Goal: Communication & Community: Share content

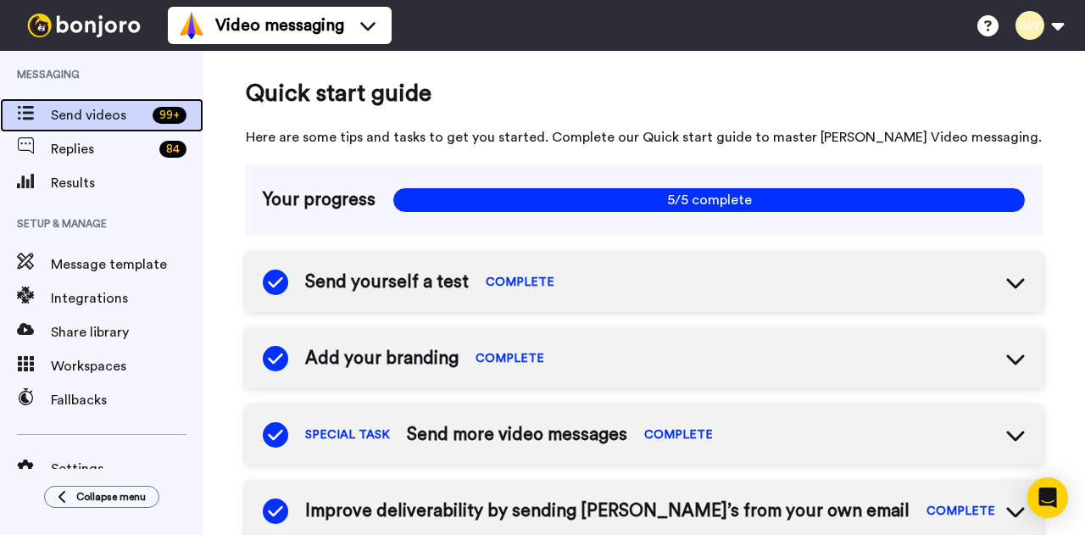
click at [119, 109] on span "Send videos" at bounding box center [98, 115] width 95 height 20
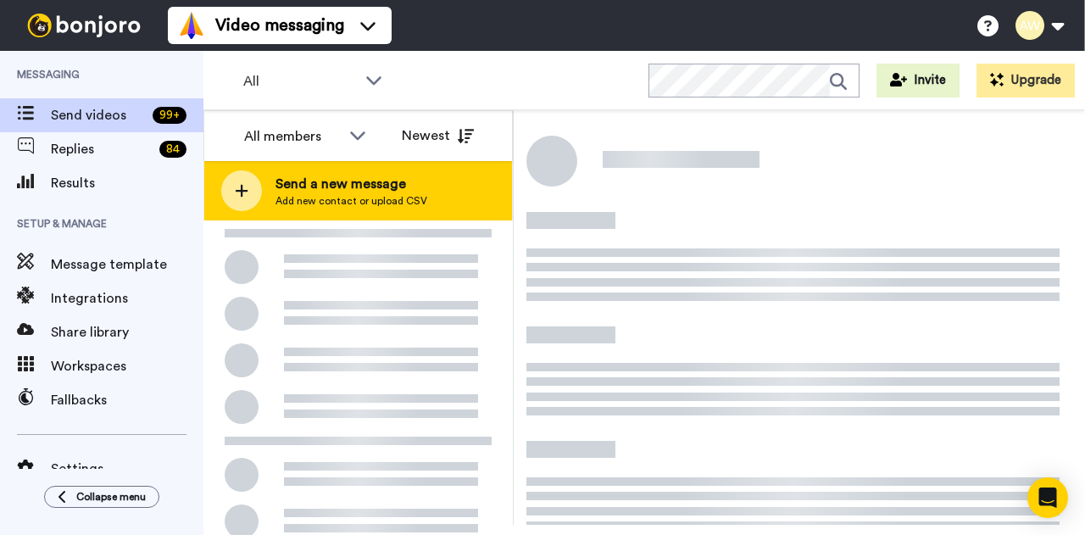
click at [349, 201] on span "Add new contact or upload CSV" at bounding box center [352, 201] width 152 height 14
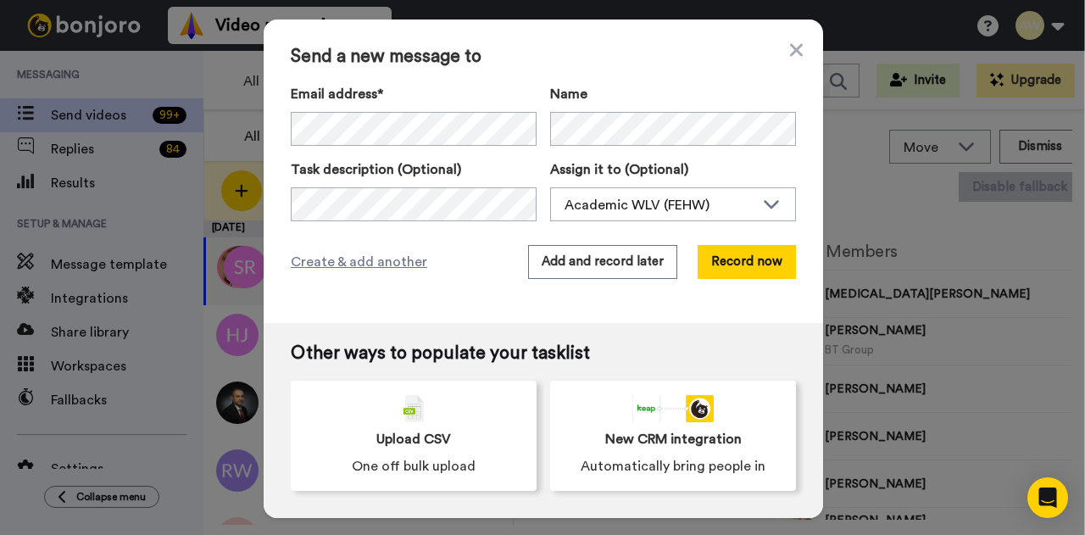
click at [541, 101] on div "Email address* No search result for ‘ havensnicole365@gmail.com ’ Name" at bounding box center [543, 115] width 505 height 62
drag, startPoint x: 600, startPoint y: 165, endPoint x: 595, endPoint y: 150, distance: 16.1
click at [601, 165] on label "Assign it to (Optional)" at bounding box center [673, 169] width 246 height 20
click at [717, 264] on button "Record now" at bounding box center [747, 262] width 98 height 34
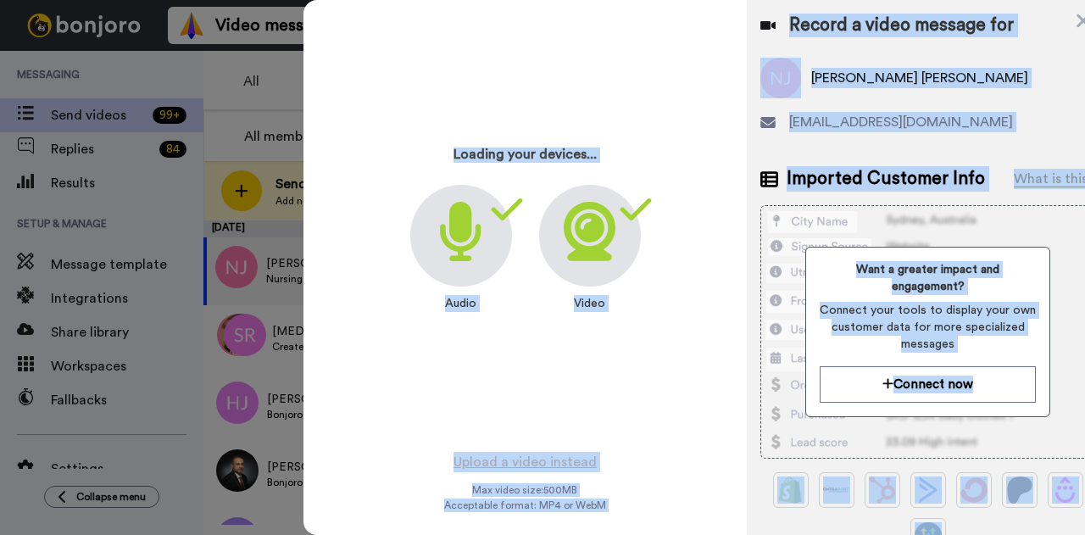
click at [595, 380] on div "Loading your devices... Audio Video" at bounding box center [526, 226] width 424 height 424
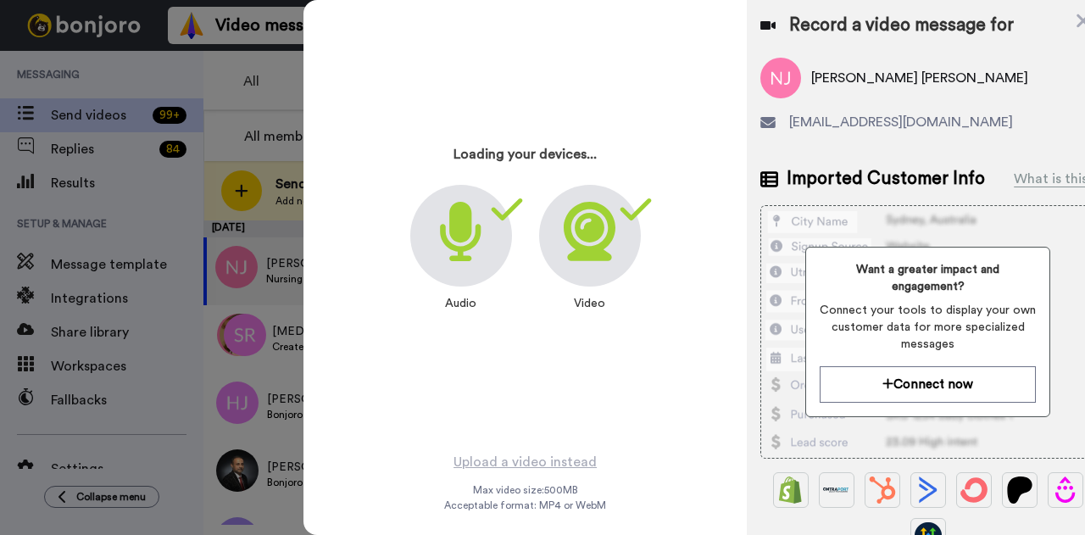
scroll to position [7, 0]
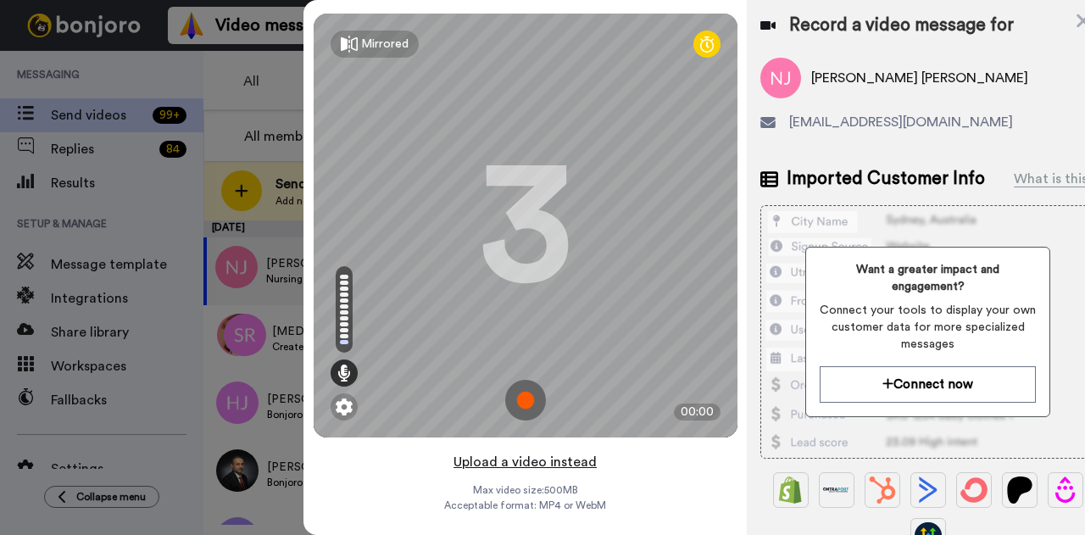
click at [509, 457] on button "Upload a video instead" at bounding box center [525, 462] width 153 height 22
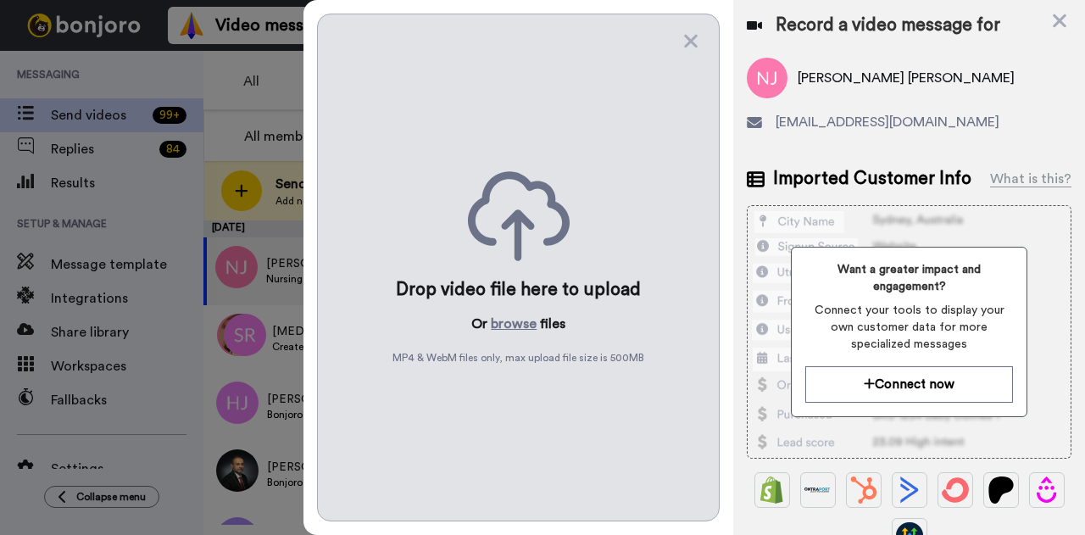
scroll to position [0, 0]
click at [516, 314] on button "browse" at bounding box center [514, 324] width 46 height 20
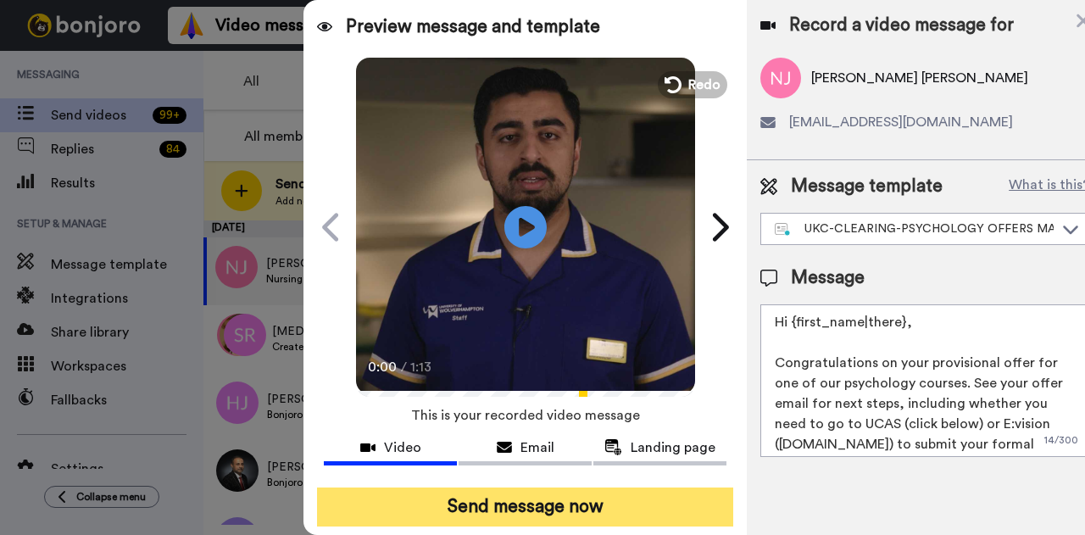
scroll to position [104, 0]
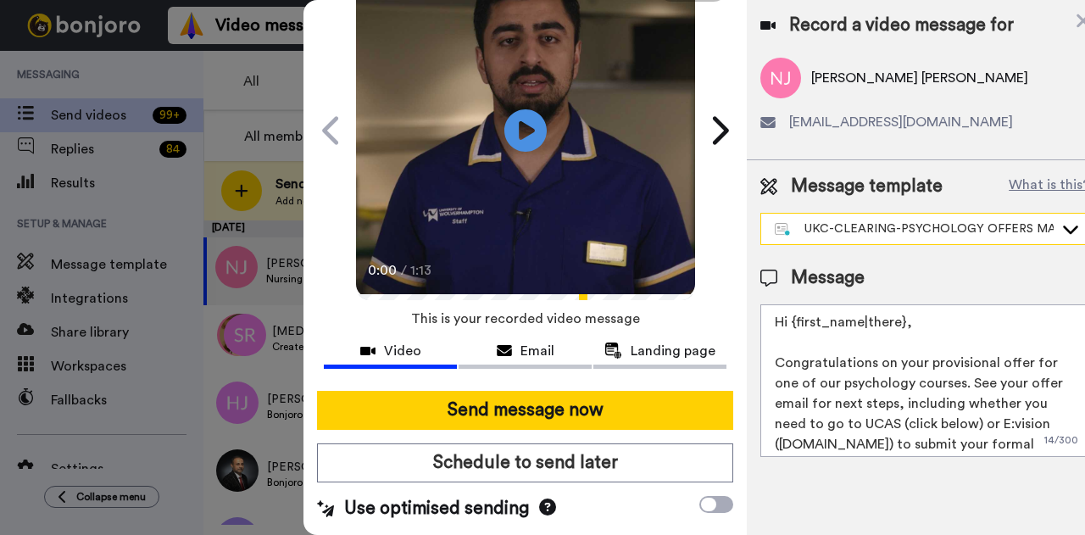
click at [873, 231] on div "UKC-CLEARING-PSYCHOLOGY OFFERS MADE" at bounding box center [914, 228] width 279 height 17
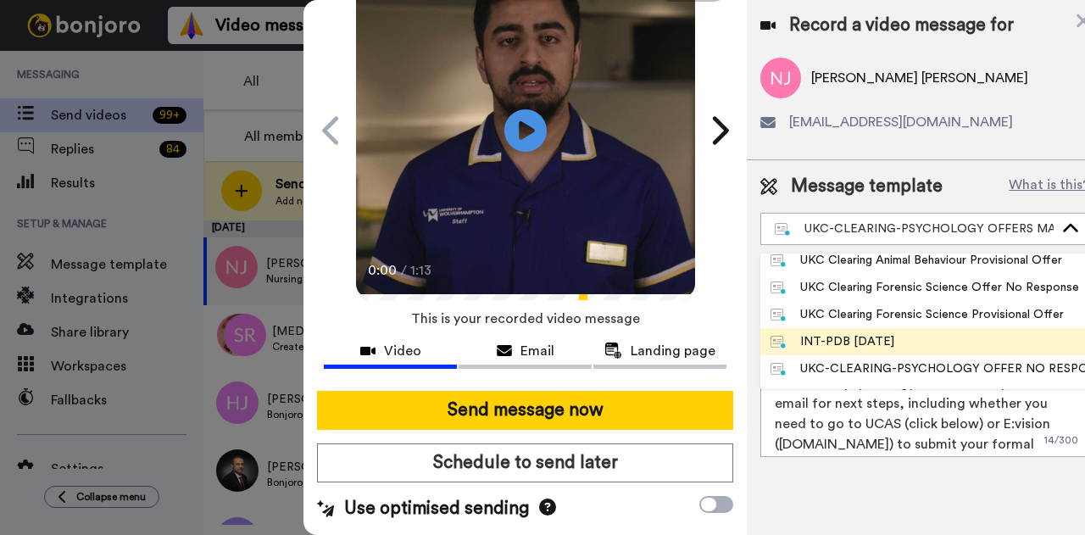
scroll to position [85, 0]
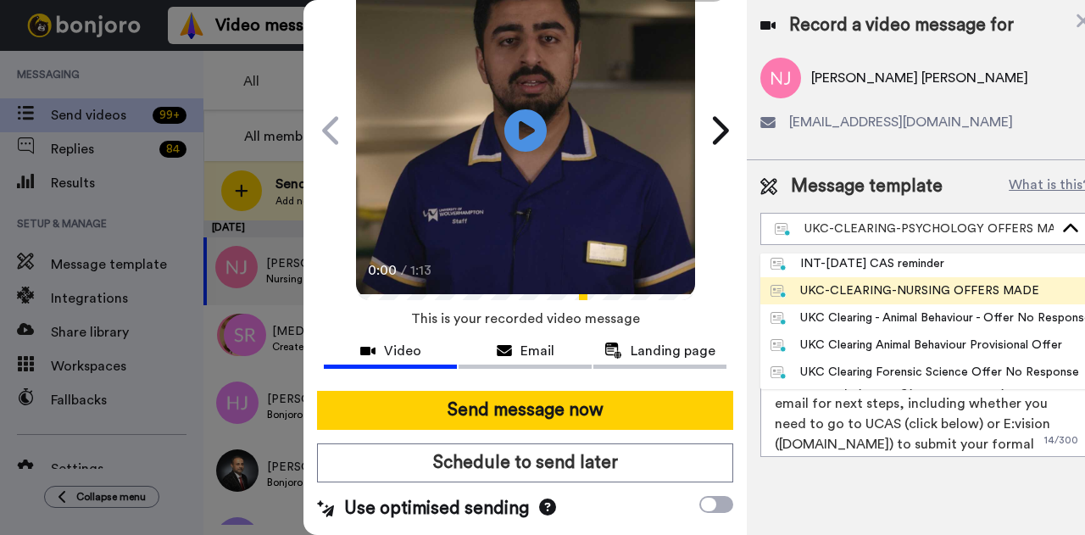
click at [901, 292] on div "UKC-CLEARING-NURSING OFFERS MADE" at bounding box center [905, 290] width 269 height 17
type textarea "Hi {first_name|there}, Congratulations on your provisional offer for one of our…"
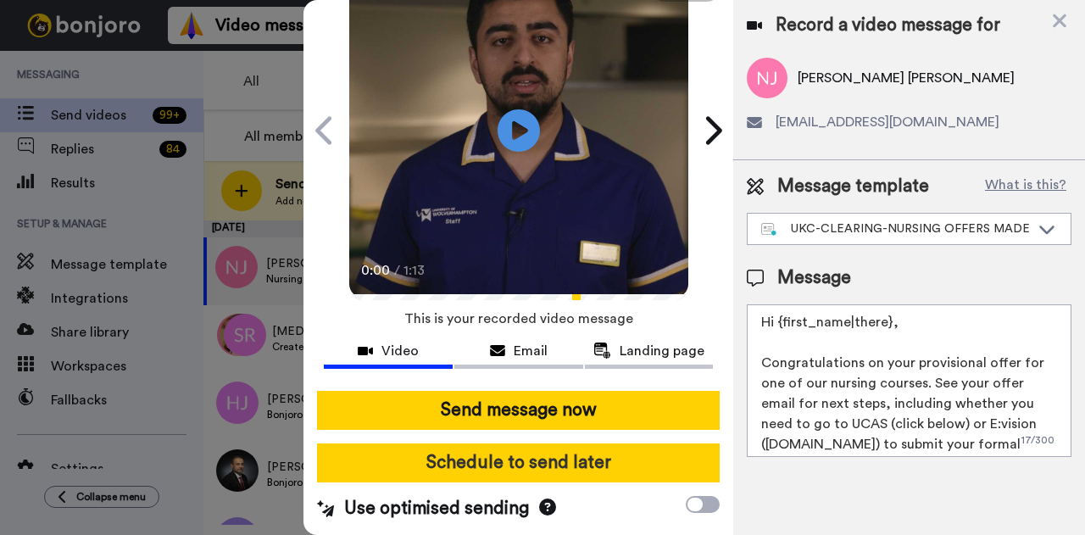
scroll to position [117, 0]
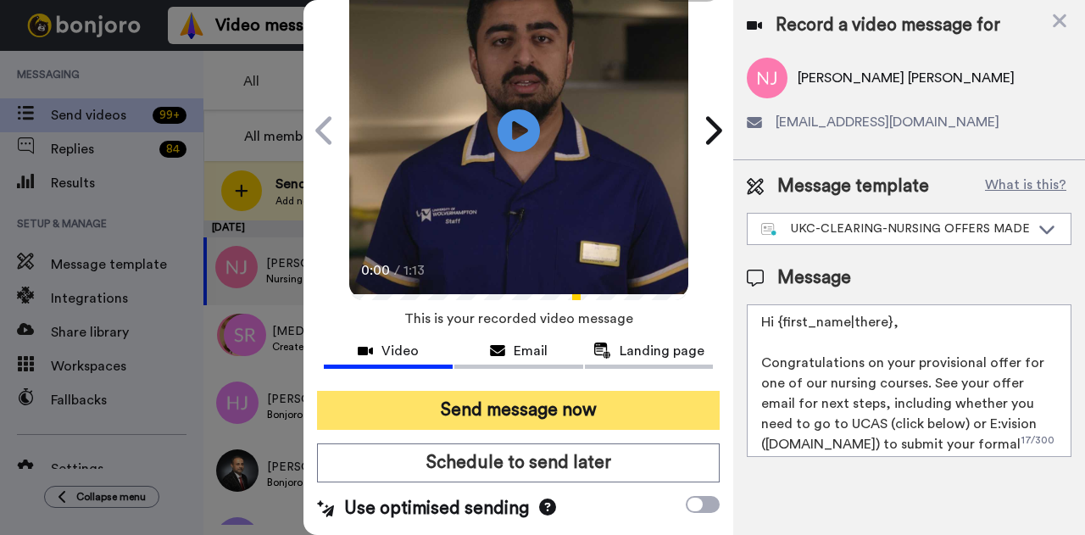
click at [580, 395] on button "Send message now" at bounding box center [518, 410] width 403 height 39
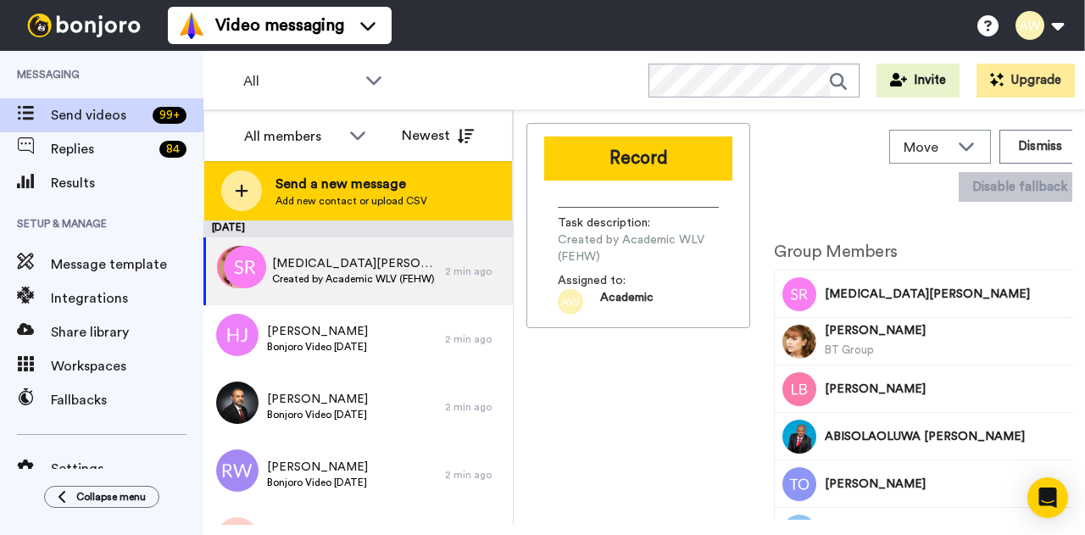
click at [365, 209] on div "Send a new message Add new contact or upload CSV" at bounding box center [358, 190] width 308 height 59
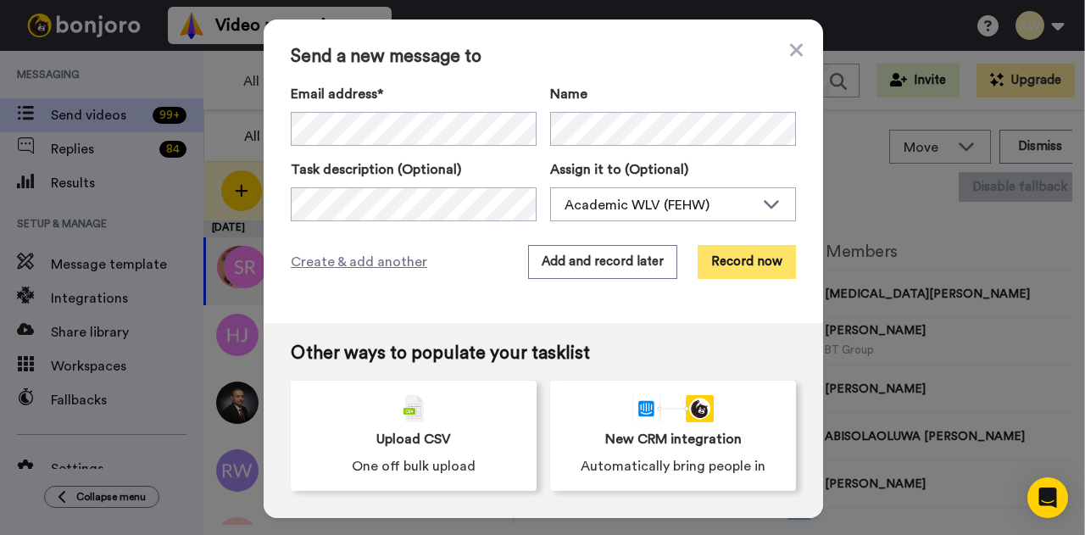
click at [734, 271] on button "Record now" at bounding box center [747, 262] width 98 height 34
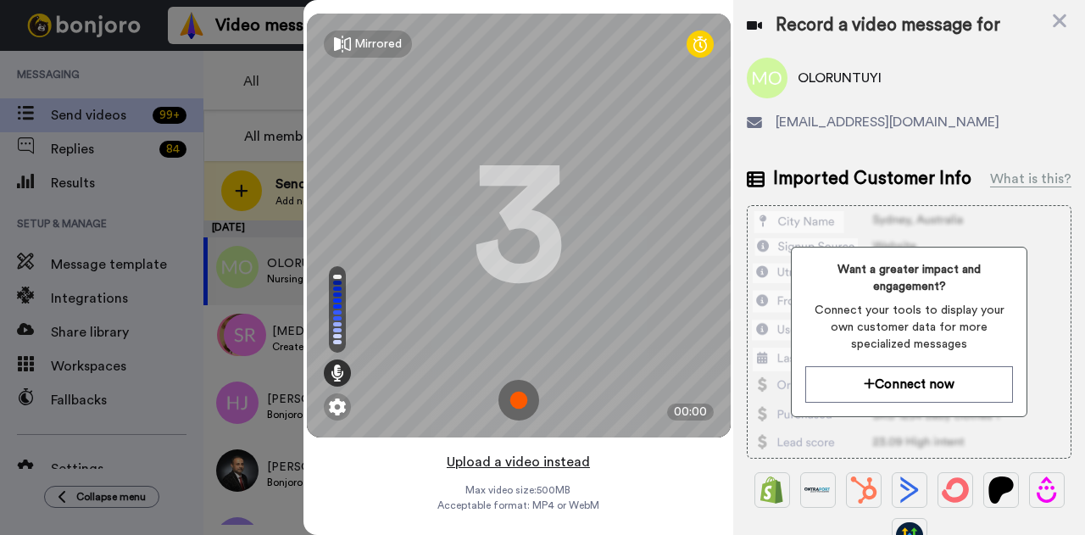
click at [533, 460] on button "Upload a video instead" at bounding box center [518, 462] width 153 height 22
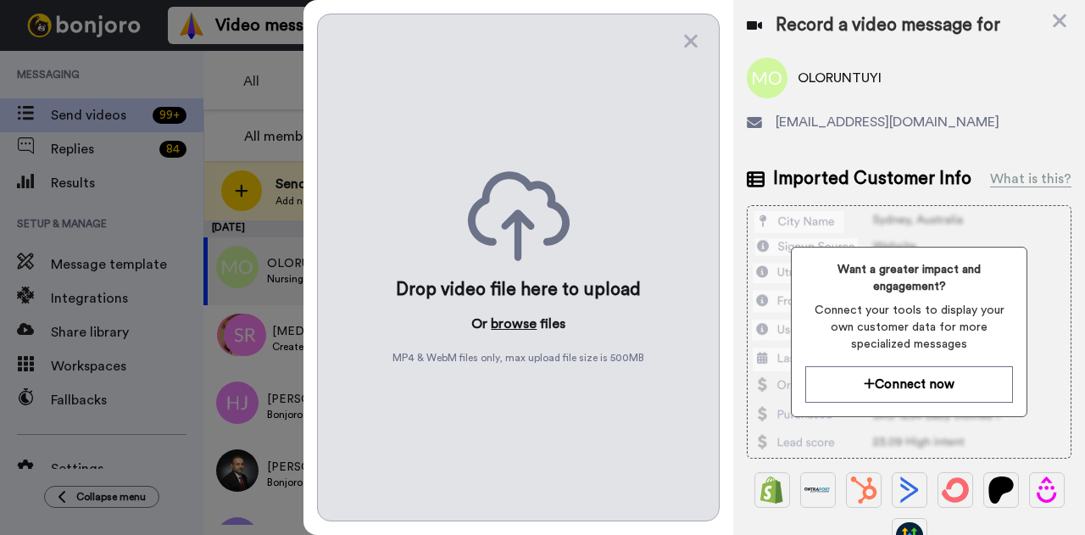
click at [525, 314] on button "browse" at bounding box center [514, 324] width 46 height 20
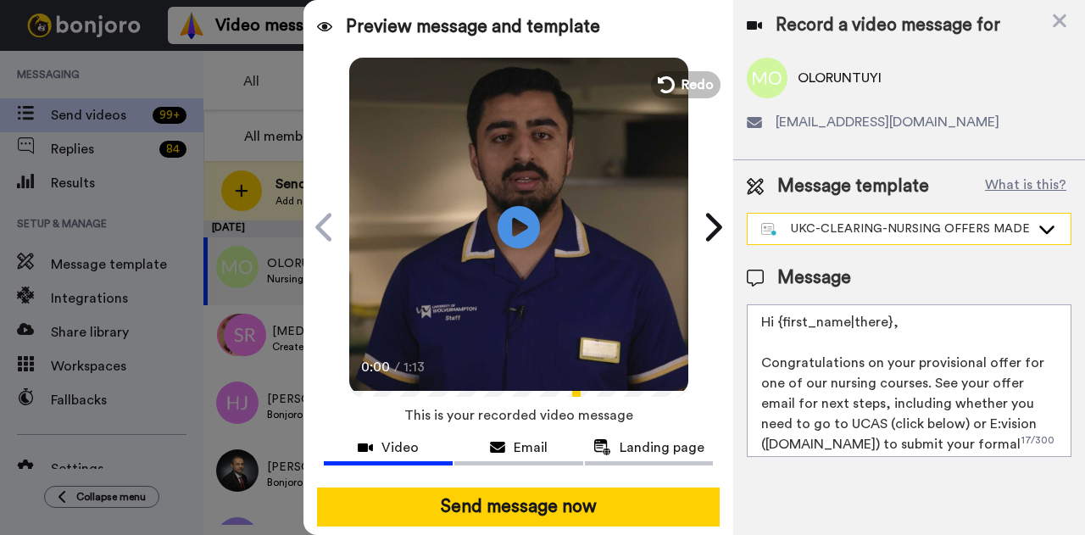
click at [878, 236] on div "UKC-CLEARING-NURSING OFFERS MADE" at bounding box center [896, 228] width 269 height 17
click at [958, 196] on div "Message template What is this?" at bounding box center [909, 186] width 325 height 25
click at [617, 484] on div at bounding box center [518, 481] width 389 height 14
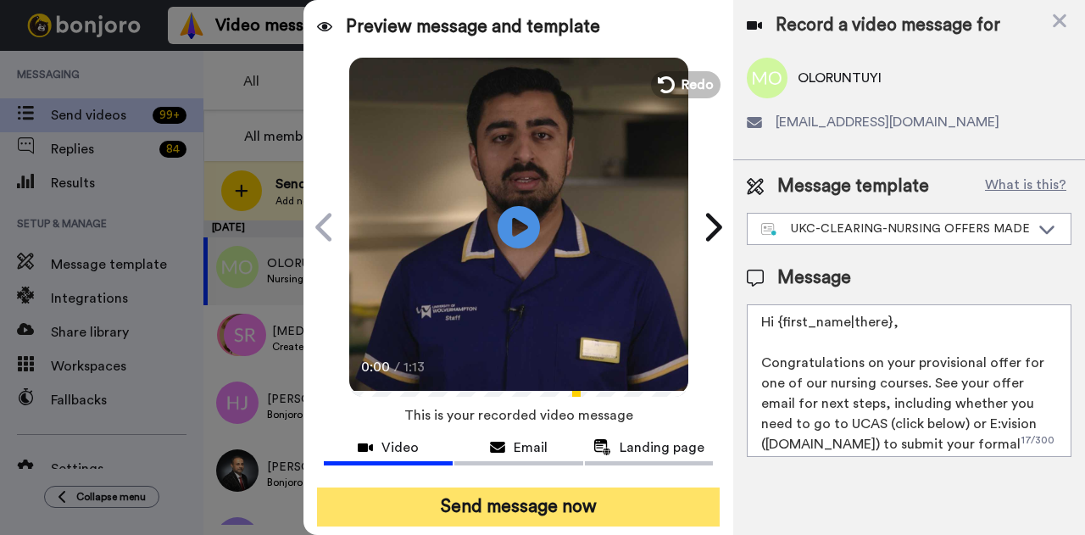
click at [605, 501] on button "Send message now" at bounding box center [518, 507] width 403 height 39
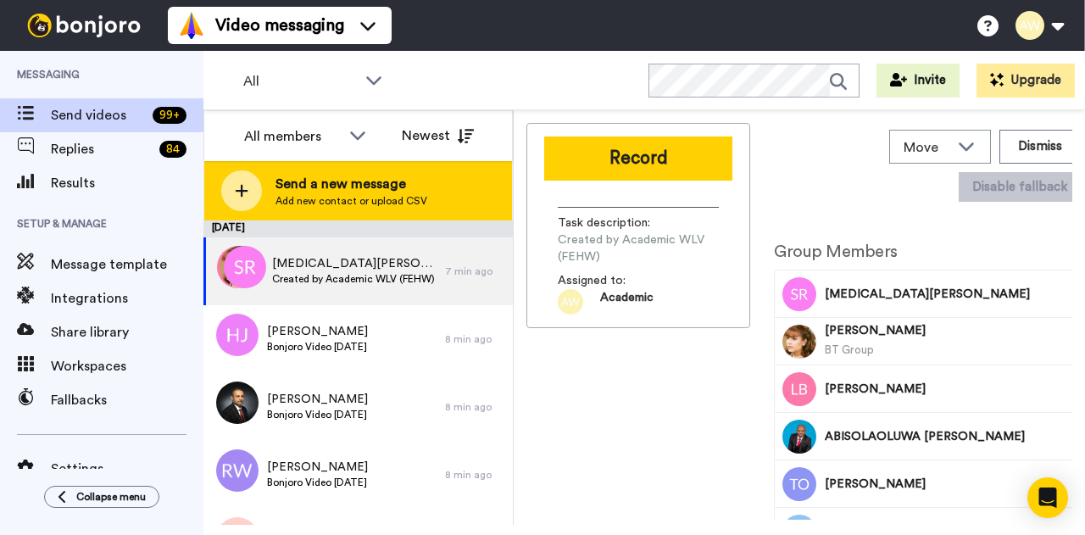
click at [373, 192] on span "Send a new message" at bounding box center [352, 184] width 152 height 20
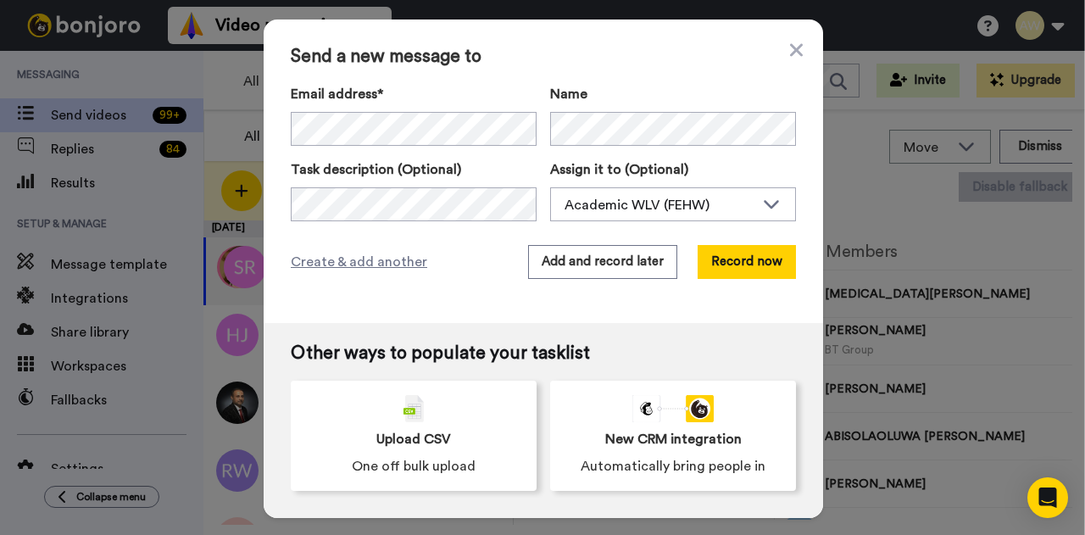
click at [746, 282] on div "Send a new message to Email address* FAJR IBRAHIM <fajribrahim10@gmail.com> Nam…" at bounding box center [544, 172] width 560 height 304
click at [723, 269] on button "Record now" at bounding box center [747, 262] width 98 height 34
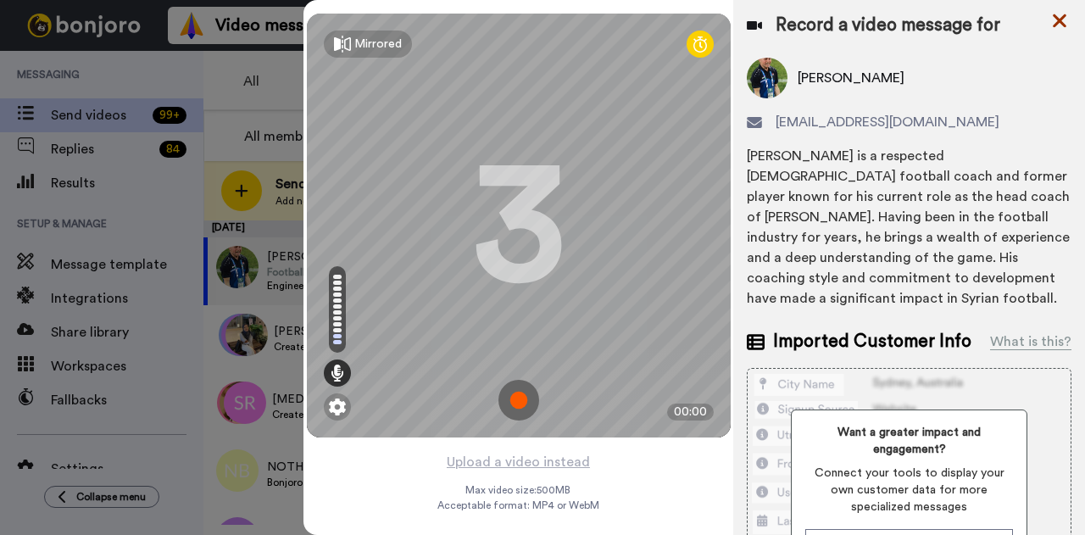
click at [1067, 23] on icon at bounding box center [1060, 21] width 14 height 14
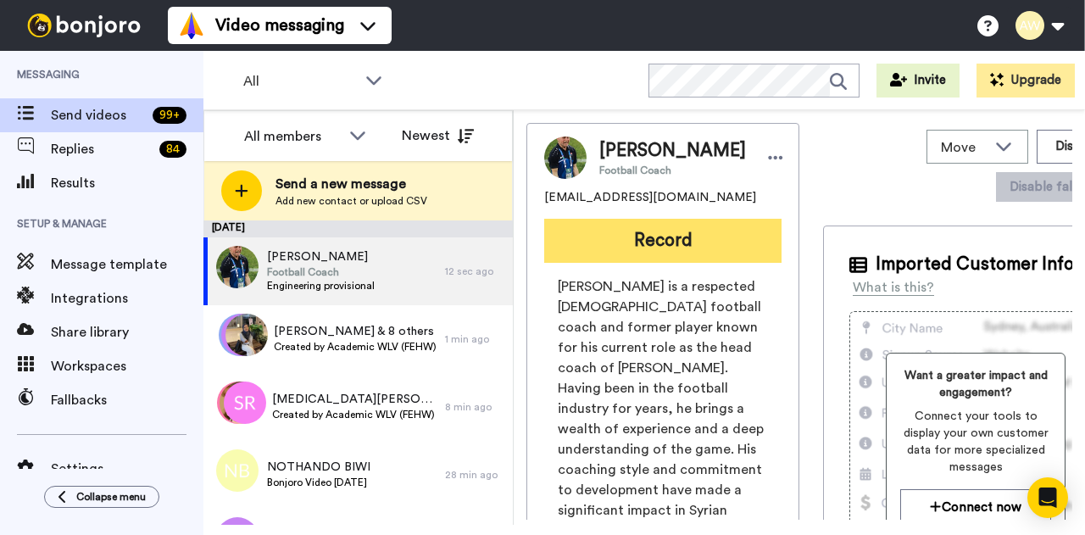
click at [611, 263] on button "Record" at bounding box center [662, 241] width 237 height 44
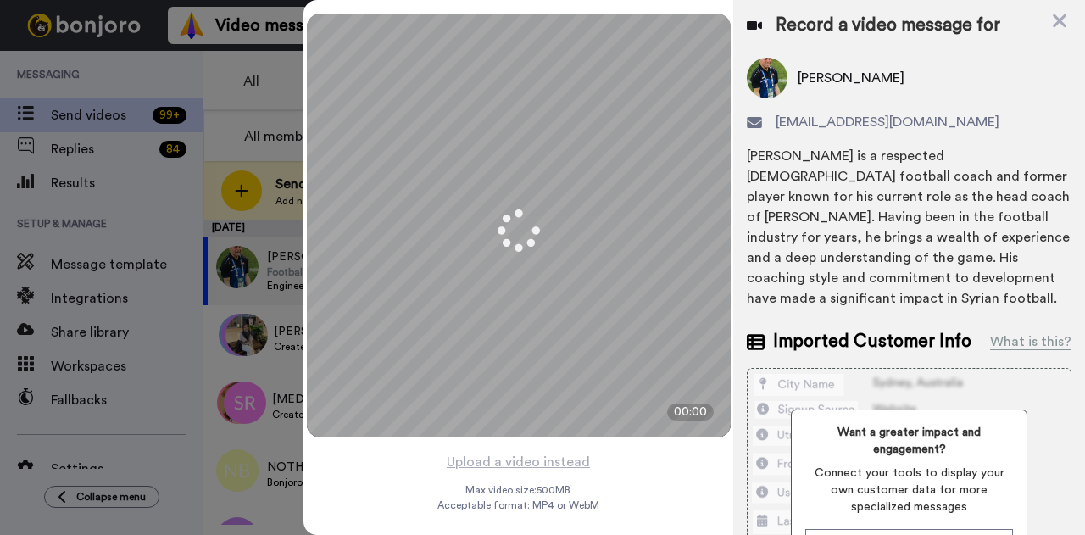
click at [1055, 18] on div "Record a video message for" at bounding box center [909, 26] width 325 height 24
click at [1063, 20] on icon at bounding box center [1060, 20] width 17 height 21
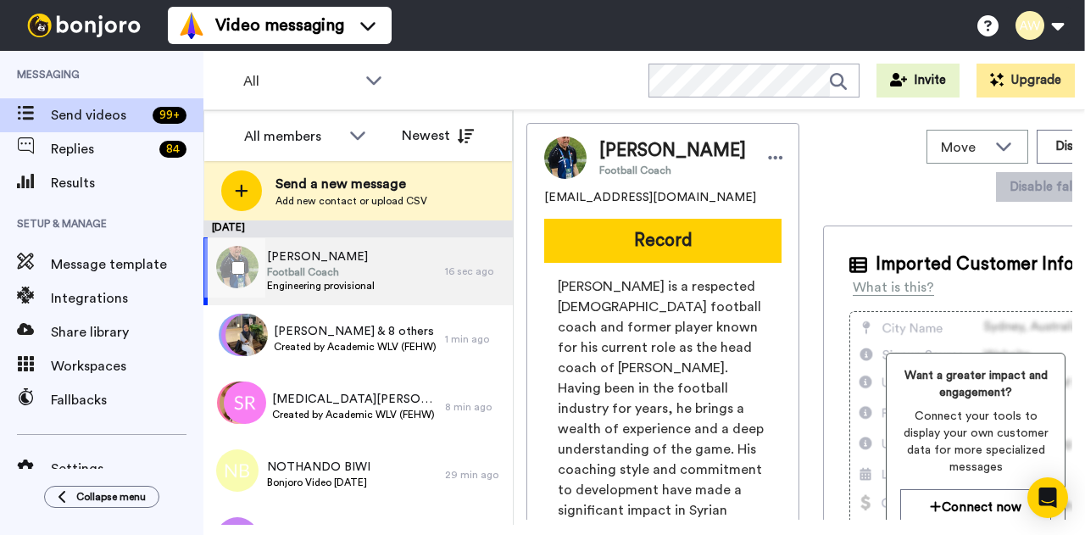
drag, startPoint x: 288, startPoint y: 264, endPoint x: 312, endPoint y: 262, distance: 23.8
click at [288, 264] on span "Fajr Ibrahim" at bounding box center [321, 256] width 108 height 17
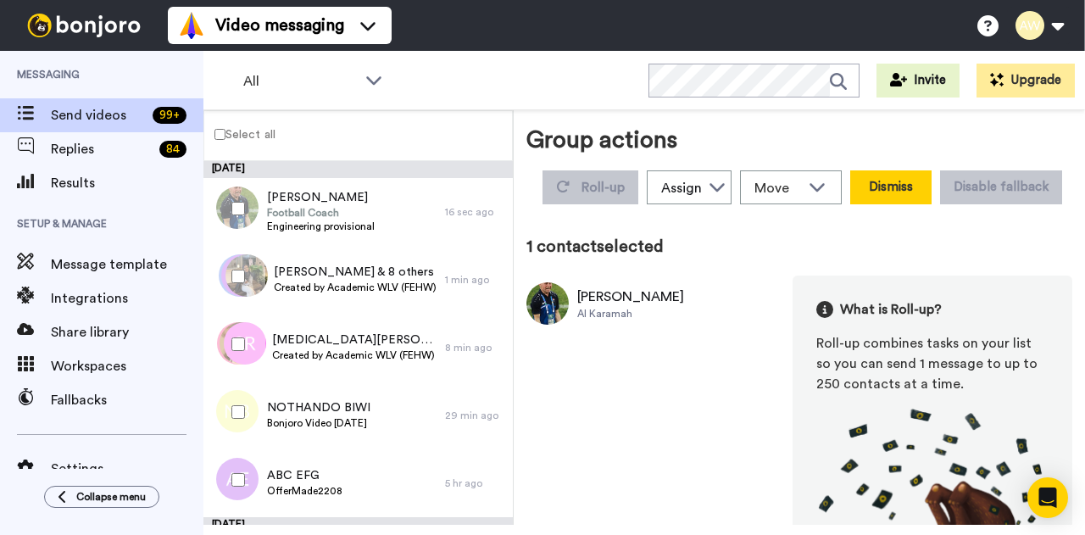
click at [932, 198] on button "Dismiss" at bounding box center [891, 187] width 81 height 34
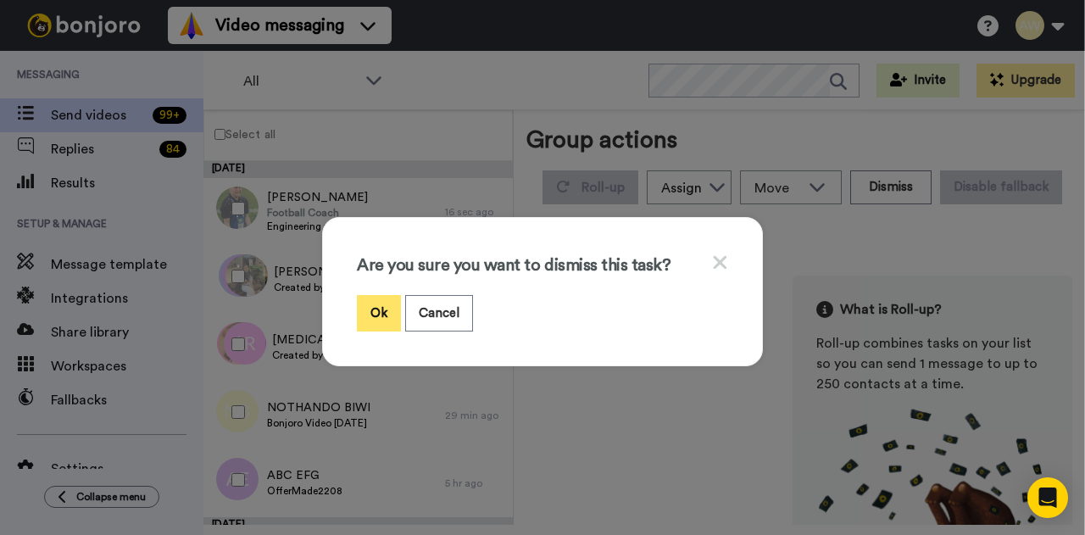
click at [357, 321] on button "Ok" at bounding box center [379, 313] width 44 height 36
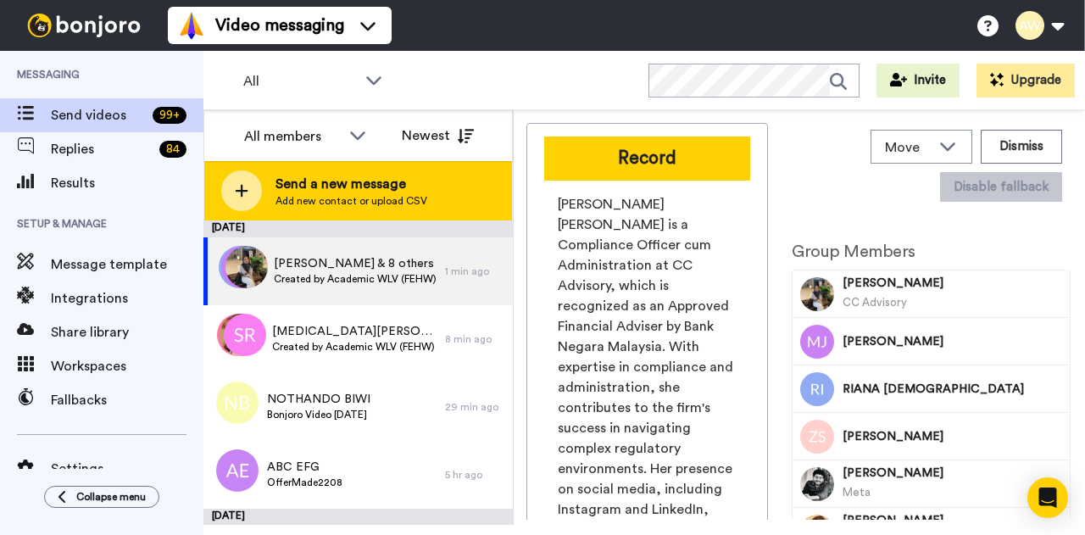
click at [287, 202] on span "Add new contact or upload CSV" at bounding box center [352, 201] width 152 height 14
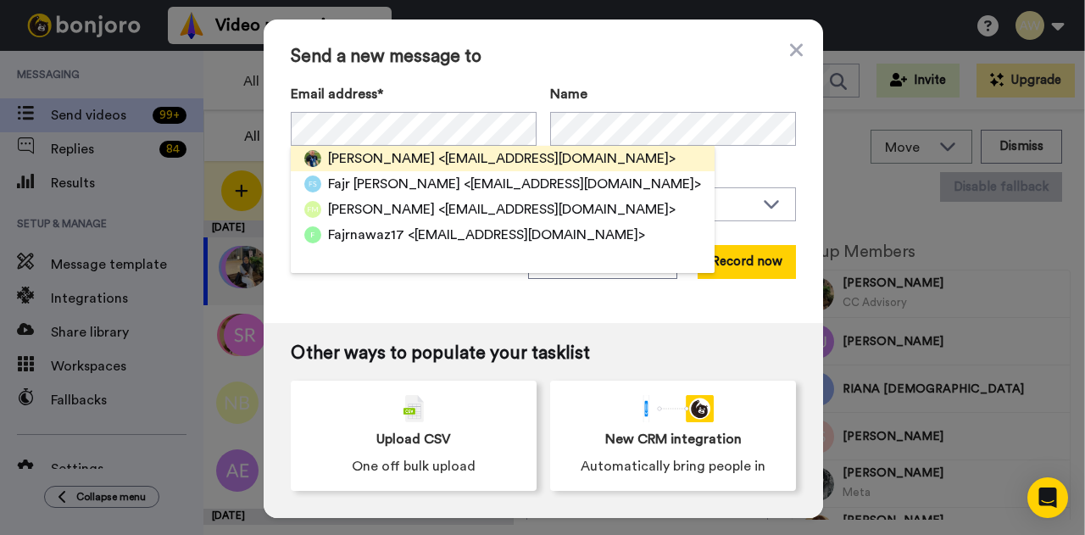
click at [353, 161] on span "FAJR IBRAHIM" at bounding box center [381, 158] width 107 height 20
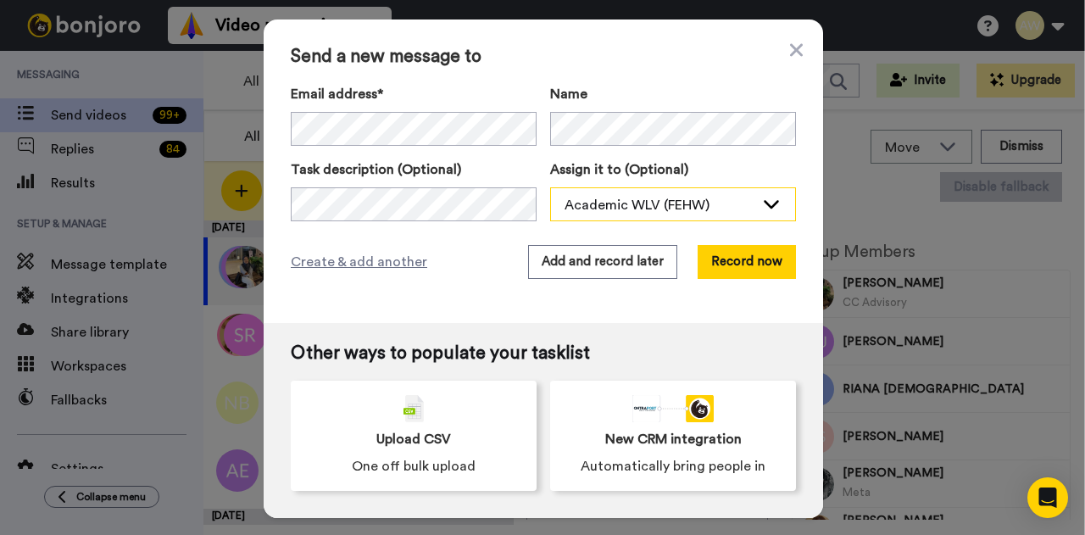
click at [631, 212] on div "Academic WLV (FEHW)" at bounding box center [660, 205] width 190 height 20
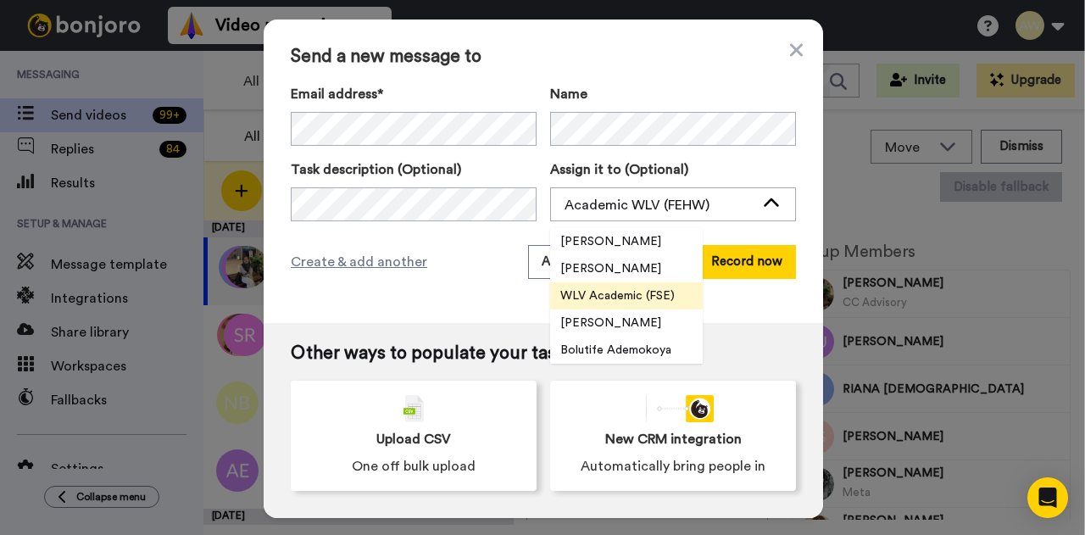
click at [628, 293] on span "WLV Academic (FSE)" at bounding box center [617, 295] width 135 height 17
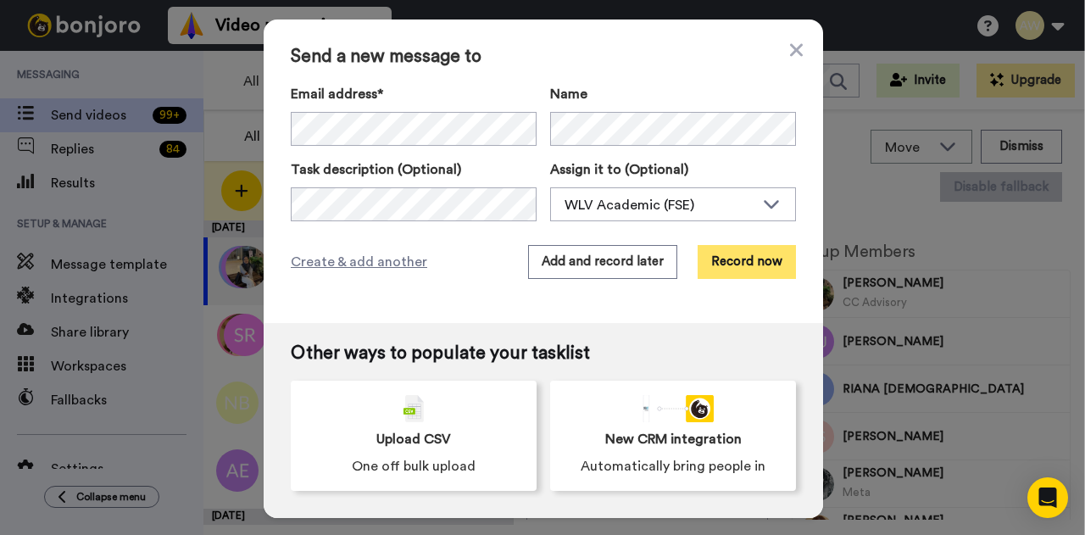
click at [745, 267] on button "Record now" at bounding box center [747, 262] width 98 height 34
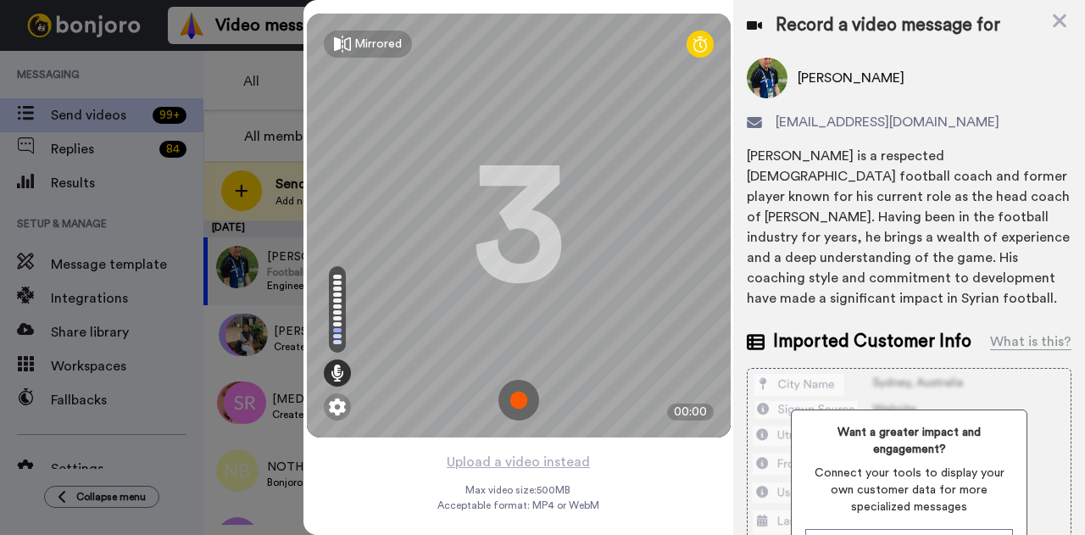
scroll to position [85, 0]
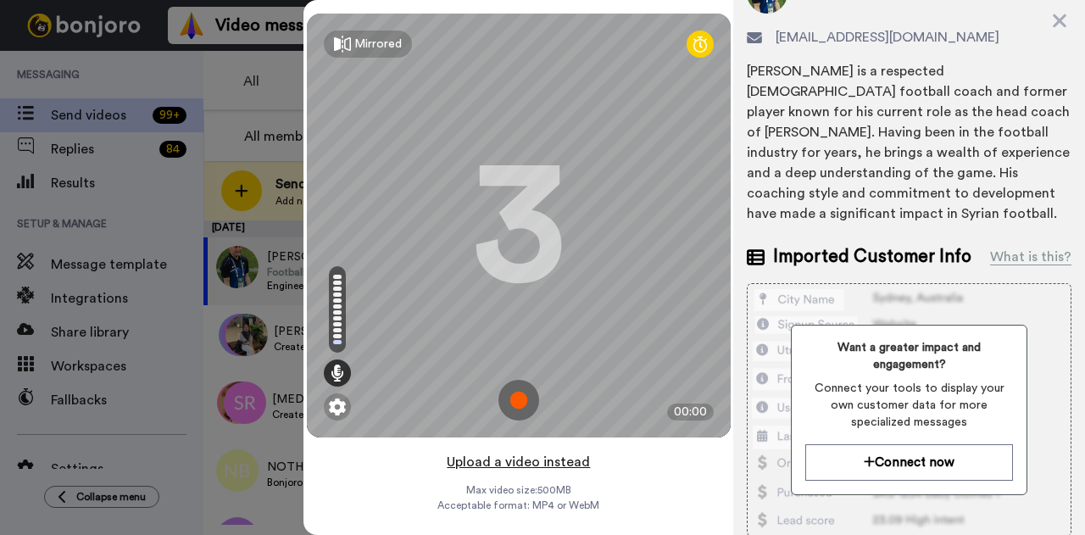
click at [527, 462] on button "Upload a video instead" at bounding box center [518, 462] width 153 height 22
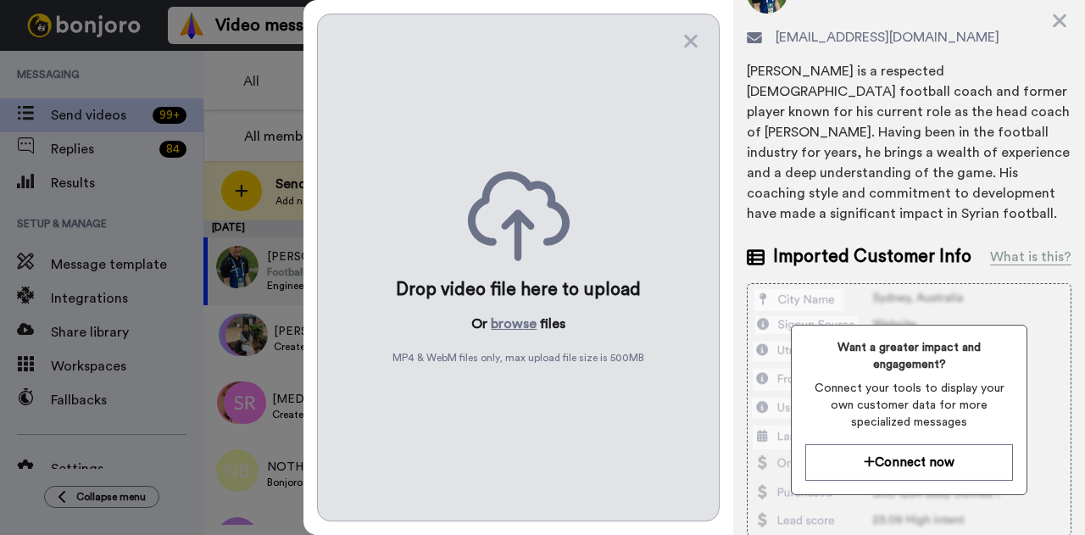
click at [500, 330] on div "Drop video file here to upload Or browse files MP4 & WebM files only, max uploa…" at bounding box center [518, 268] width 403 height 508
click at [510, 322] on button "browse" at bounding box center [514, 324] width 46 height 20
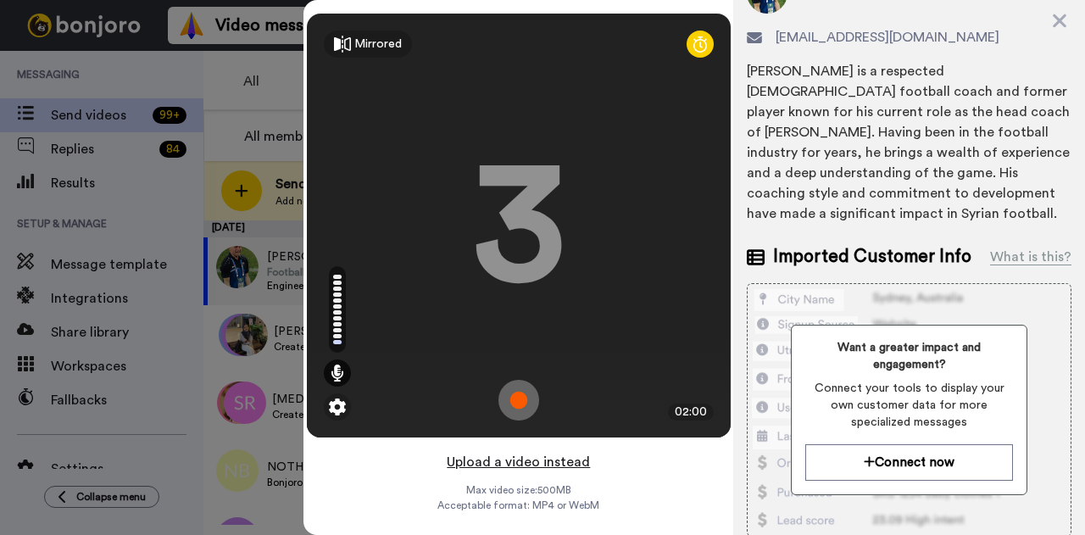
click at [500, 467] on button "Upload a video instead" at bounding box center [518, 462] width 153 height 22
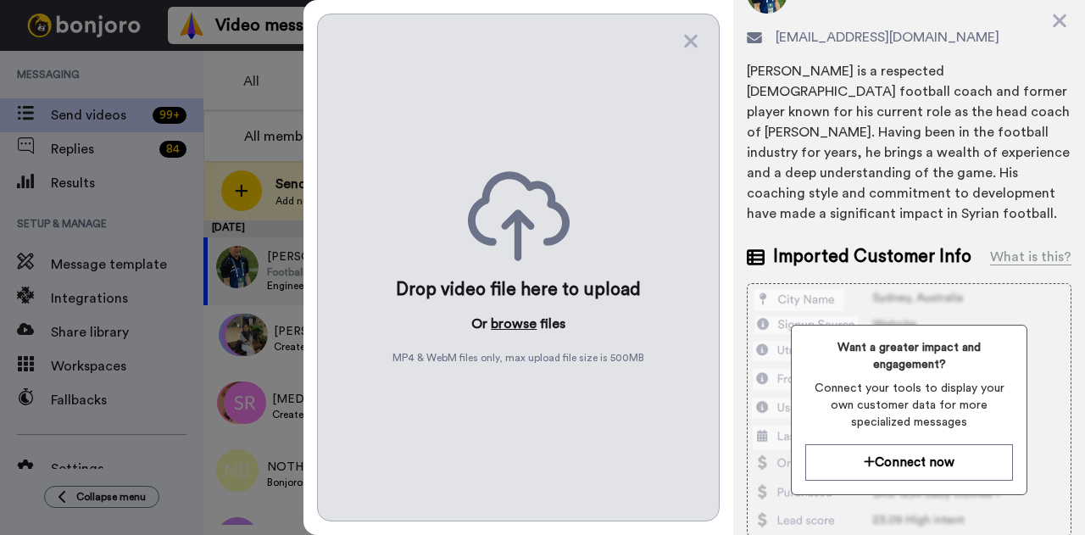
click at [514, 320] on button "browse" at bounding box center [514, 324] width 46 height 20
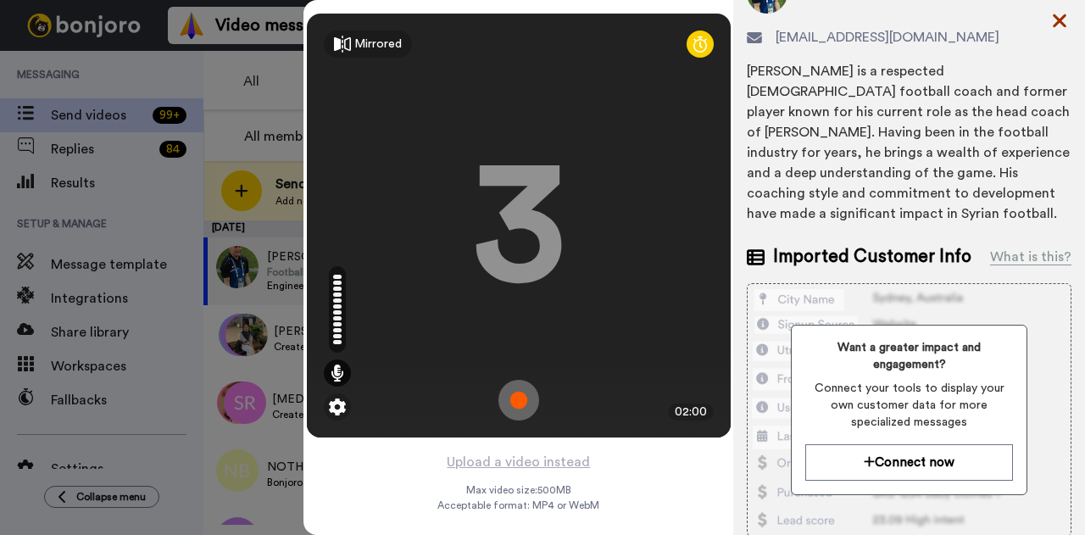
click at [1067, 23] on icon at bounding box center [1060, 21] width 14 height 14
click at [1068, 23] on button at bounding box center [1039, 25] width 64 height 37
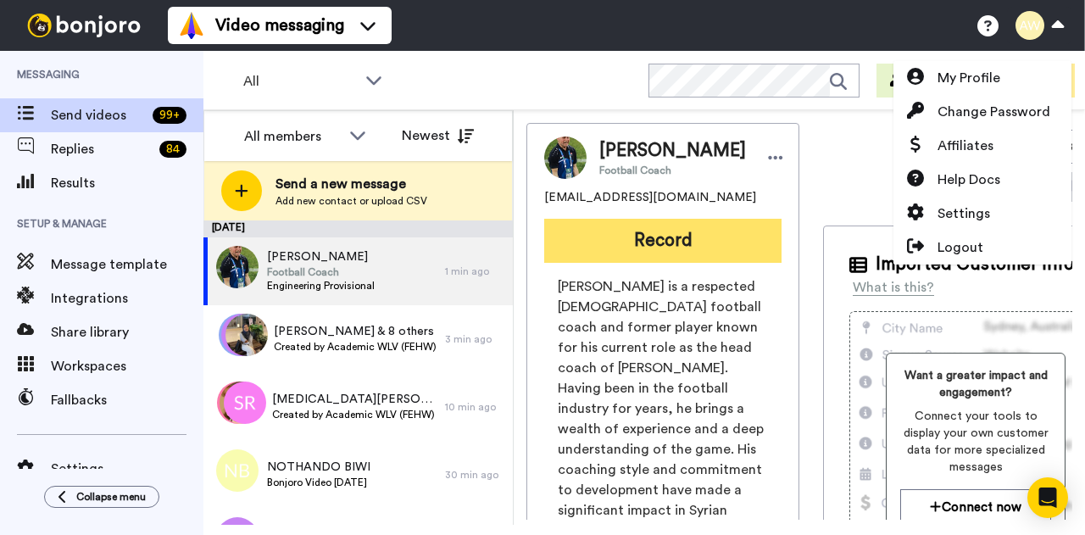
click at [634, 263] on button "Record" at bounding box center [662, 241] width 237 height 44
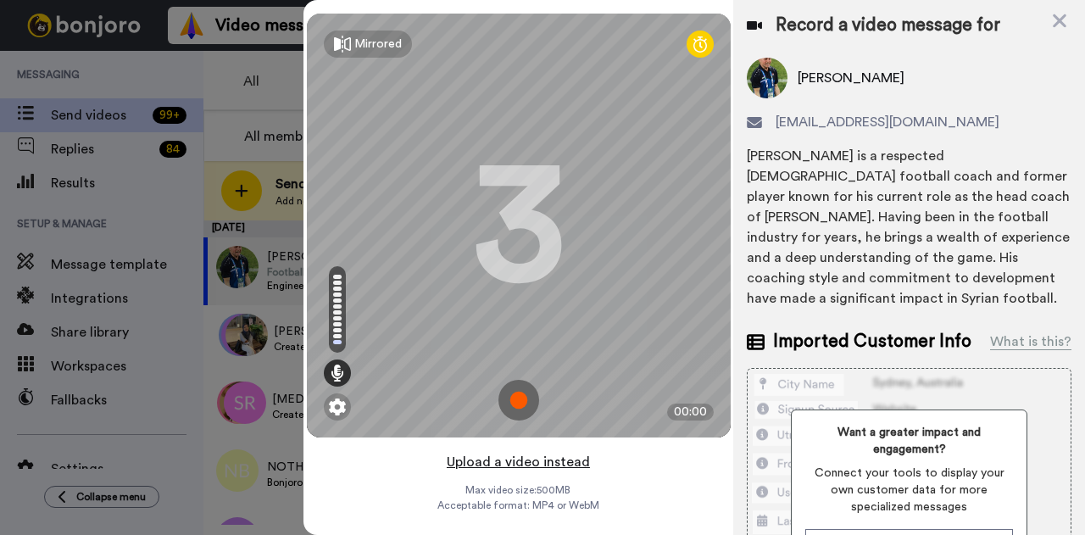
click at [530, 463] on button "Upload a video instead" at bounding box center [518, 462] width 153 height 22
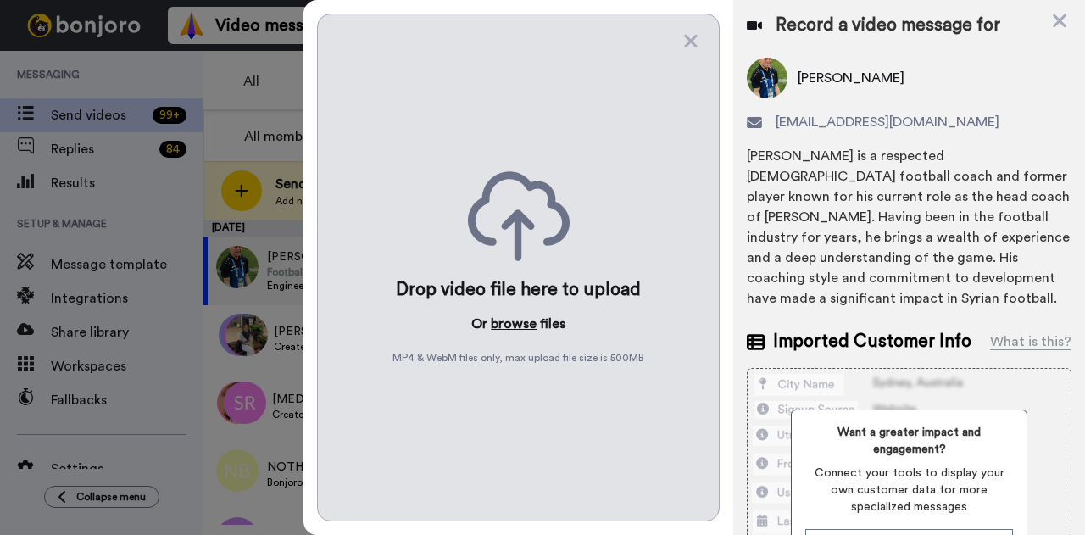
click at [509, 315] on button "browse" at bounding box center [514, 324] width 46 height 20
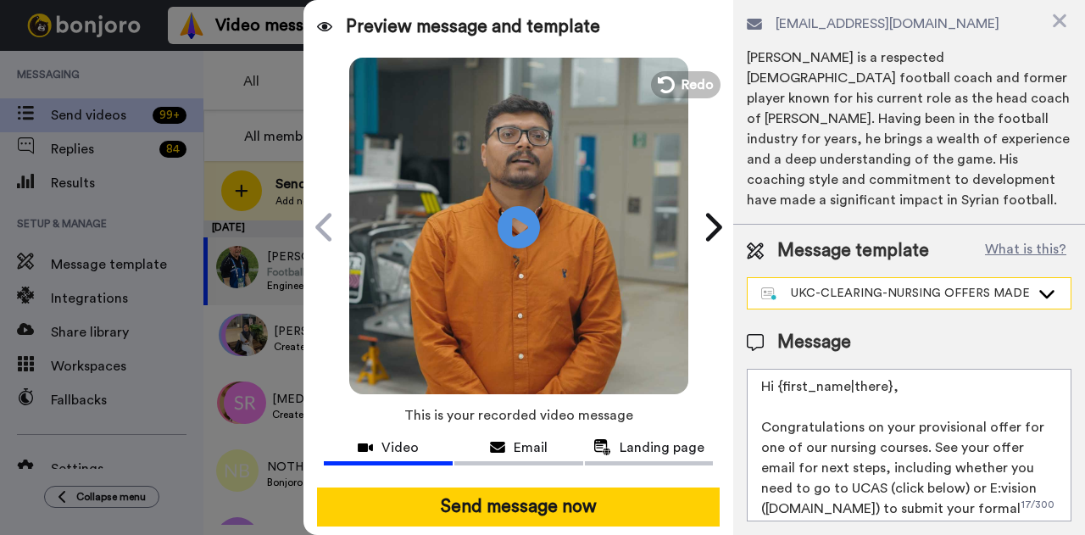
scroll to position [0, 0]
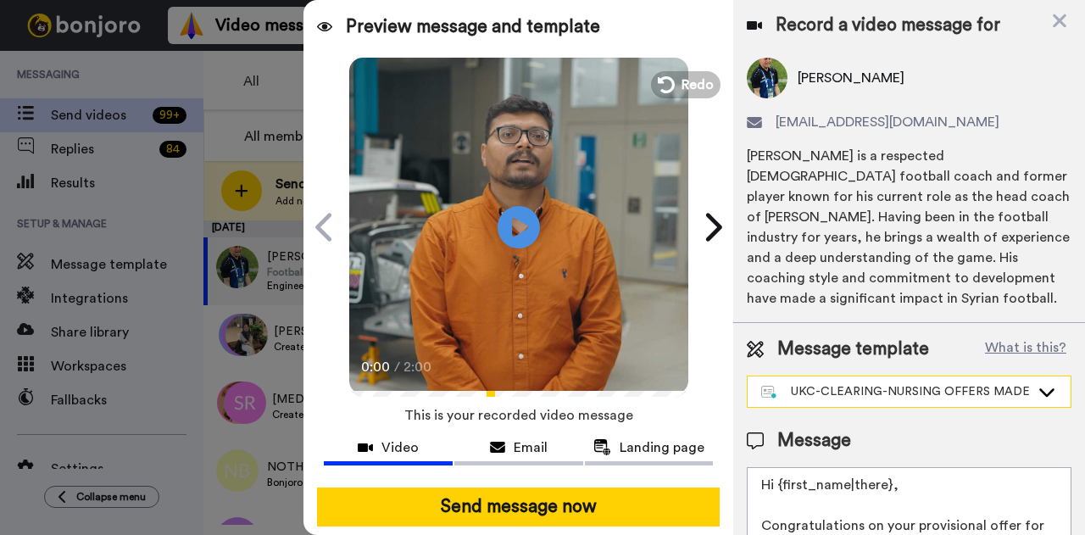
click at [872, 393] on div "UKC-CLEARING-NURSING OFFERS MADE" at bounding box center [896, 391] width 269 height 17
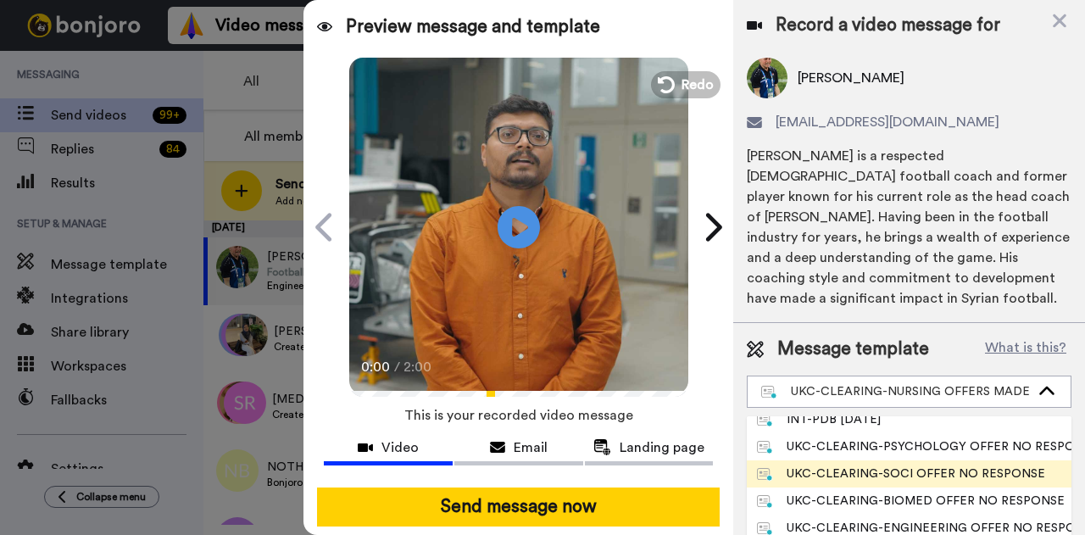
scroll to position [339, 0]
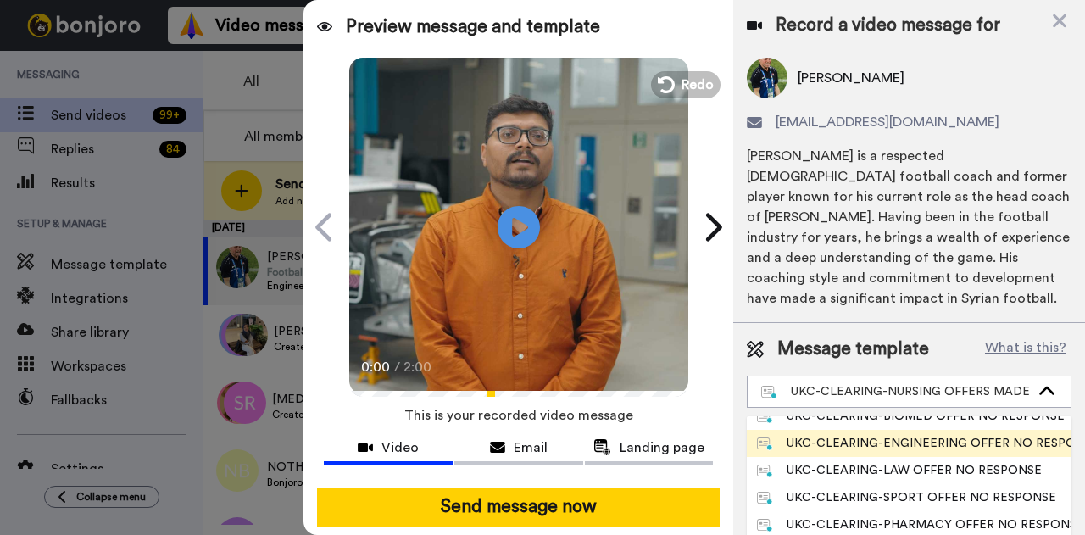
click at [920, 440] on div "UKC-CLEARING-ENGINEERING OFFER NO RESPONE" at bounding box center [909, 443] width 304 height 17
type textarea "Hi {first_name|there}, Congratulations on your offer for one of our engineering…"
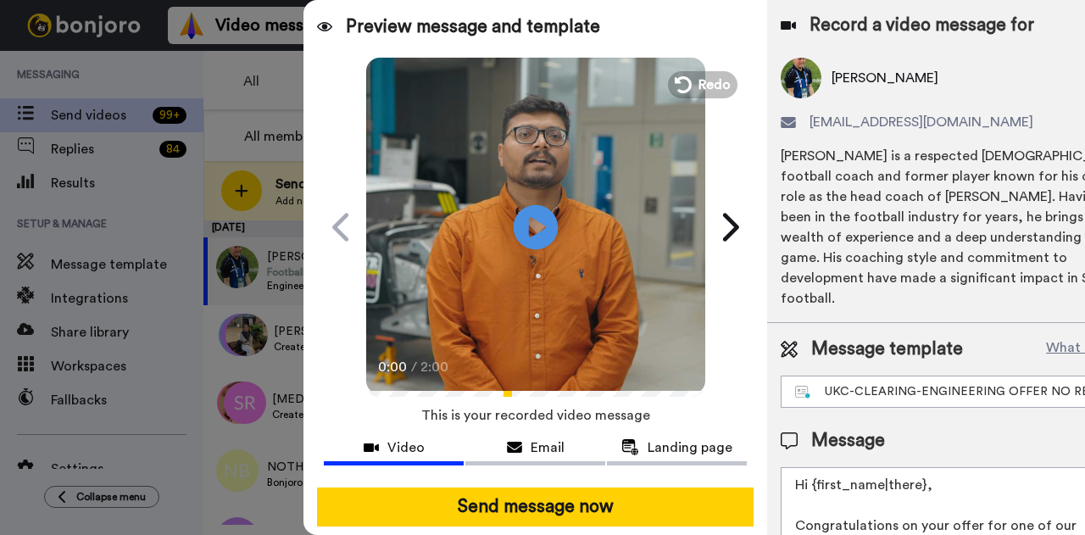
click at [536, 243] on icon at bounding box center [535, 226] width 45 height 45
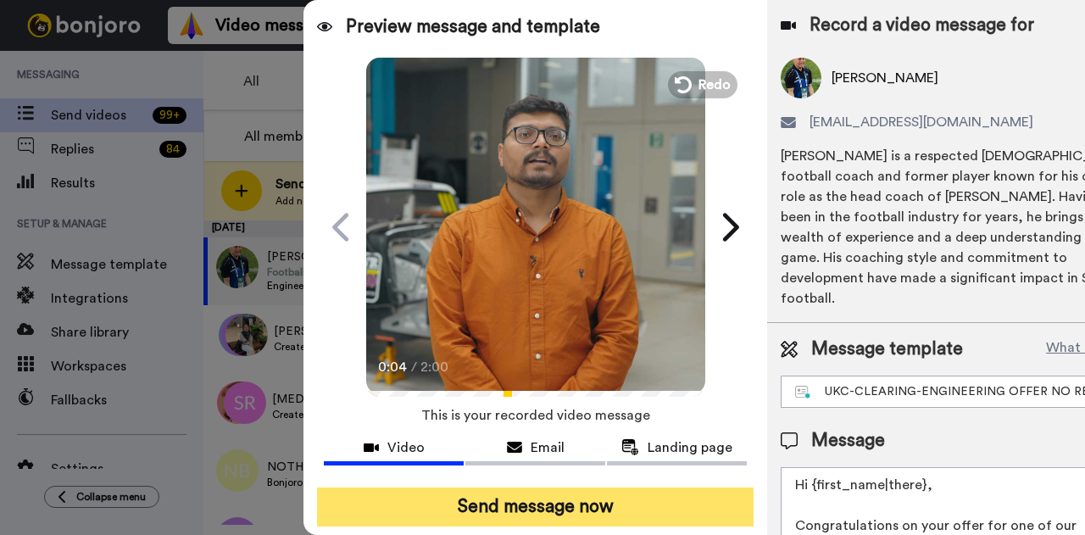
drag, startPoint x: 617, startPoint y: 494, endPoint x: 586, endPoint y: 503, distance: 32.5
click at [617, 495] on button "Send message now" at bounding box center [535, 507] width 437 height 39
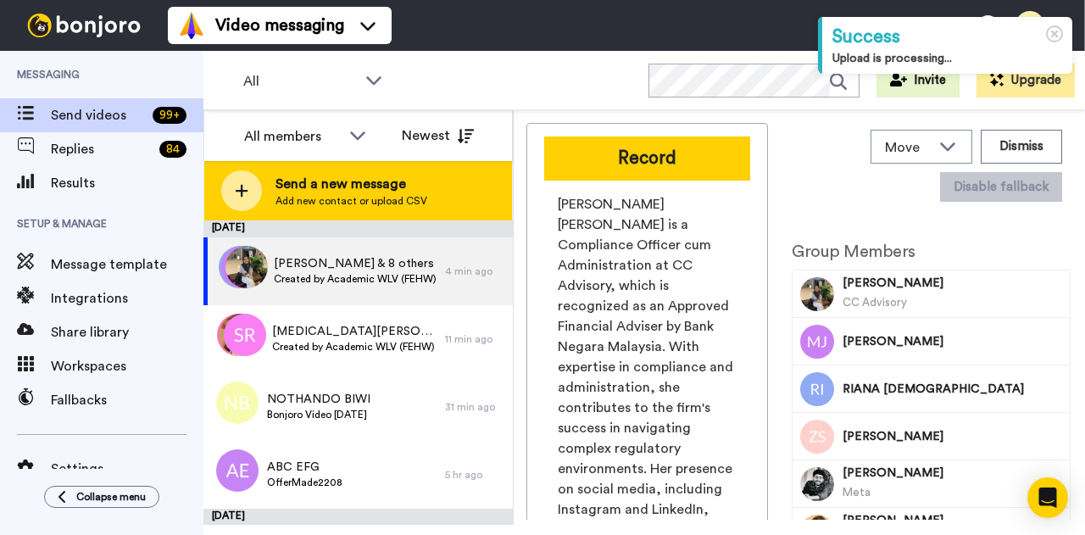
click at [321, 189] on span "Send a new message" at bounding box center [352, 184] width 152 height 20
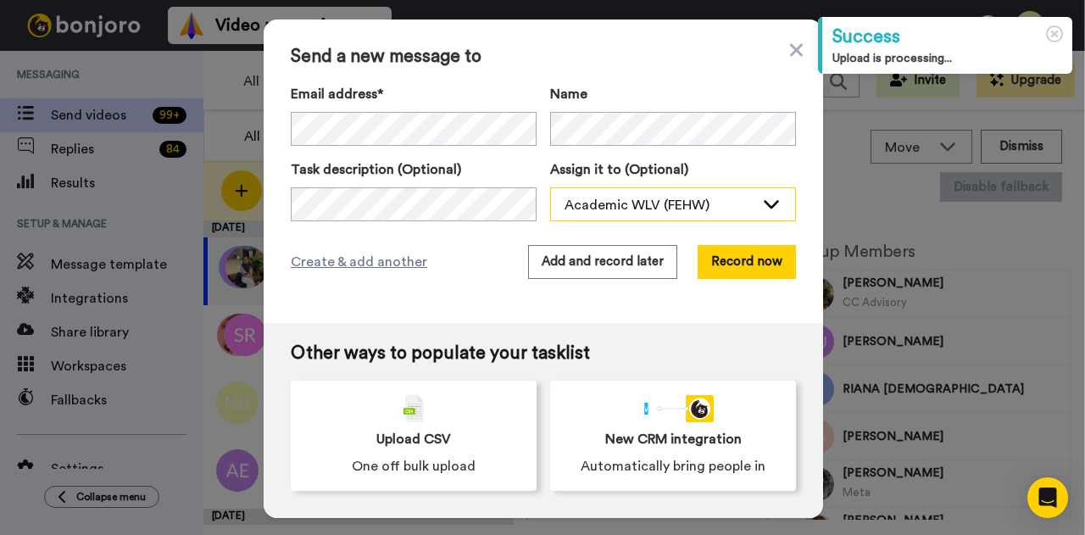
click at [667, 208] on div "Academic WLV (FEHW)" at bounding box center [660, 205] width 190 height 20
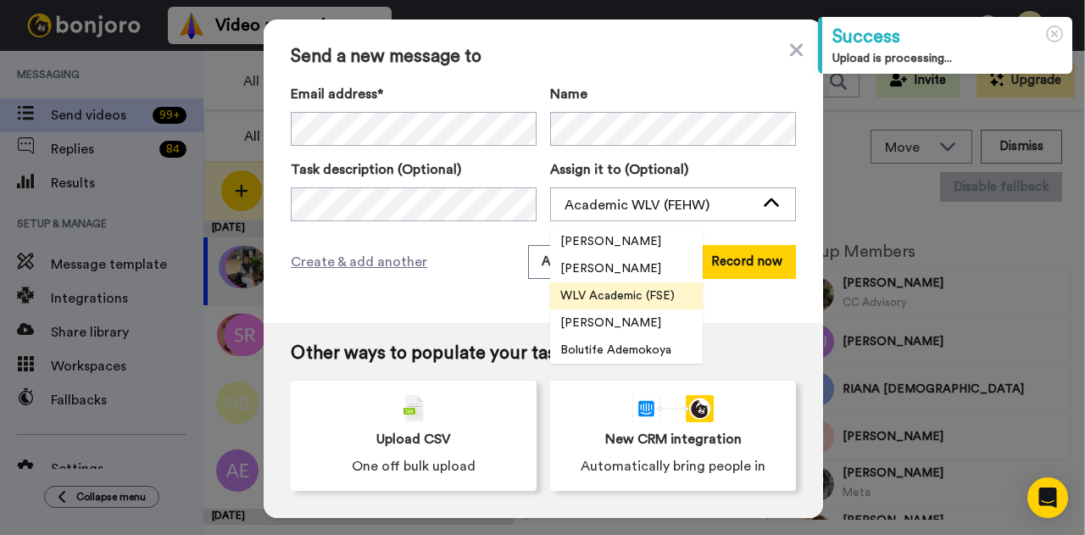
click at [605, 294] on span "WLV Academic (FSE)" at bounding box center [617, 295] width 135 height 17
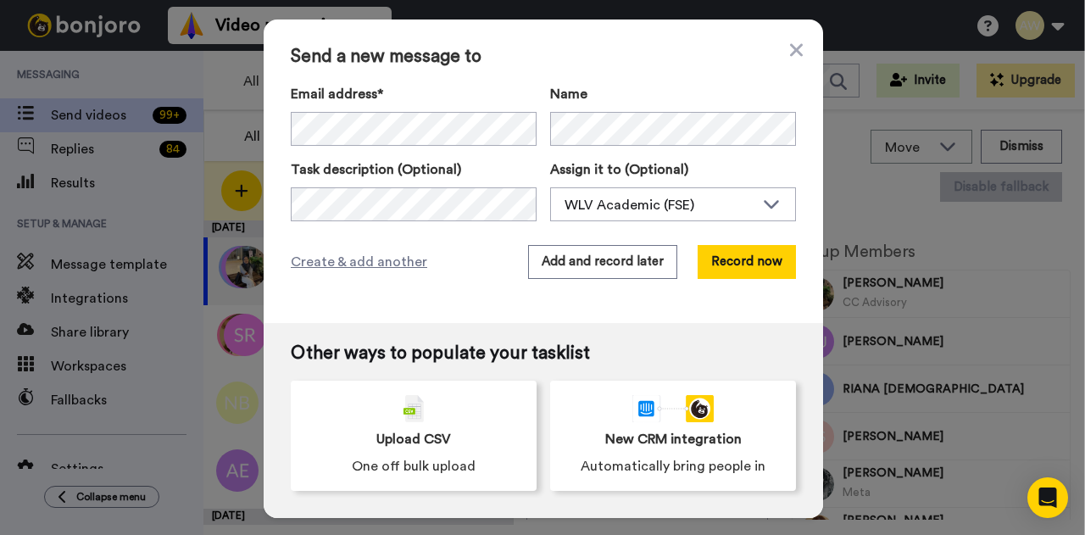
click at [331, 93] on label "Email address*" at bounding box center [414, 94] width 246 height 20
click at [239, 131] on div "Send a new message to Email address* ‌ ‌ ‌ ‌ ‌ ‌ ‌ ‌ ‌ ‌ ‌ ‌ ‌ ‌ ‌ Name Task de…" at bounding box center [542, 267] width 1085 height 535
click at [378, 143] on div "Email address* [PERSON_NAME] [PERSON_NAME] <[EMAIL_ADDRESS][DOMAIN_NAME]> [PERS…" at bounding box center [543, 152] width 505 height 137
click at [744, 272] on button "Record now" at bounding box center [747, 262] width 98 height 34
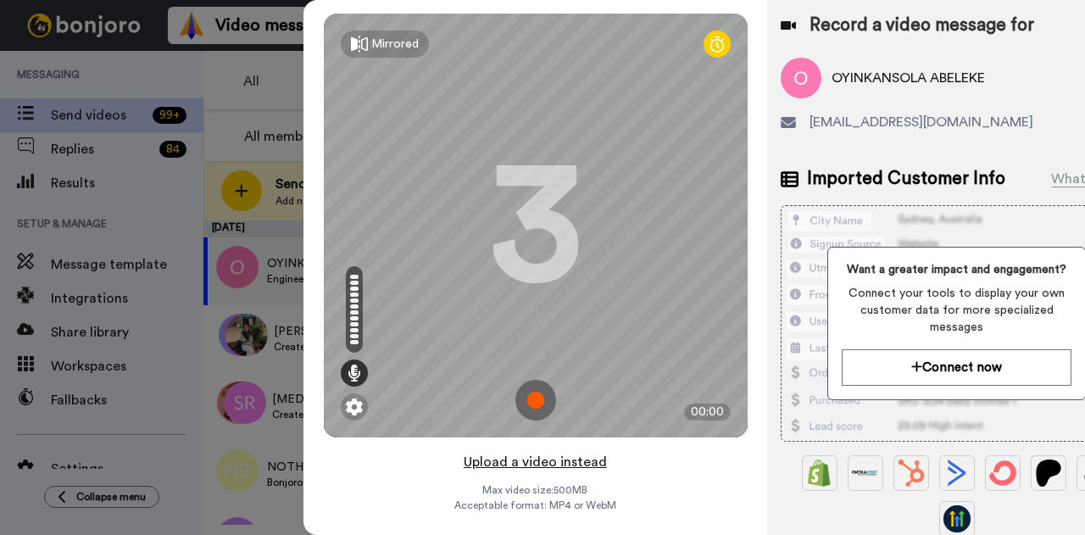
click at [569, 455] on button "Upload a video instead" at bounding box center [535, 462] width 153 height 22
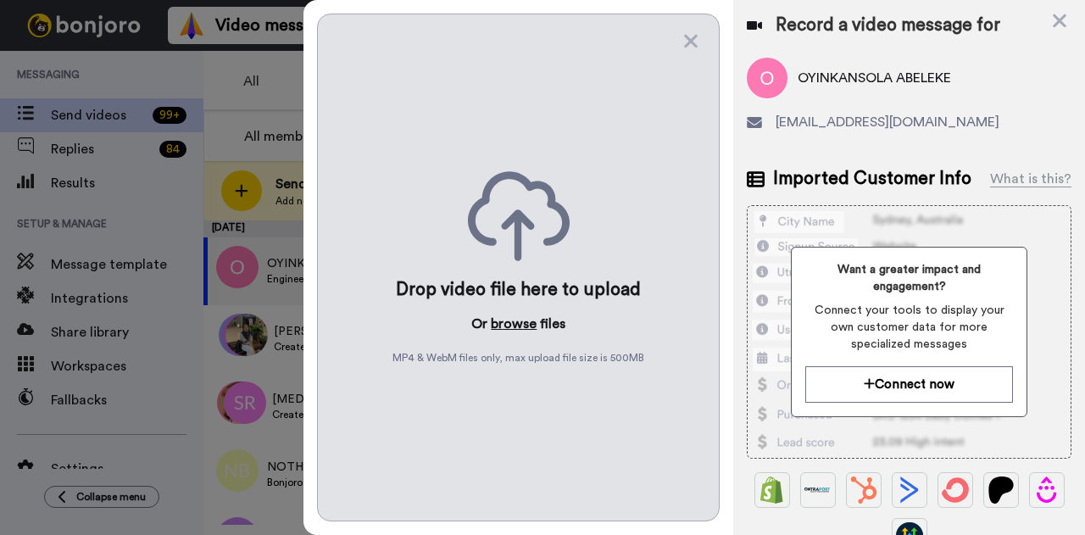
click at [524, 321] on button "browse" at bounding box center [514, 324] width 46 height 20
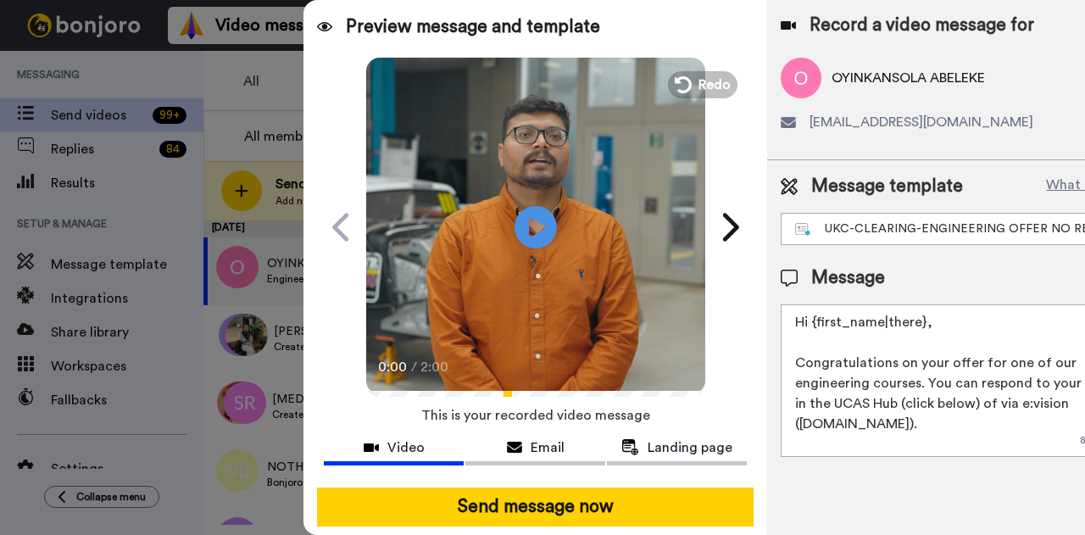
scroll to position [104, 0]
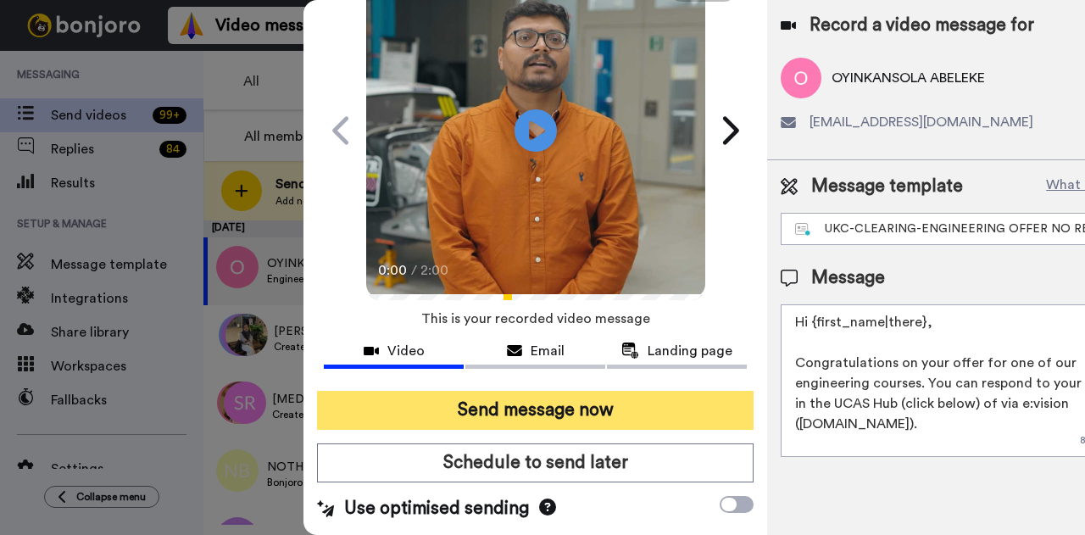
click at [582, 398] on button "Send message now" at bounding box center [535, 410] width 437 height 39
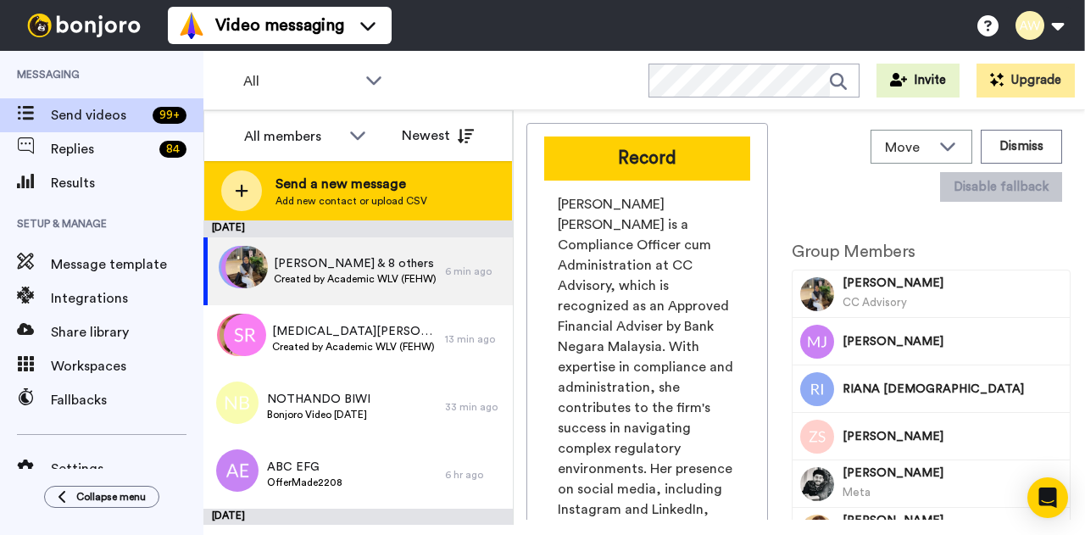
click at [348, 220] on div "All members All members [PERSON_NAME] [PERSON_NAME] WLV Academic (FSE) [PERSON_…" at bounding box center [359, 317] width 310 height 415
click at [348, 183] on span "Send a new message" at bounding box center [352, 184] width 152 height 20
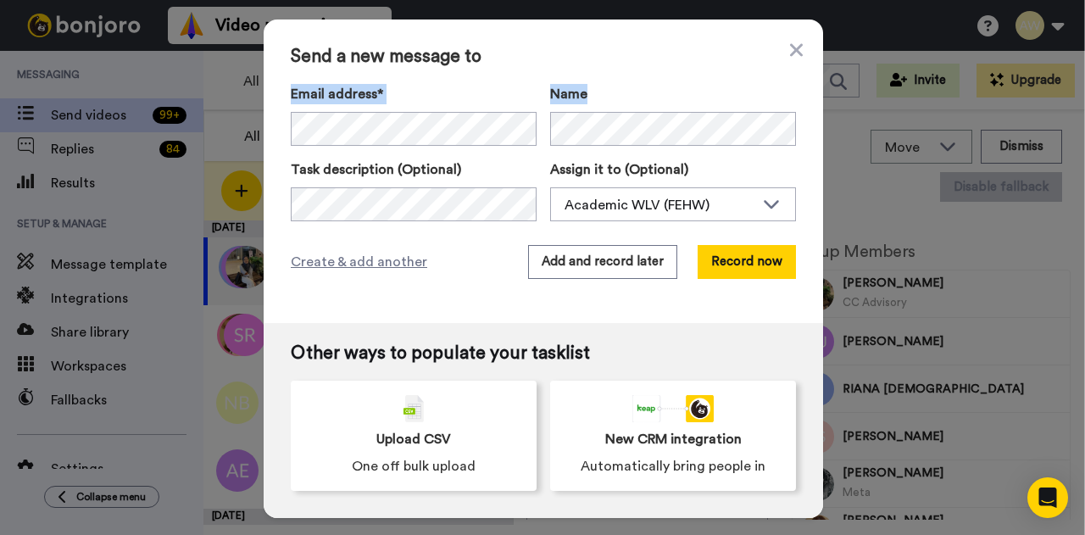
drag, startPoint x: 572, startPoint y: 52, endPoint x: 750, endPoint y: 77, distance: 179.9
click at [750, 77] on div "Send a new message to Email address* No search result for ‘ [EMAIL_ADDRESS][DOM…" at bounding box center [544, 172] width 560 height 304
click at [551, 53] on span "Send a new message to" at bounding box center [543, 57] width 505 height 20
click at [421, 186] on div "Task description (Optional)" at bounding box center [414, 190] width 246 height 62
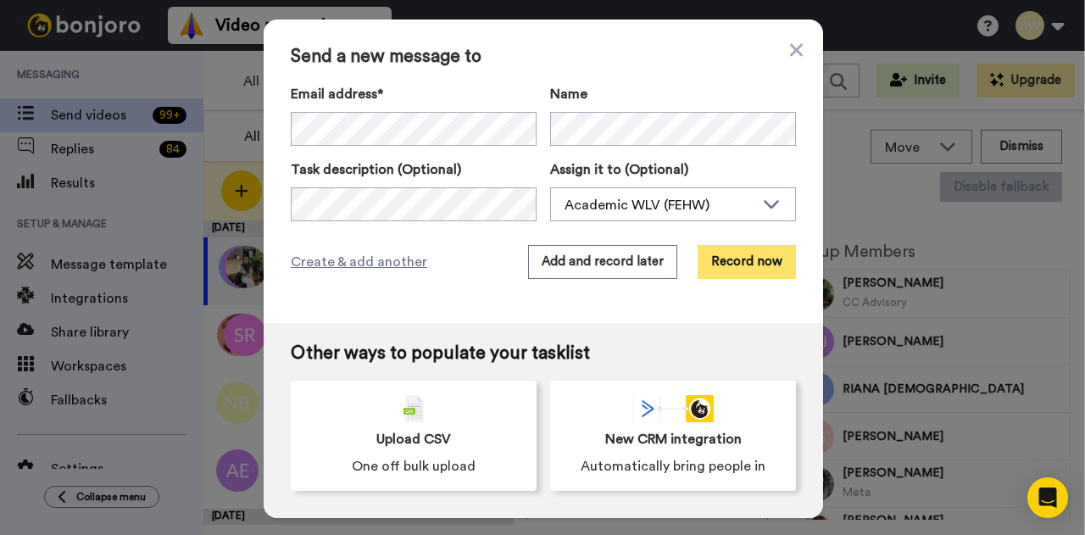
click at [733, 252] on button "Record now" at bounding box center [747, 262] width 98 height 34
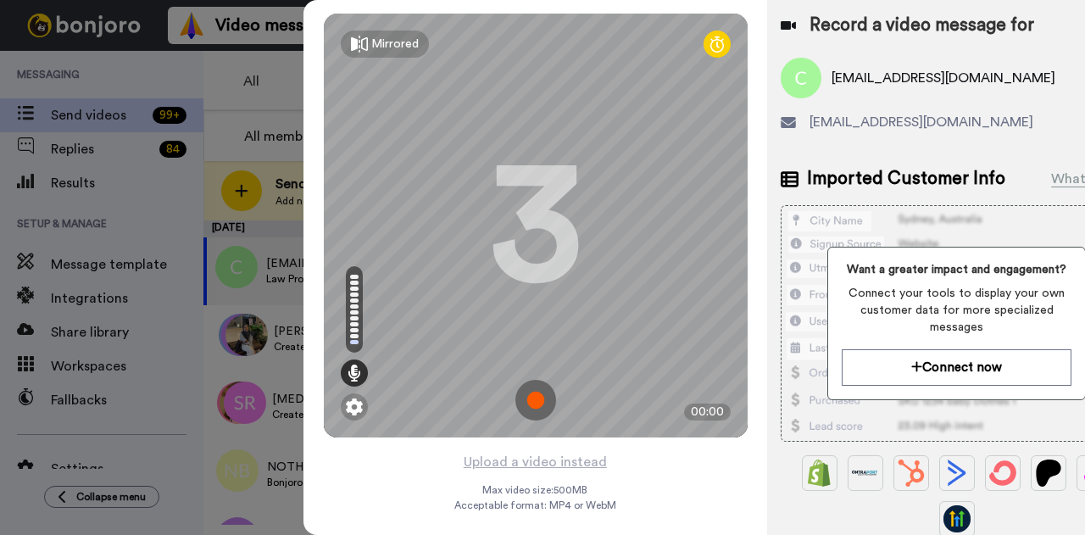
click at [1039, 22] on div "Record a video message for" at bounding box center [957, 26] width 352 height 24
click at [1060, 20] on div "Record a video message for" at bounding box center [957, 26] width 352 height 24
click at [256, 74] on div at bounding box center [542, 267] width 1085 height 535
click at [273, 75] on div at bounding box center [542, 267] width 1085 height 535
click at [1052, 101] on div "Ckwilliamson99@hotmail.com ckwilliamson99@hotmail.com" at bounding box center [957, 102] width 352 height 88
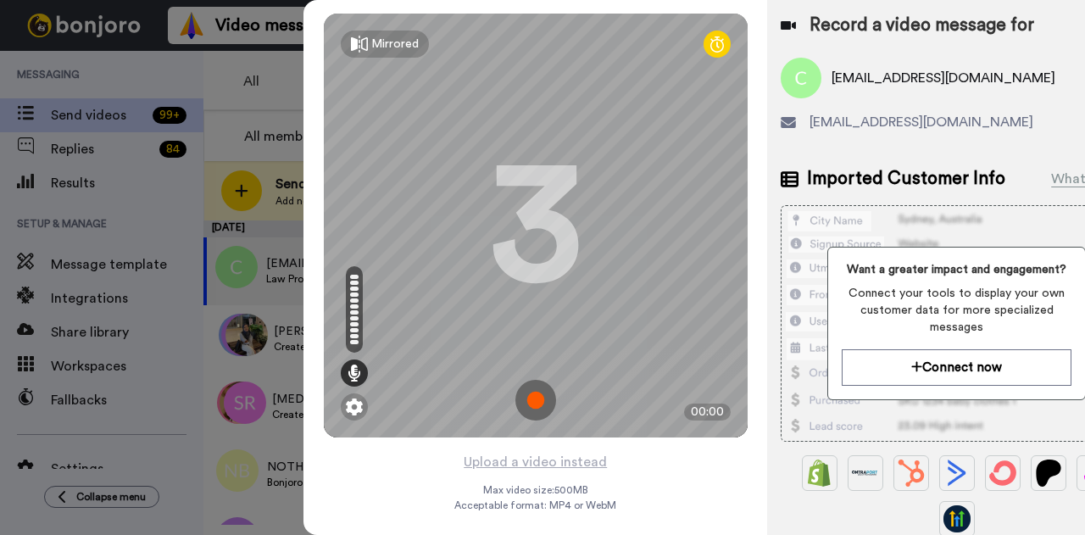
click at [1057, 53] on div "Record a video message for Ckwilliamson99@hotmail.com ckwilliamson99@hotmail.com" at bounding box center [957, 80] width 352 height 132
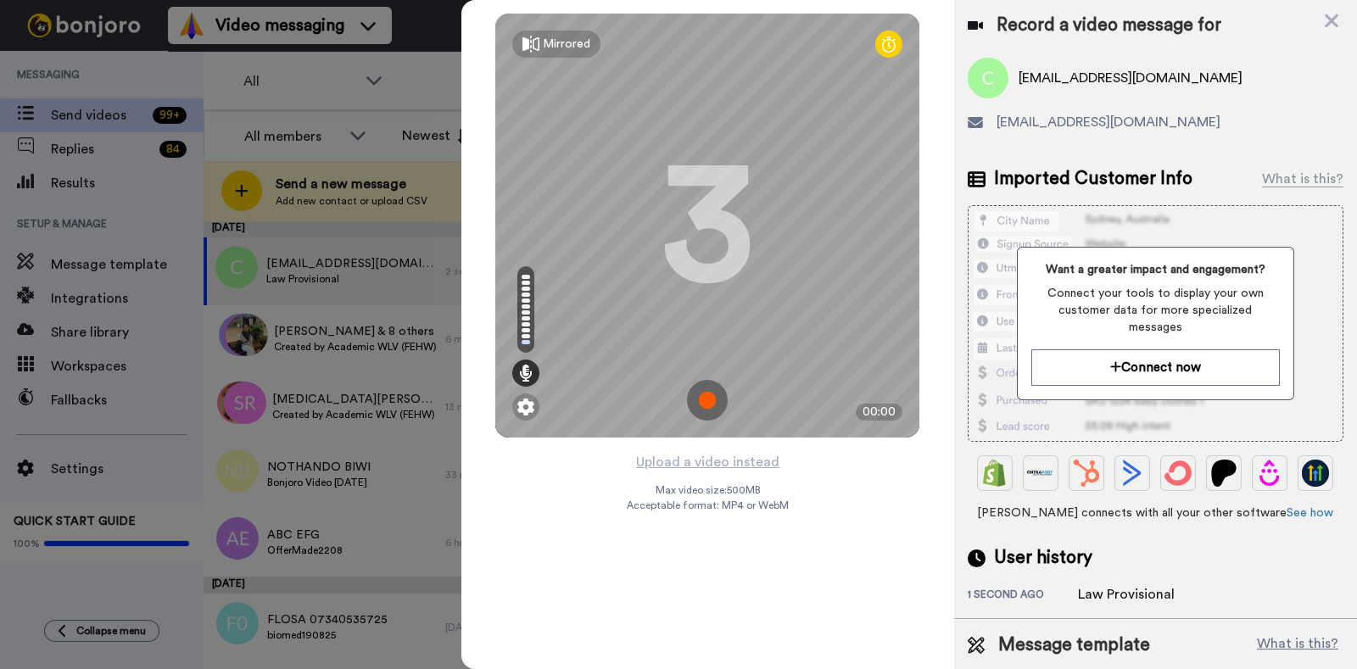
drag, startPoint x: 964, startPoint y: 4, endPoint x: 941, endPoint y: 172, distance: 169.5
click at [941, 172] on div "Mirrored Redo 3 00:00" at bounding box center [707, 225] width 493 height 451
click at [1085, 10] on icon at bounding box center [1331, 20] width 17 height 21
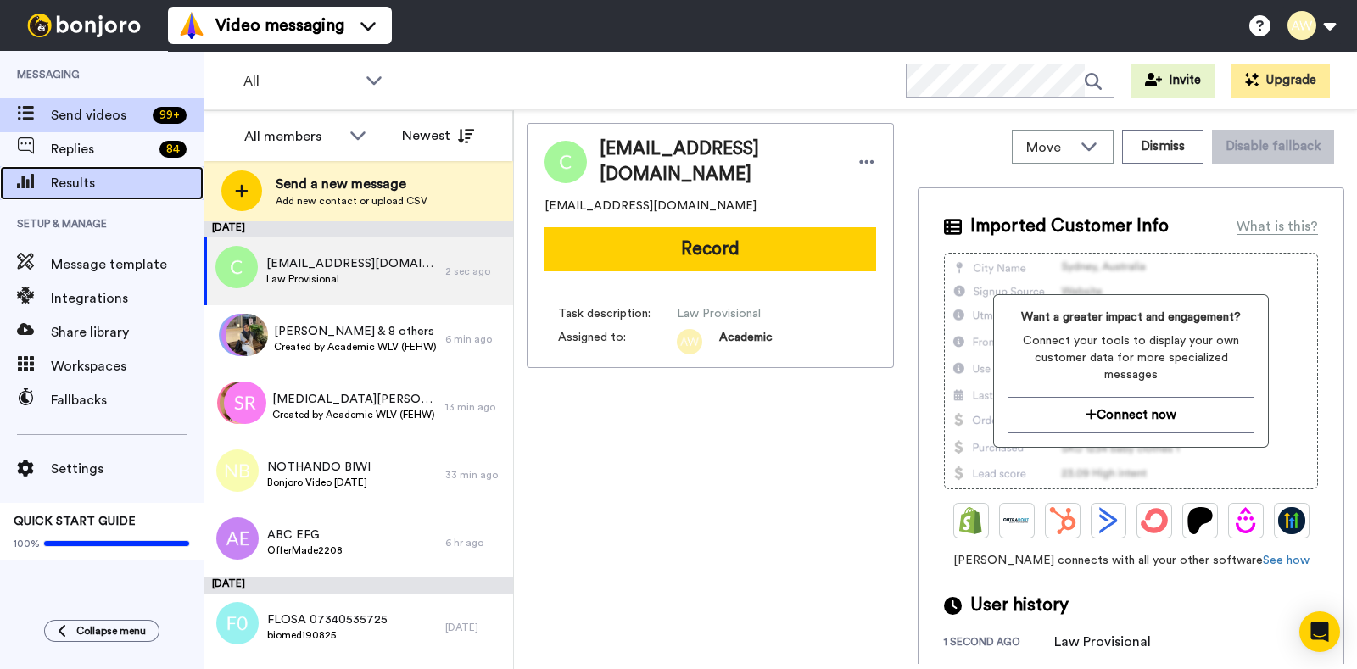
click at [81, 176] on span "Results" at bounding box center [127, 183] width 153 height 20
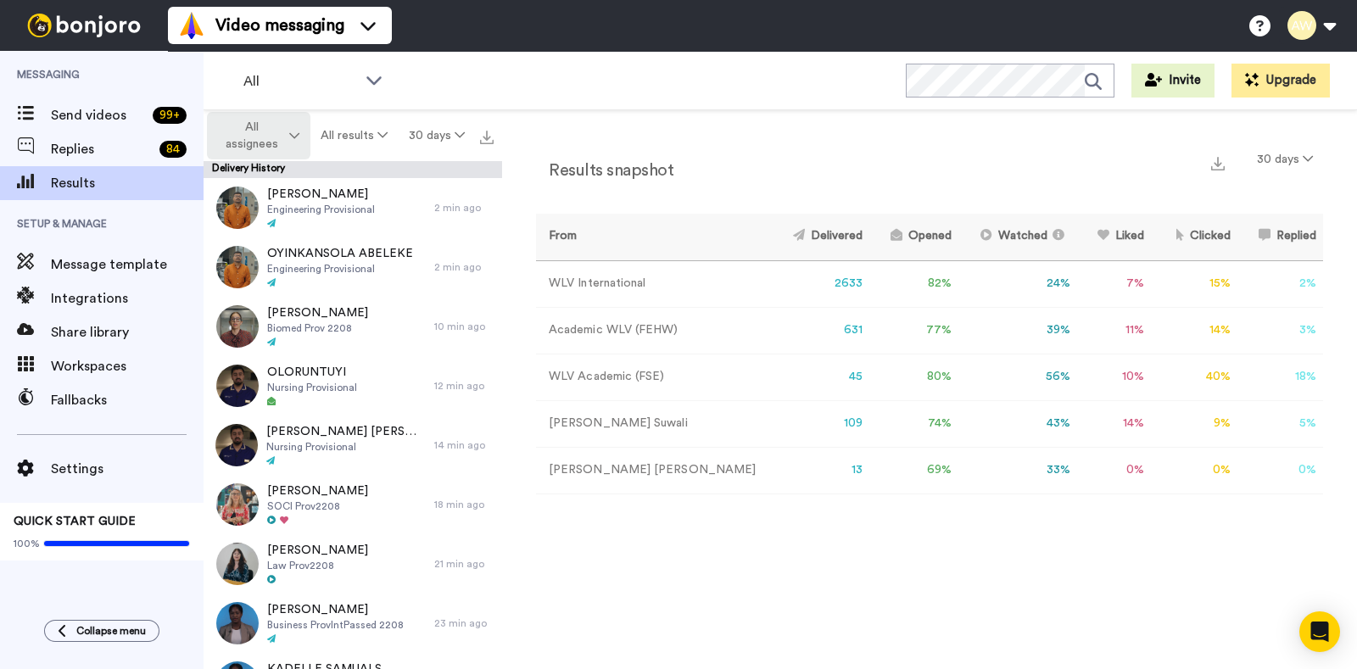
click at [304, 132] on button "All assignees" at bounding box center [258, 135] width 103 height 47
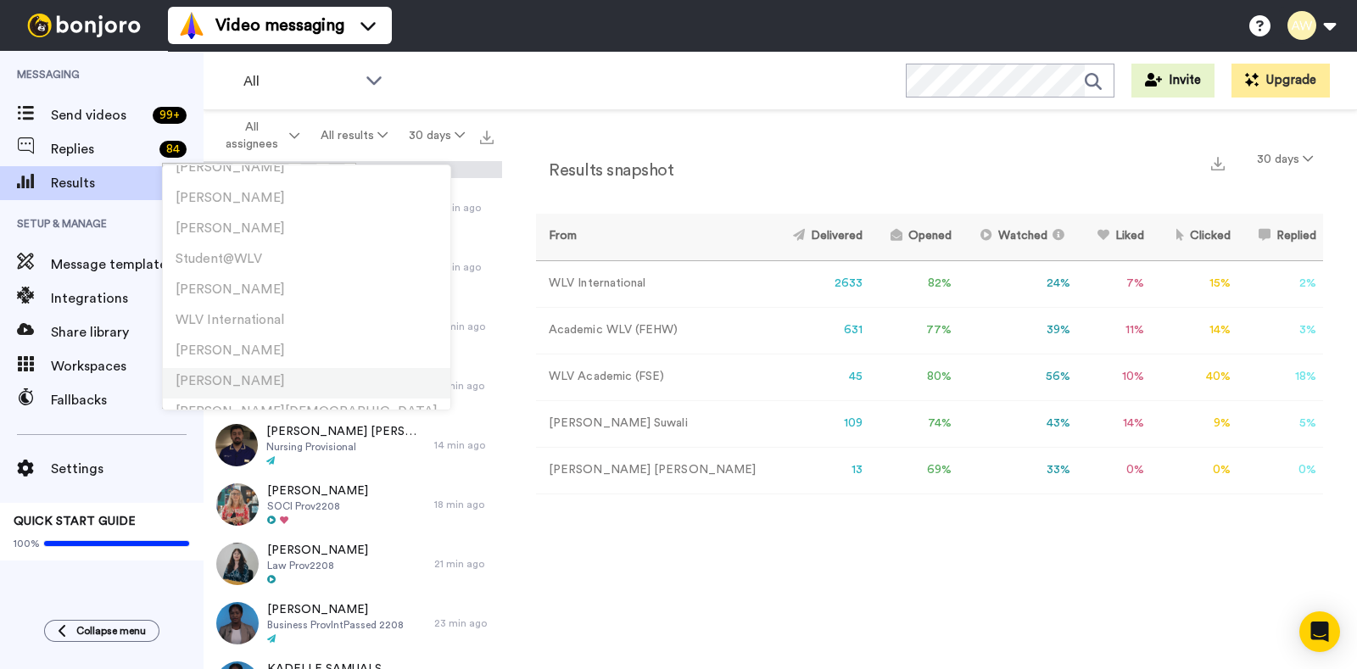
scroll to position [610, 0]
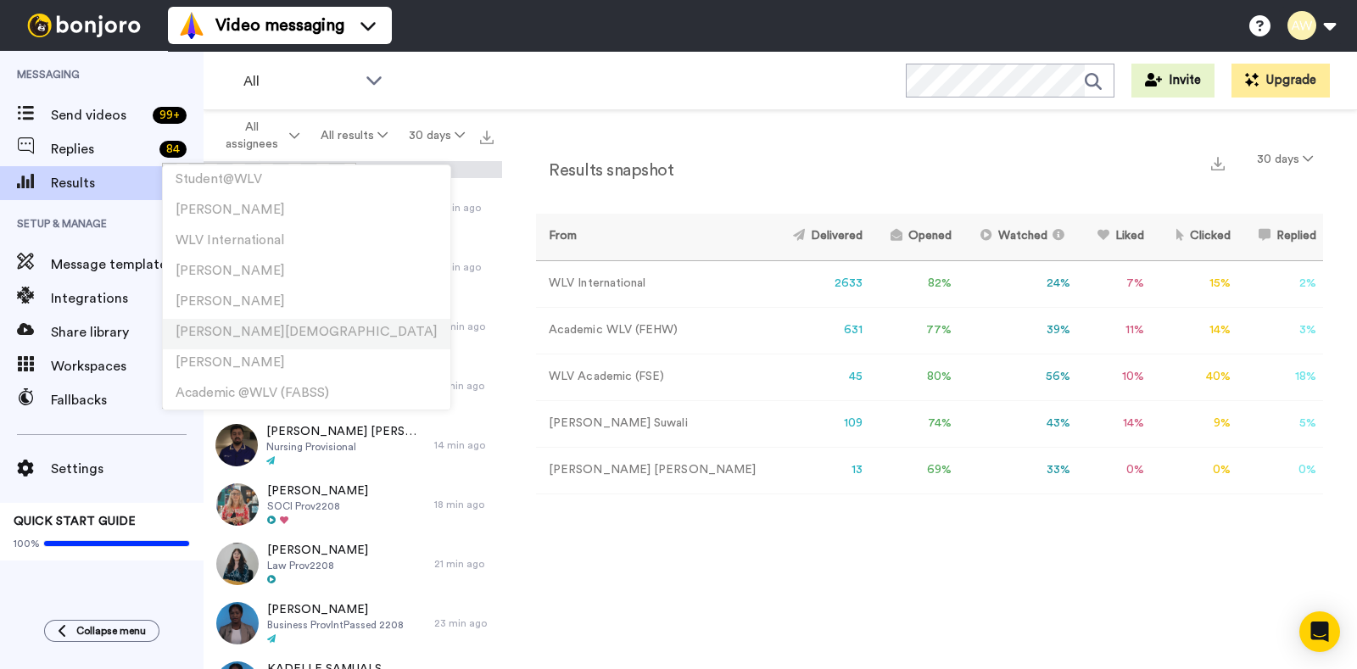
click at [226, 332] on span "[PERSON_NAME][DEMOGRAPHIC_DATA]" at bounding box center [307, 332] width 262 height 13
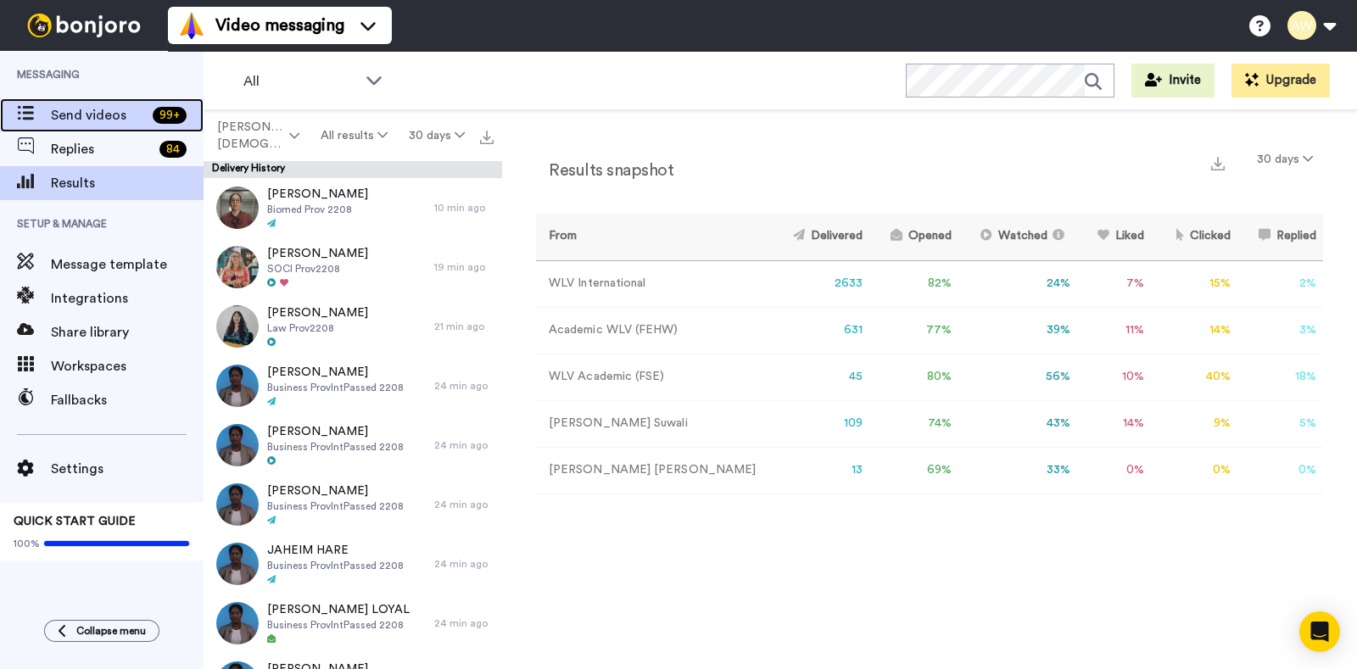
drag, startPoint x: 136, startPoint y: 109, endPoint x: 308, endPoint y: 134, distance: 173.9
click at [136, 109] on span "Send videos" at bounding box center [98, 115] width 95 height 20
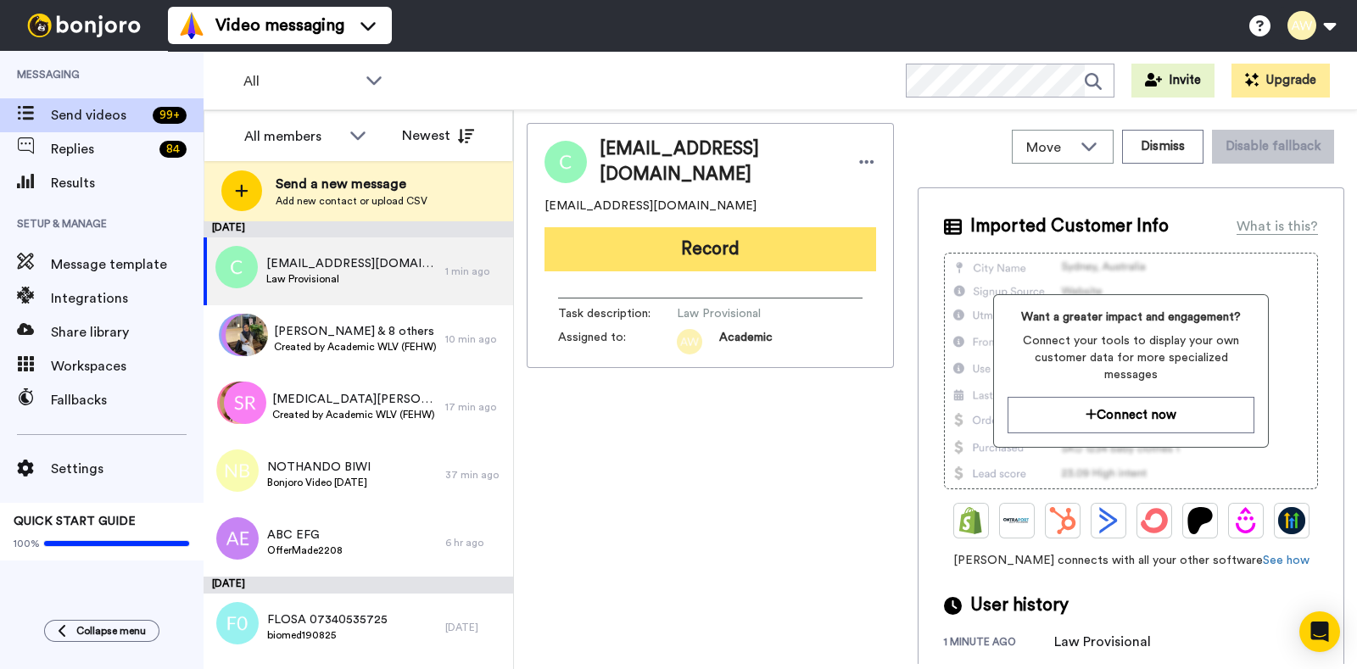
click at [708, 251] on button "Record" at bounding box center [710, 249] width 332 height 44
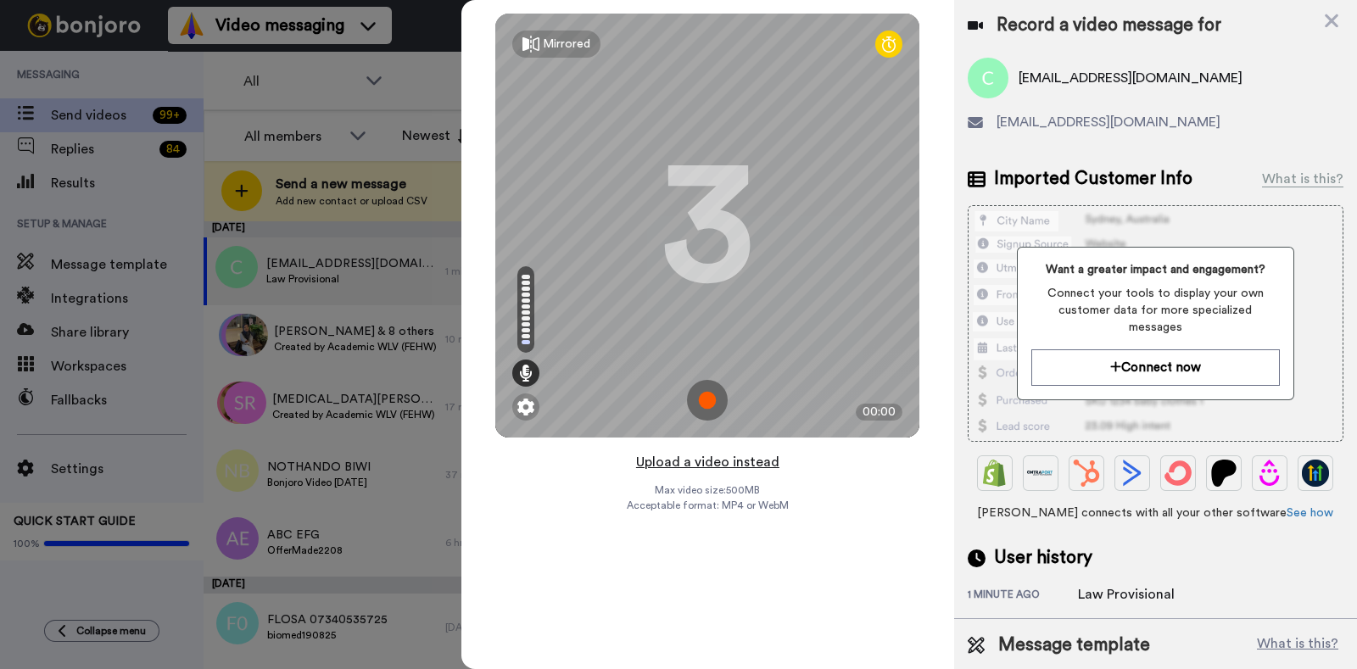
click at [714, 451] on button "Upload a video instead" at bounding box center [707, 462] width 153 height 22
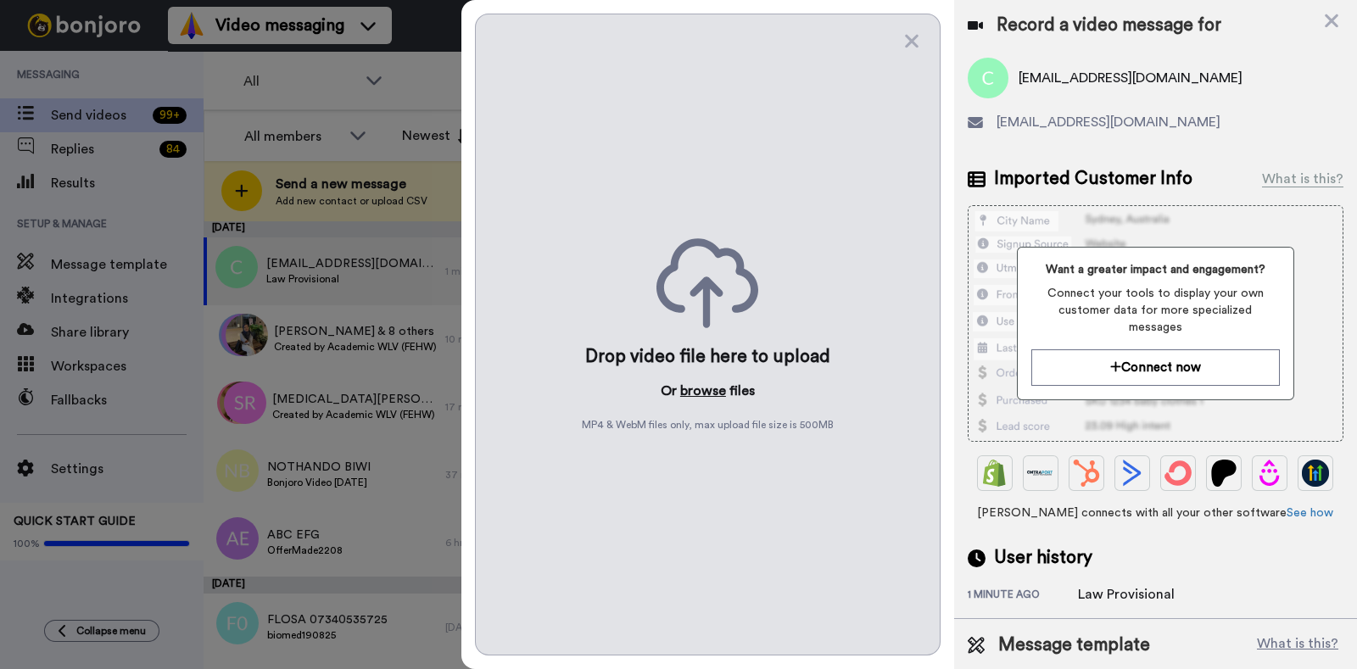
click at [703, 388] on button "browse" at bounding box center [703, 391] width 46 height 20
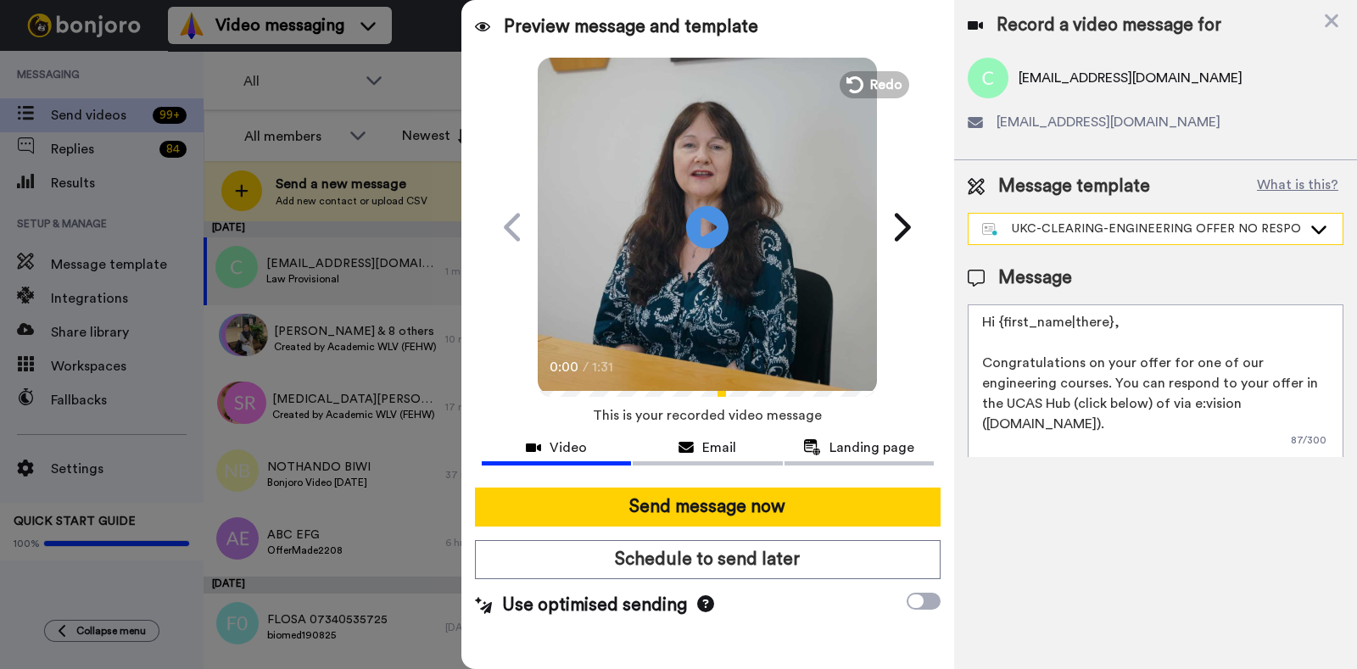
click at [1141, 222] on div "UKC-CLEARING-ENGINEERING OFFER NO RESPONE" at bounding box center [1142, 228] width 320 height 17
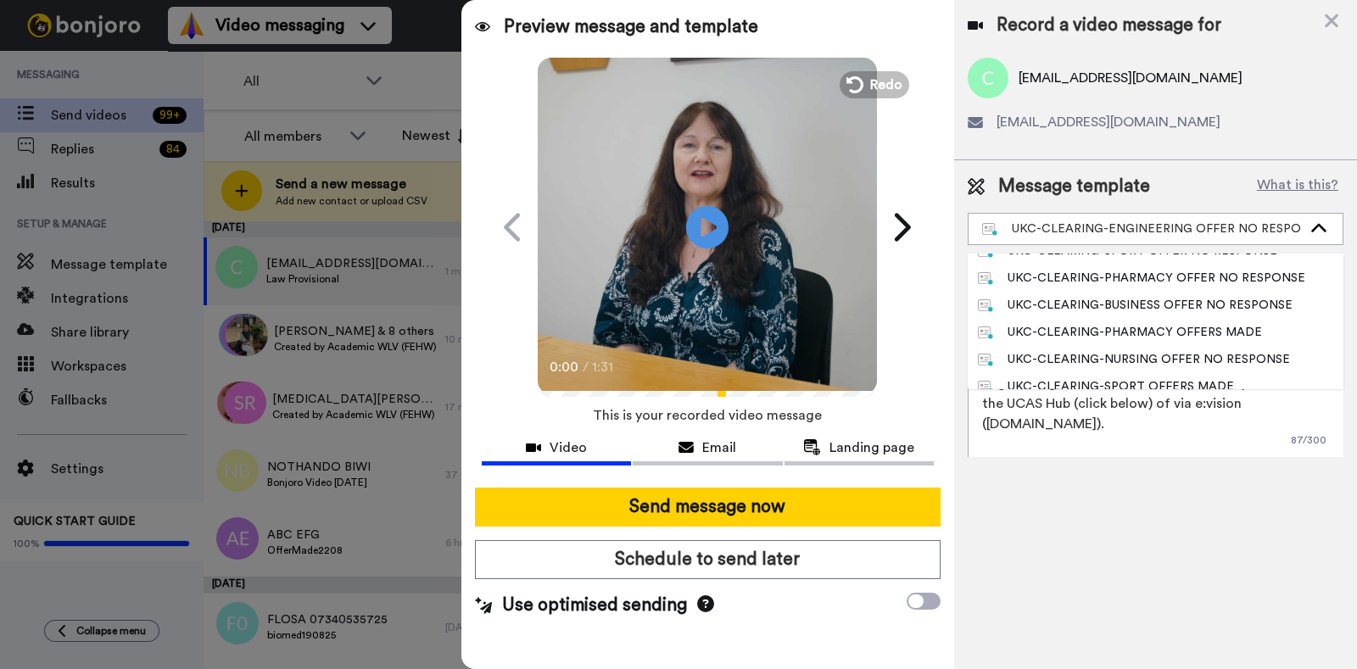
scroll to position [530, 0]
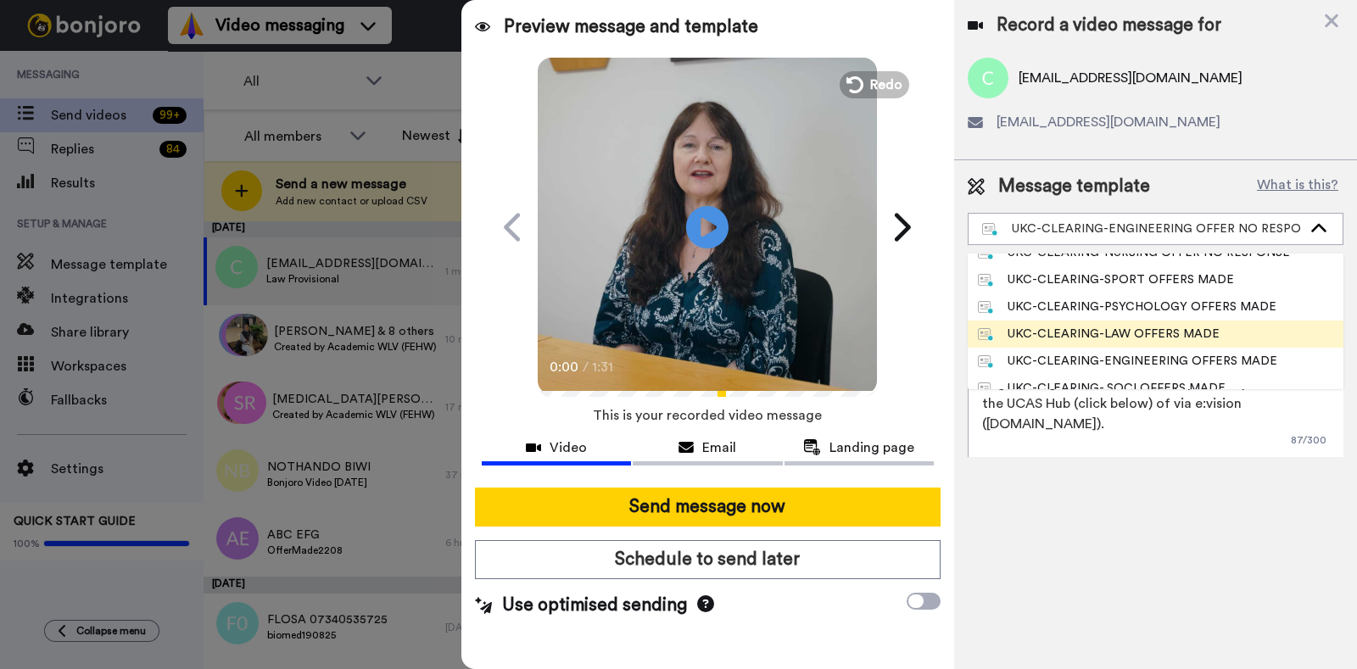
click at [1155, 327] on div "UKC-CLEARING-LAW OFFERS MADE" at bounding box center [1099, 334] width 242 height 17
type textarea "Hi {first_name|there}, Congratulations on your provisional offer for one of our…"
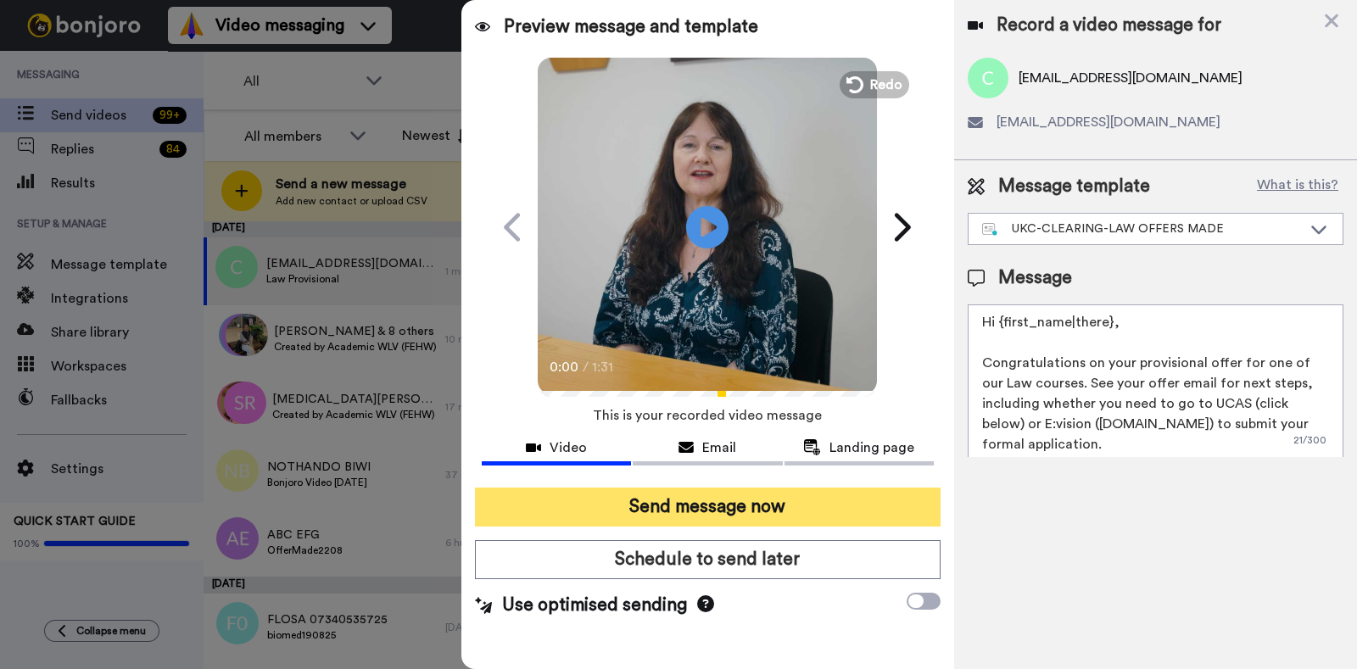
click at [708, 515] on button "Send message now" at bounding box center [708, 507] width 466 height 39
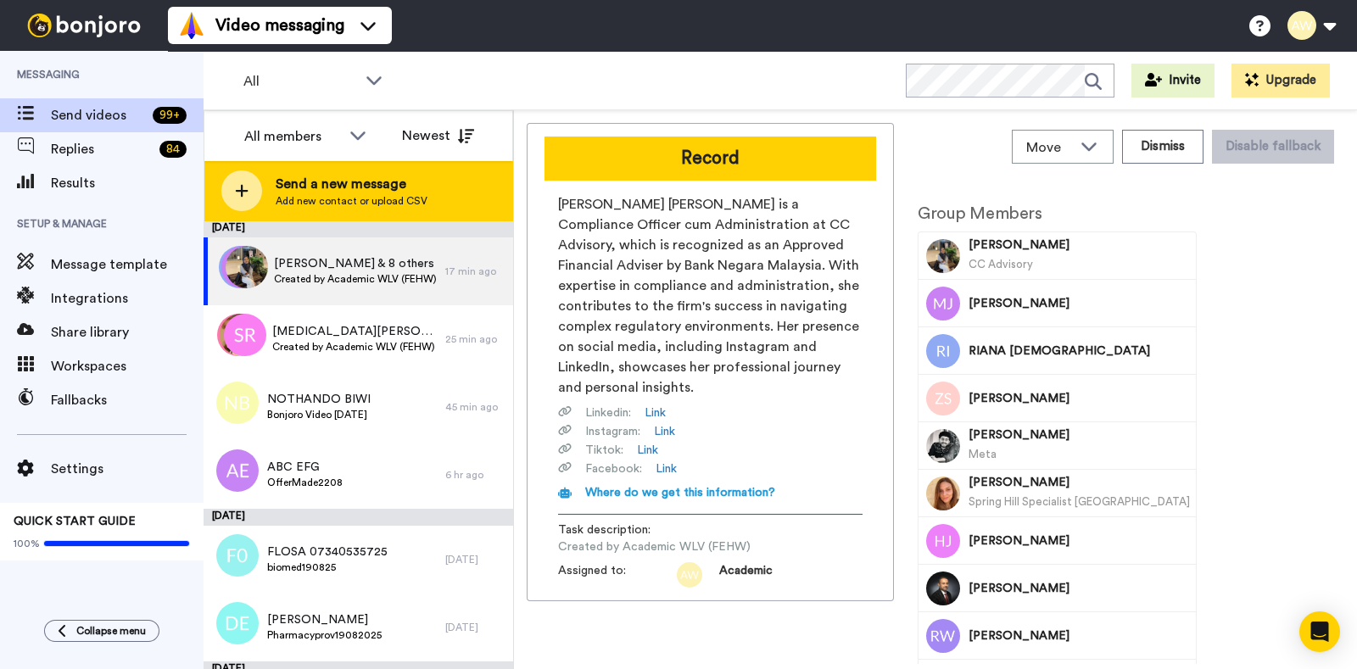
click at [395, 201] on span "Add new contact or upload CSV" at bounding box center [352, 201] width 152 height 14
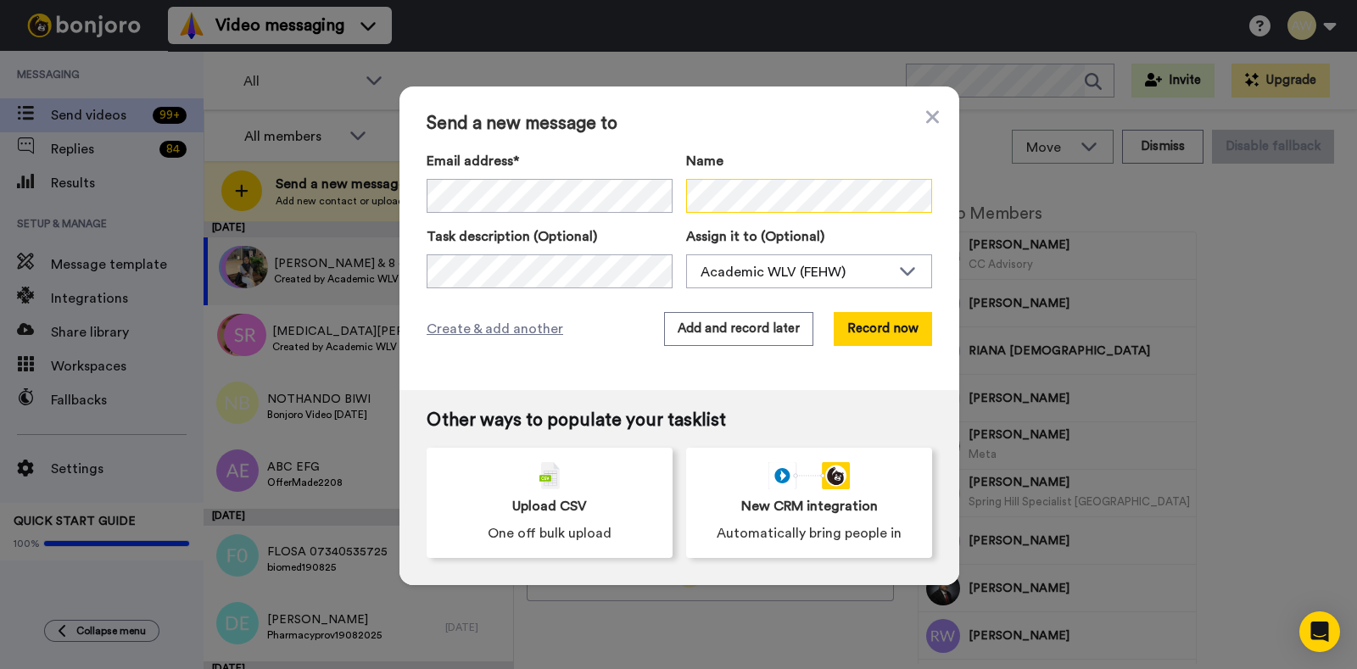
click at [582, 206] on div "Email address* [PERSON_NAME] <[EMAIL_ADDRESS][DOMAIN_NAME]> Name" at bounding box center [679, 182] width 505 height 62
click at [677, 196] on div "Email address* [PERSON_NAME] <[EMAIL_ADDRESS][DOMAIN_NAME]> Name" at bounding box center [679, 182] width 505 height 62
click at [675, 197] on div "Email address* Jahan Alam <jahankneesa@gmail.com> Name" at bounding box center [679, 182] width 505 height 62
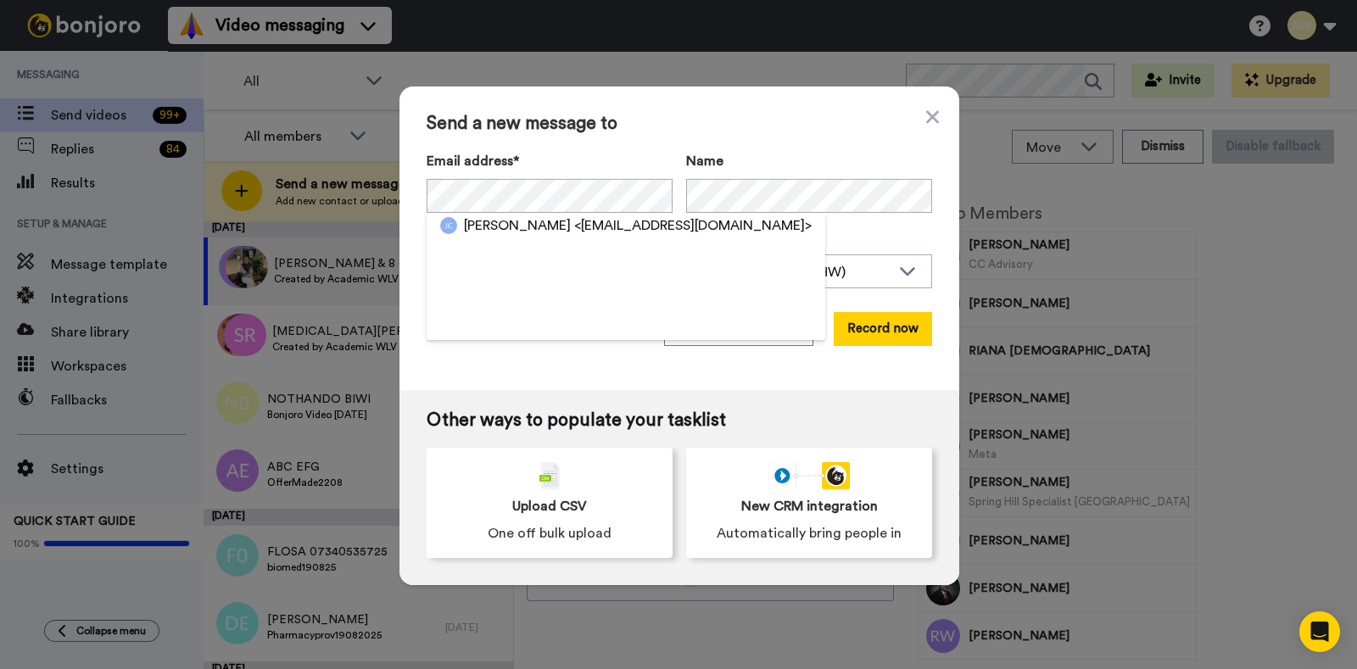
click at [1160, 341] on div "Send a new message to Email address* Jahan Alam <jahankneesa@gmail.com> Name Ta…" at bounding box center [678, 334] width 1357 height 669
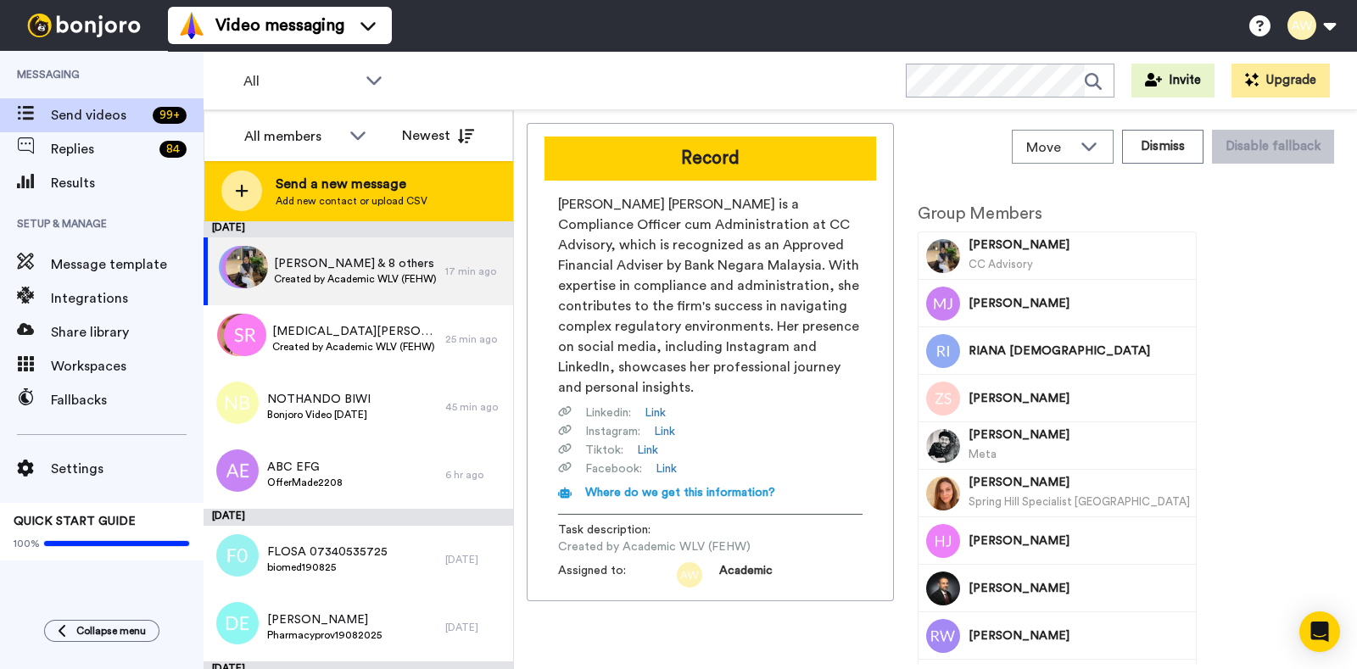
click at [389, 191] on span "Send a new message" at bounding box center [352, 184] width 152 height 20
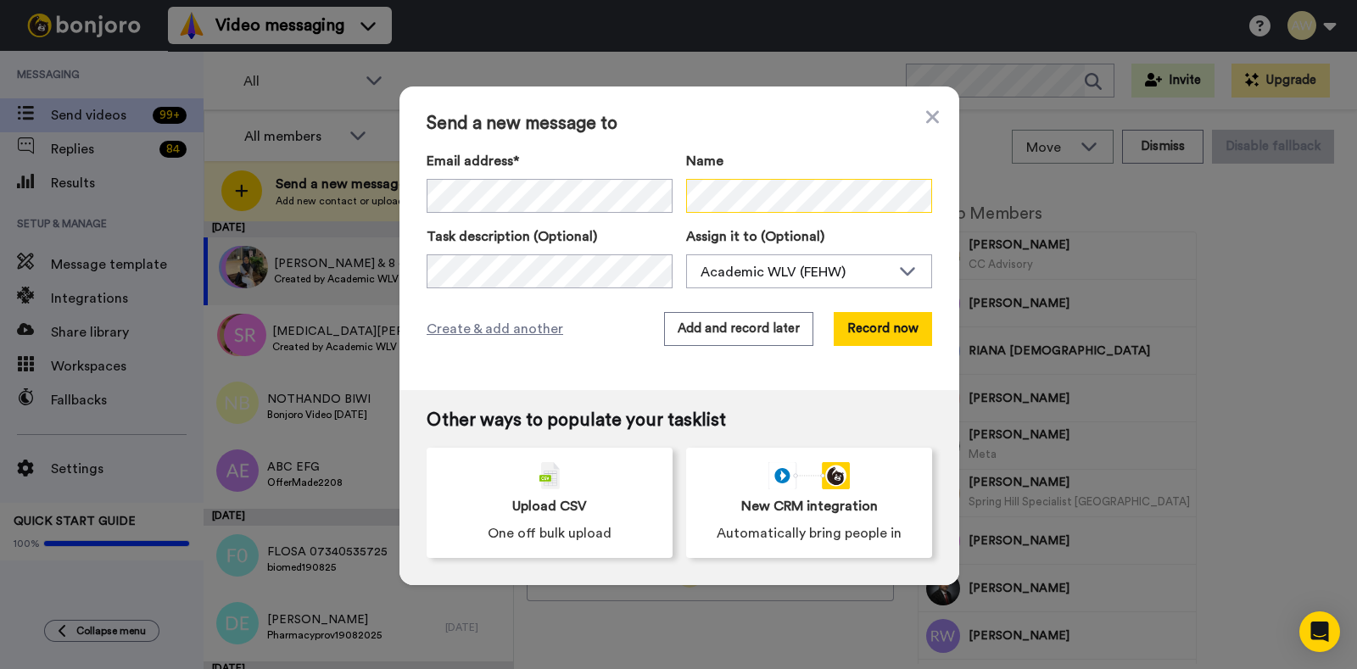
click at [653, 166] on div "Email address* Jahan Alam <jahankneesa@gmail.com> Name" at bounding box center [679, 182] width 505 height 62
click at [866, 340] on button "Record now" at bounding box center [883, 329] width 98 height 34
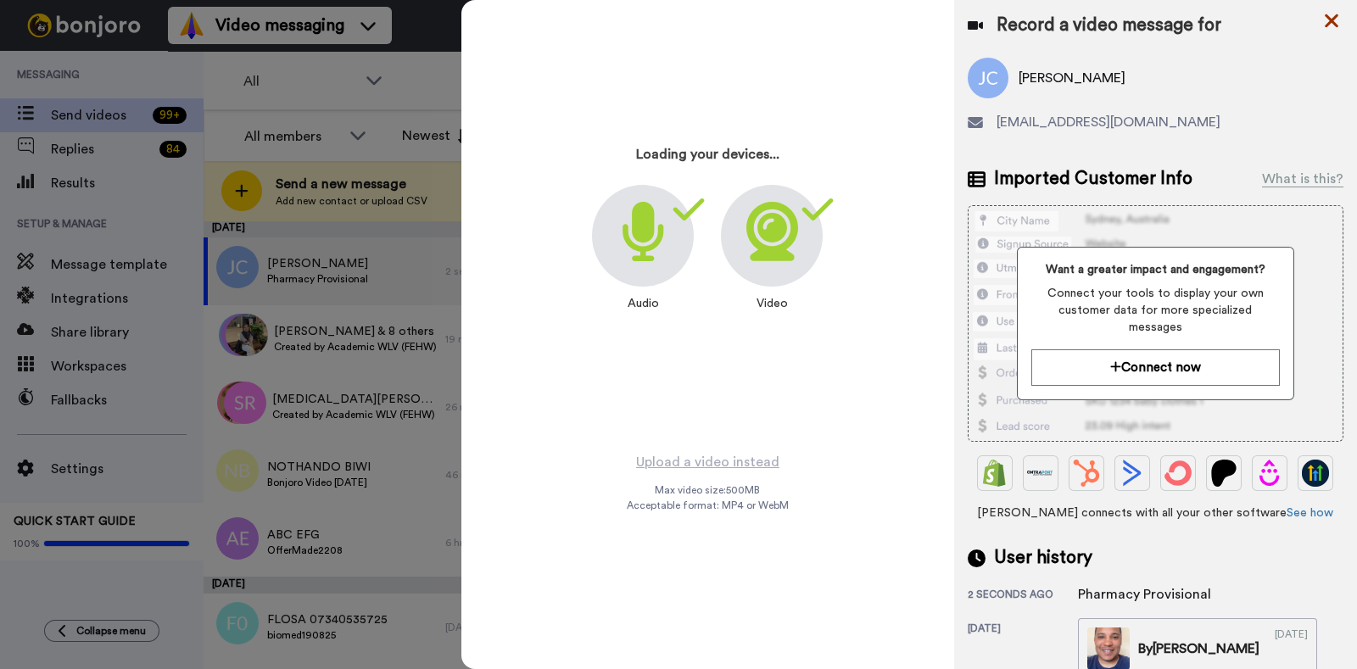
click at [1328, 29] on icon at bounding box center [1331, 20] width 17 height 21
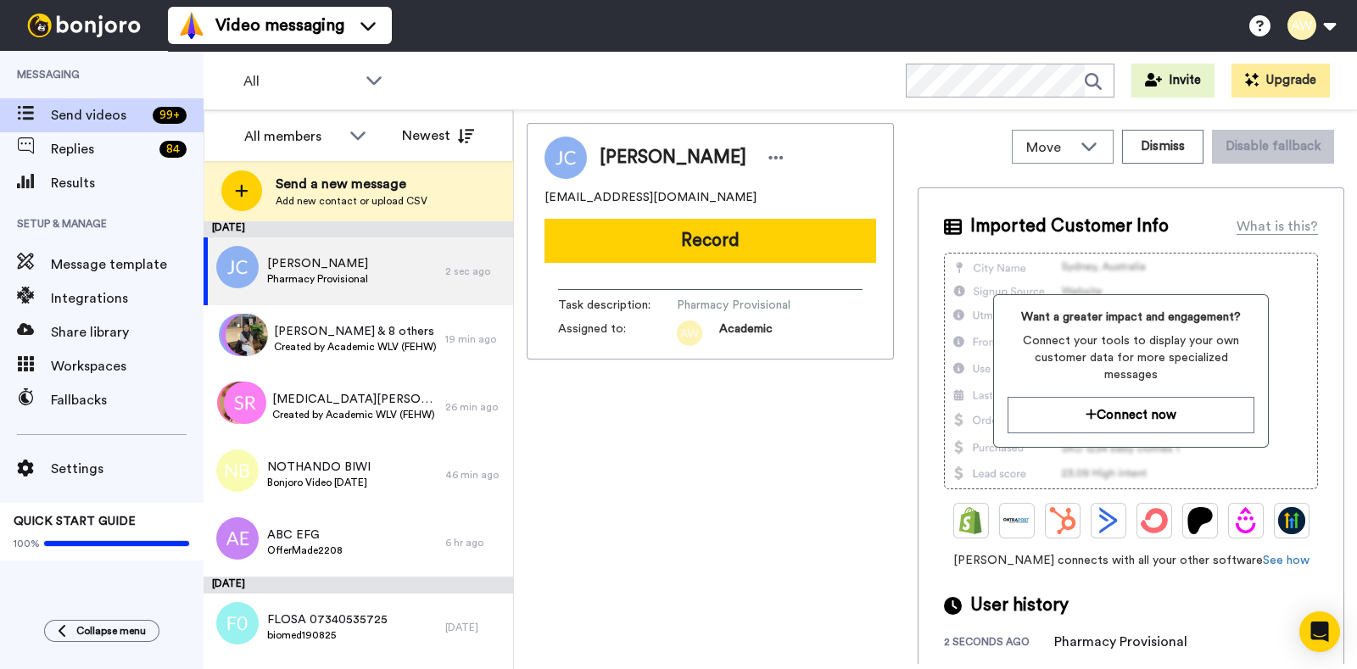
click at [745, 325] on span "Academic" at bounding box center [745, 333] width 53 height 25
click at [744, 304] on span "Pharmacy Provisional" at bounding box center [757, 305] width 161 height 17
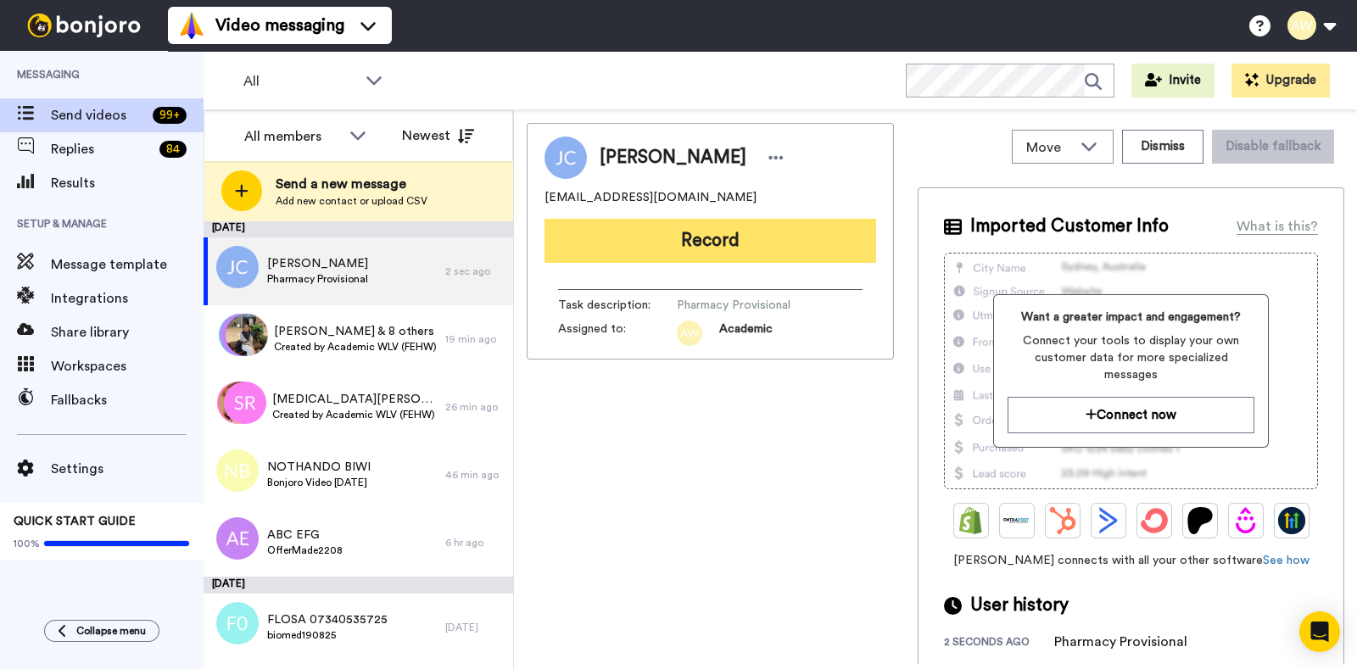
click at [664, 248] on button "Record" at bounding box center [710, 241] width 332 height 44
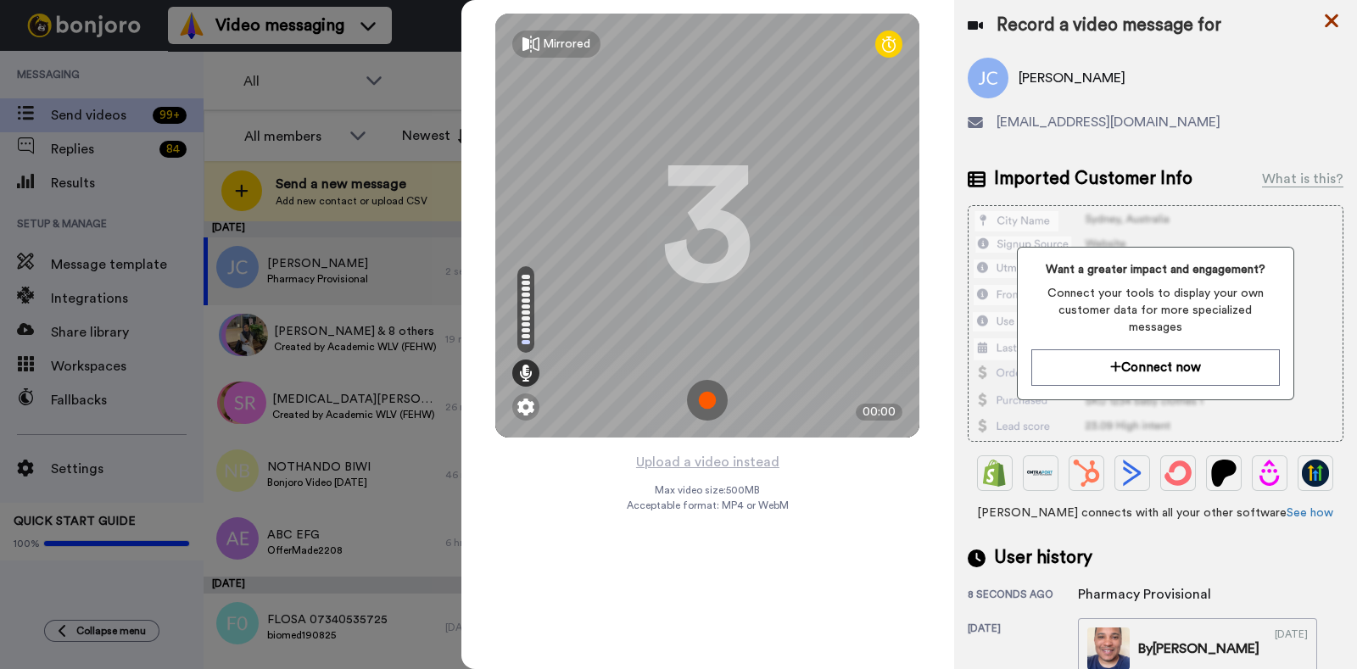
click at [1328, 19] on icon at bounding box center [1332, 21] width 14 height 14
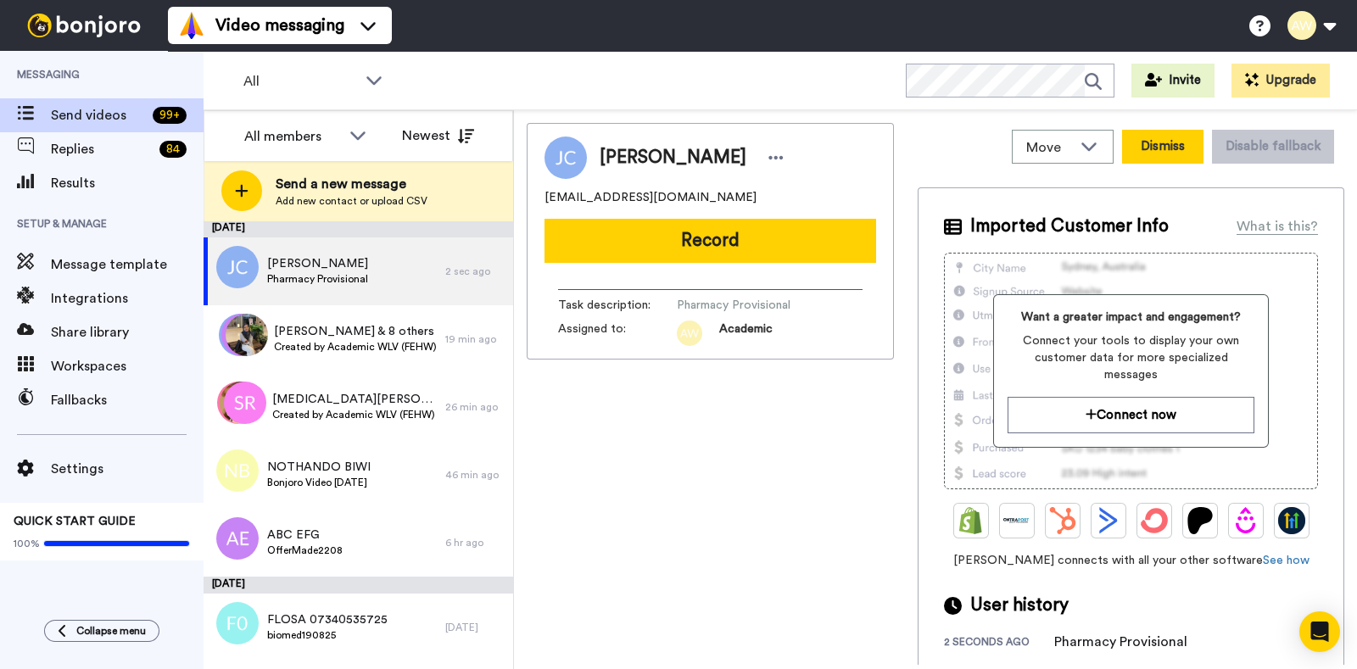
click at [1140, 160] on button "Dismiss" at bounding box center [1162, 147] width 81 height 34
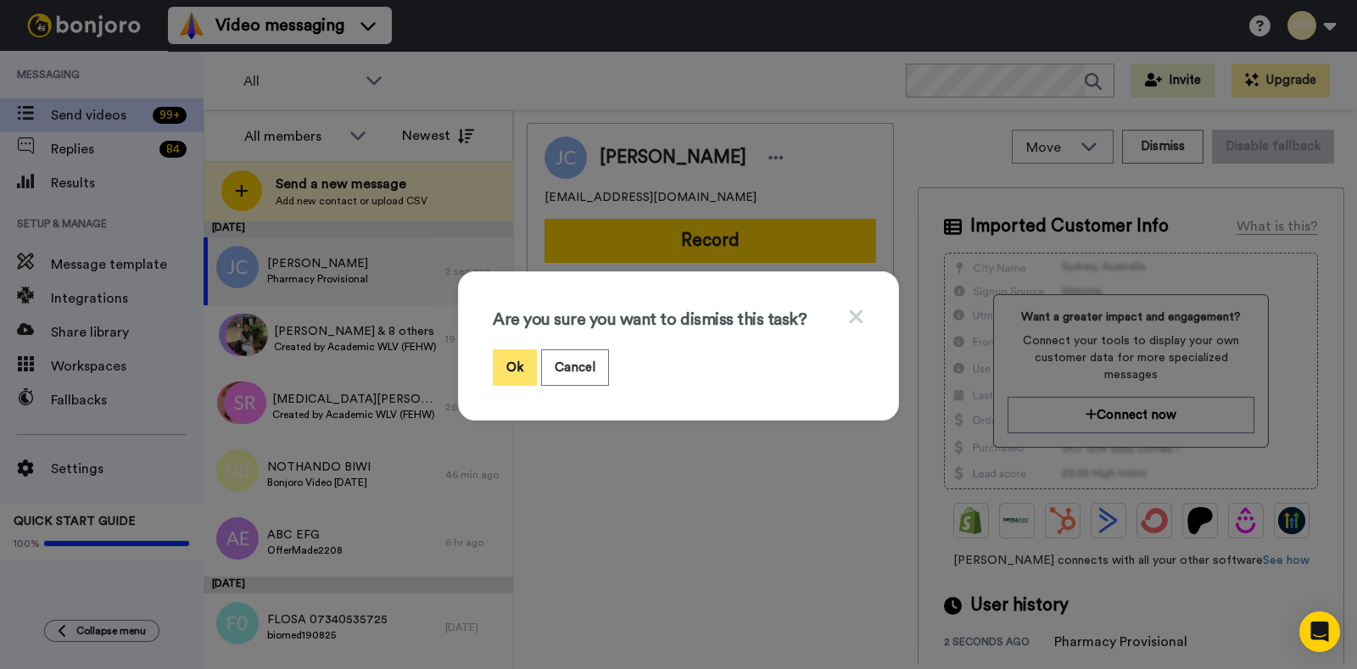
click at [507, 362] on button "Ok" at bounding box center [515, 367] width 44 height 36
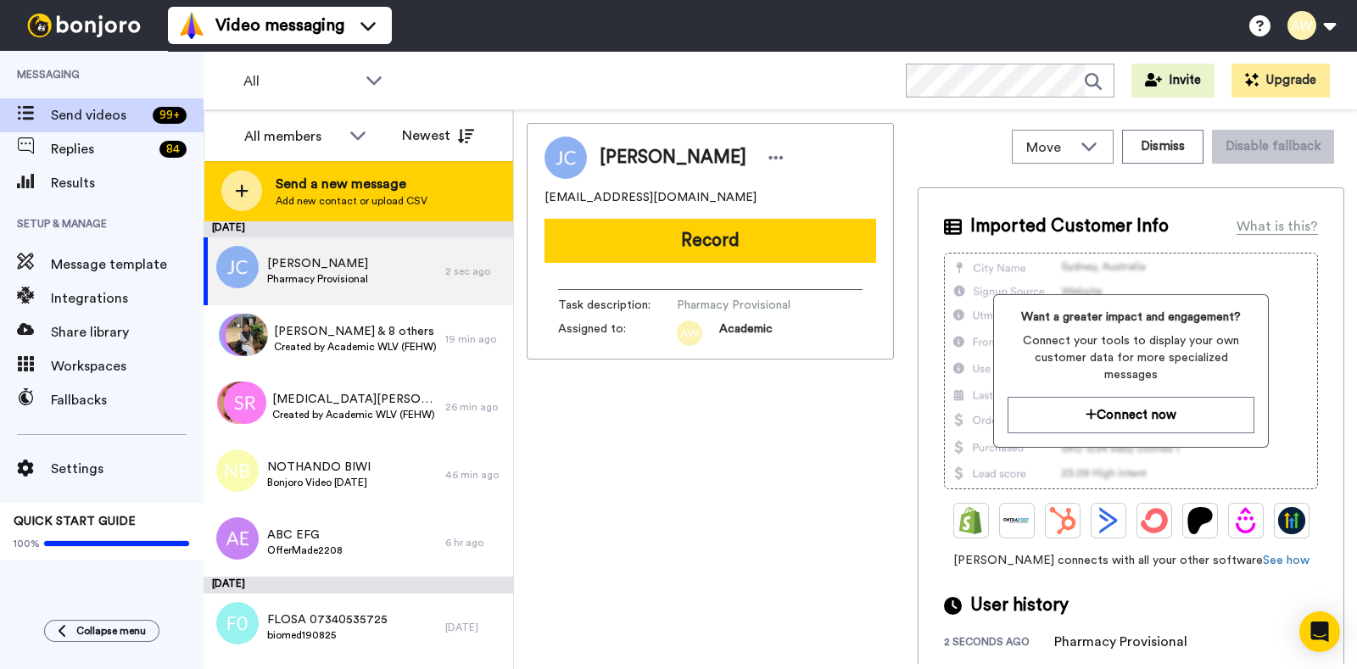
click at [321, 189] on span "Send a new message" at bounding box center [352, 184] width 152 height 20
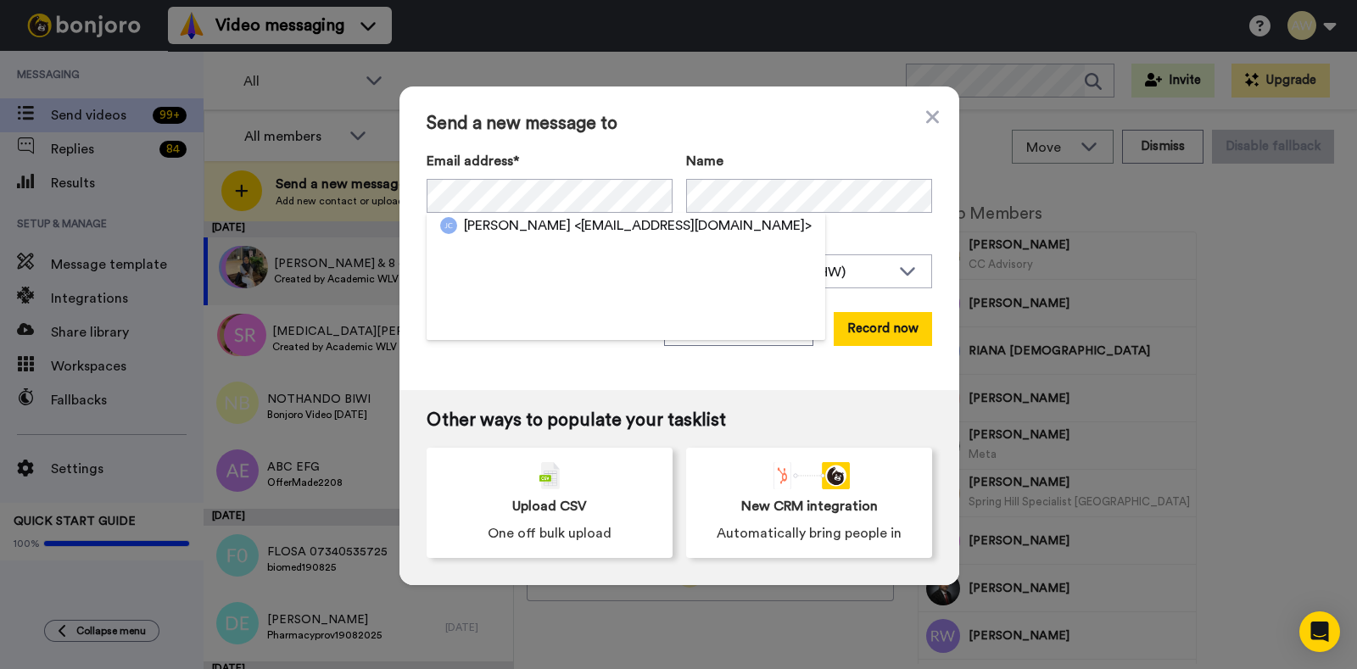
click at [577, 385] on div "Send a new message to Email address* Jahan Alam <jahankneesa@gmail.com> Name Ta…" at bounding box center [679, 238] width 560 height 304
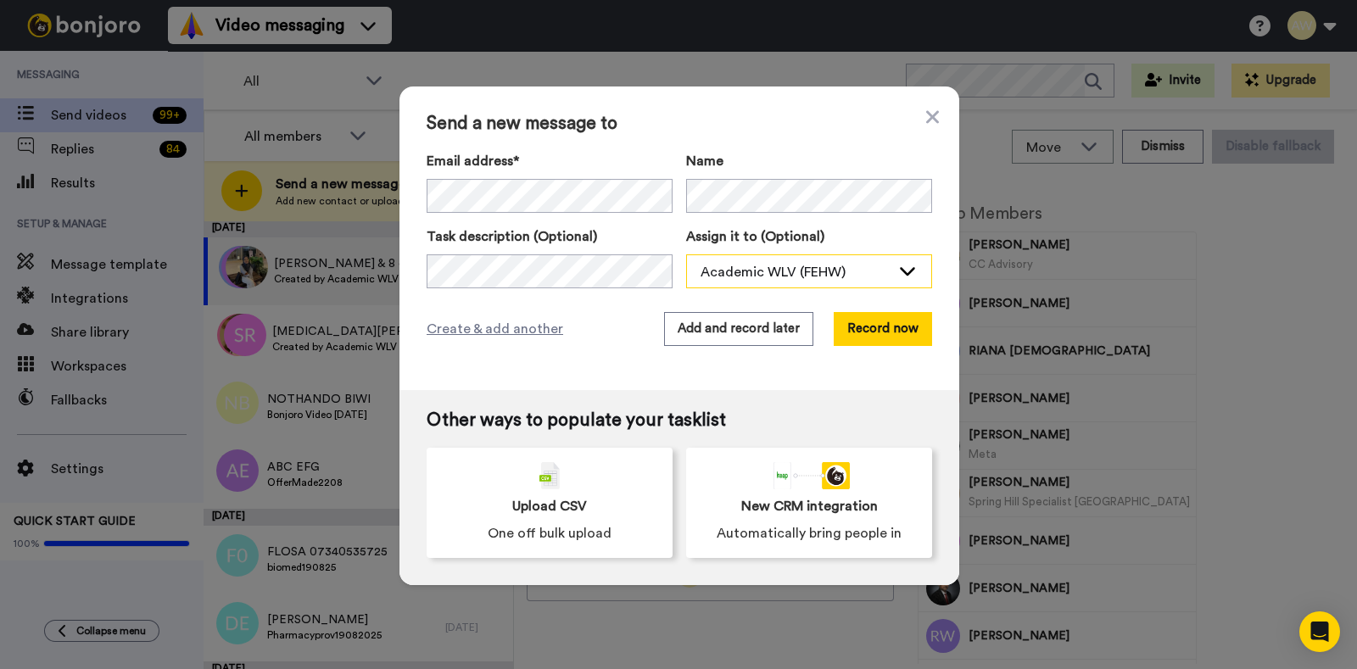
click at [756, 281] on div "Academic WLV (FEHW)" at bounding box center [795, 272] width 190 height 20
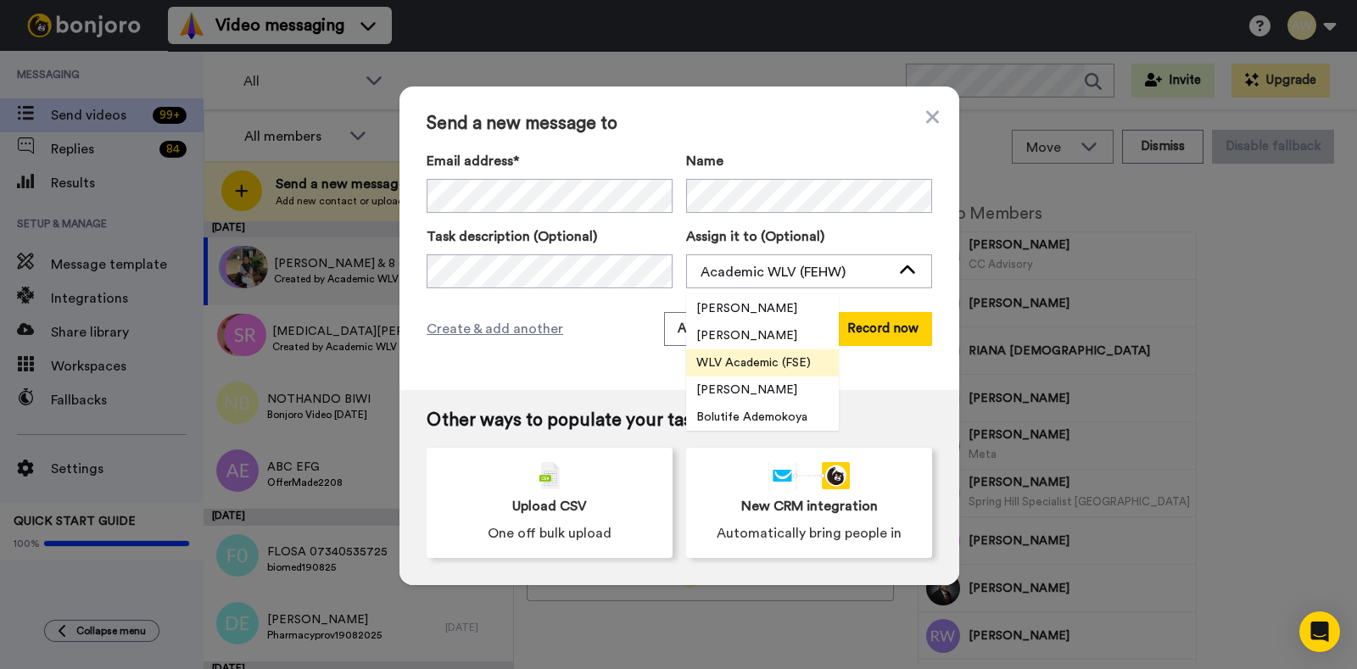
click at [744, 360] on span "WLV Academic (FSE)" at bounding box center [753, 362] width 135 height 17
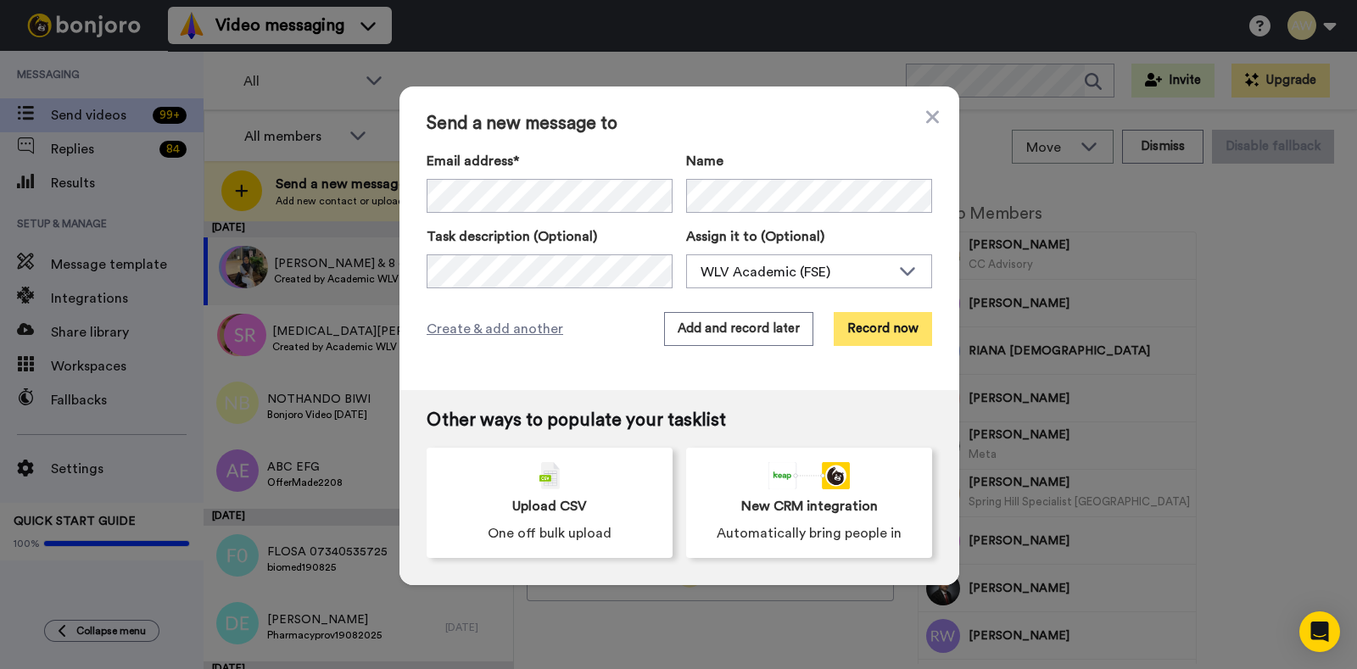
click at [894, 328] on button "Record now" at bounding box center [883, 329] width 98 height 34
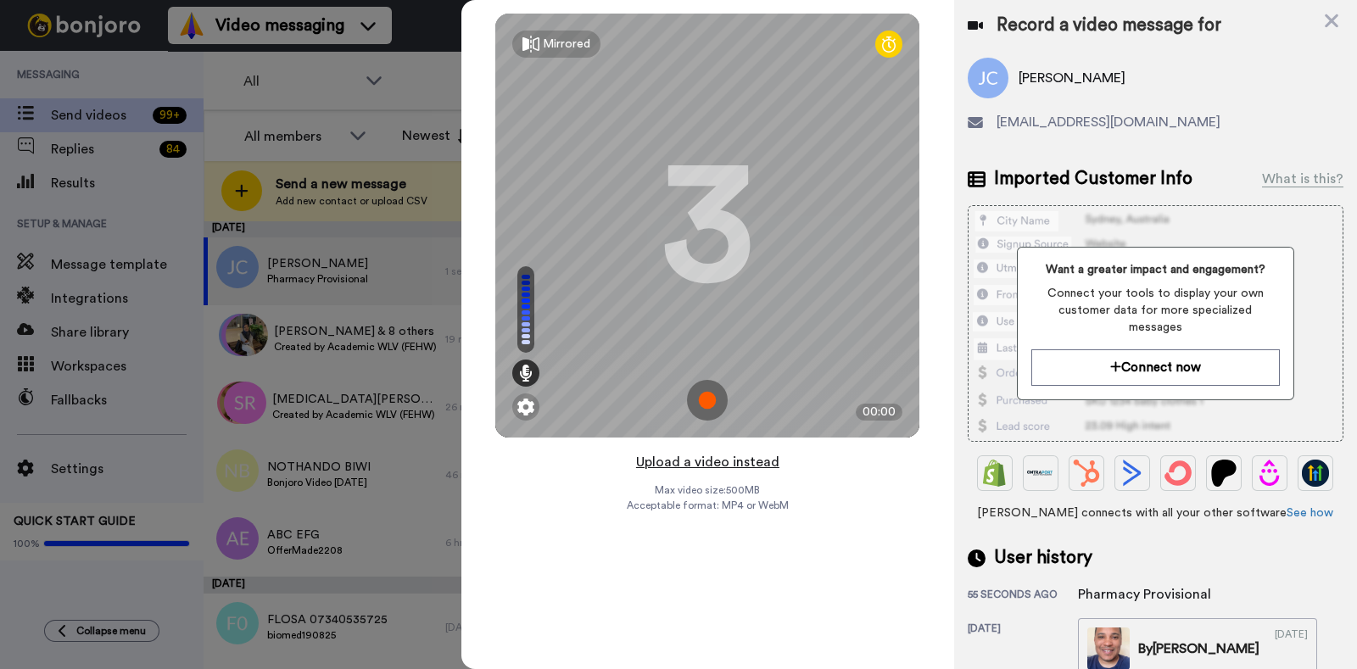
click at [726, 463] on button "Upload a video instead" at bounding box center [707, 462] width 153 height 22
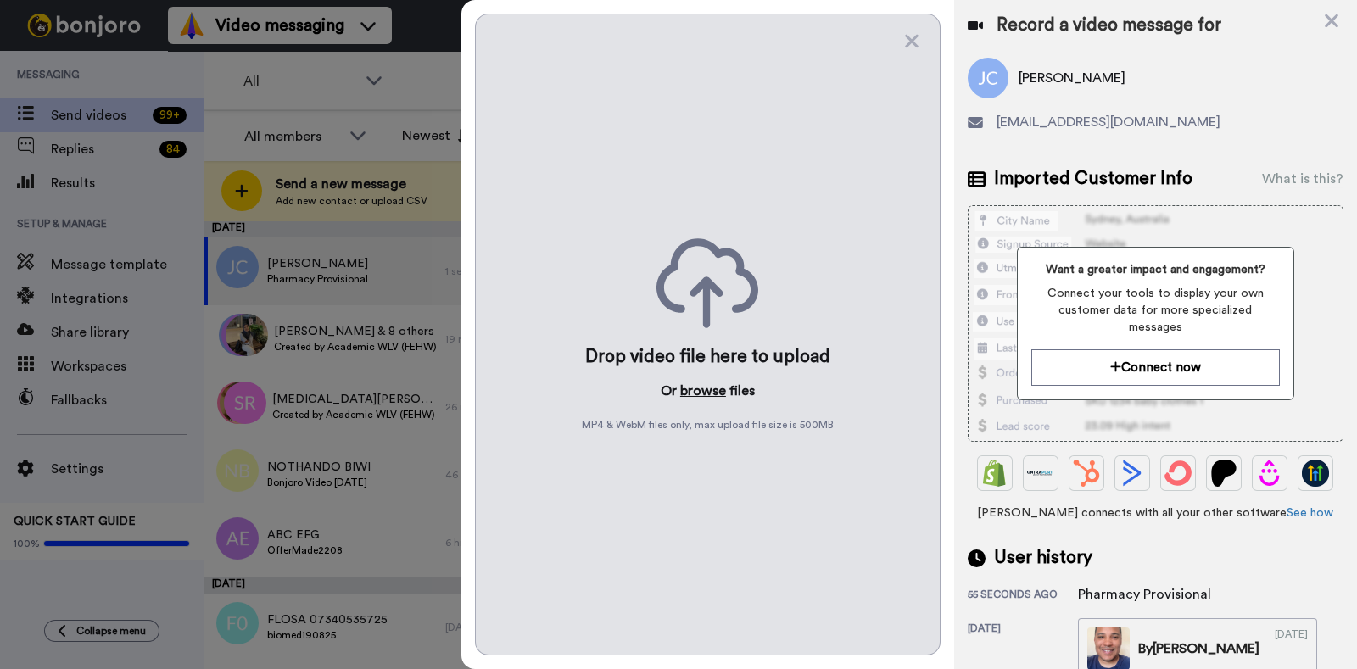
click at [702, 387] on button "browse" at bounding box center [703, 391] width 46 height 20
click at [690, 394] on button "browse" at bounding box center [703, 391] width 46 height 20
click at [706, 371] on div "Drop video file here to upload Or browse files MP4 & WebM files only, max uploa…" at bounding box center [708, 335] width 466 height 642
click at [709, 384] on button "browse" at bounding box center [703, 391] width 46 height 20
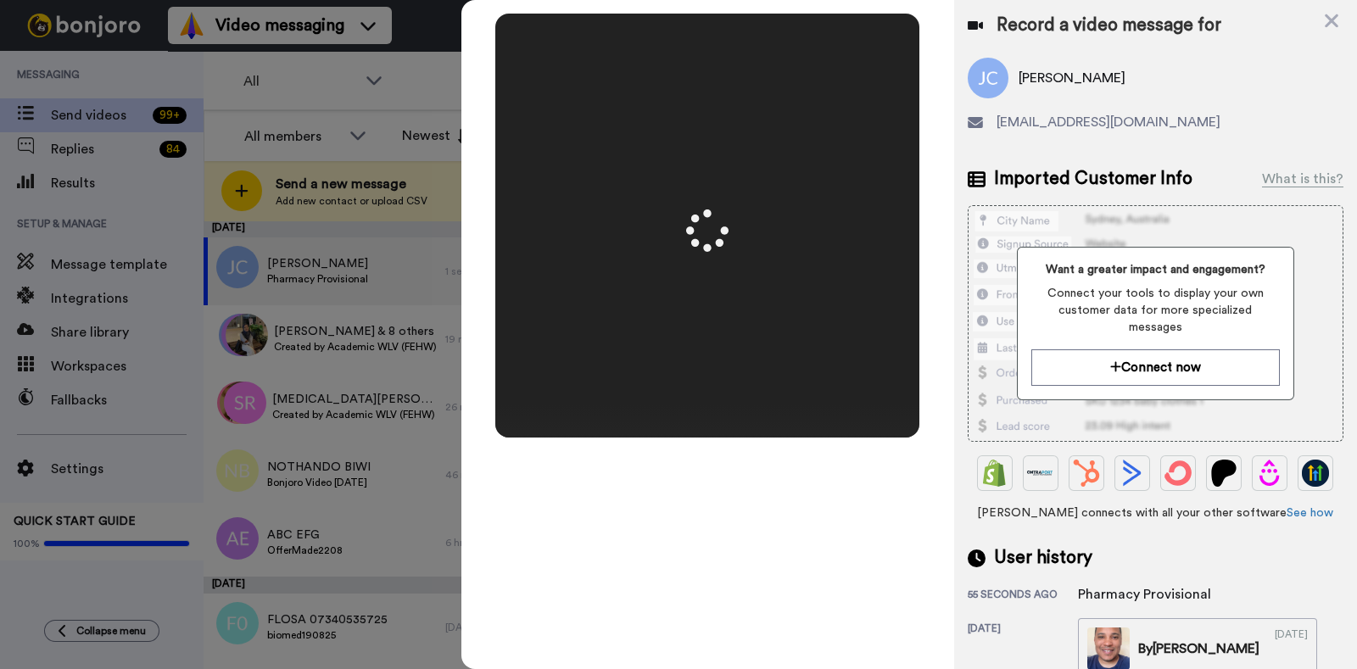
scroll to position [297, 0]
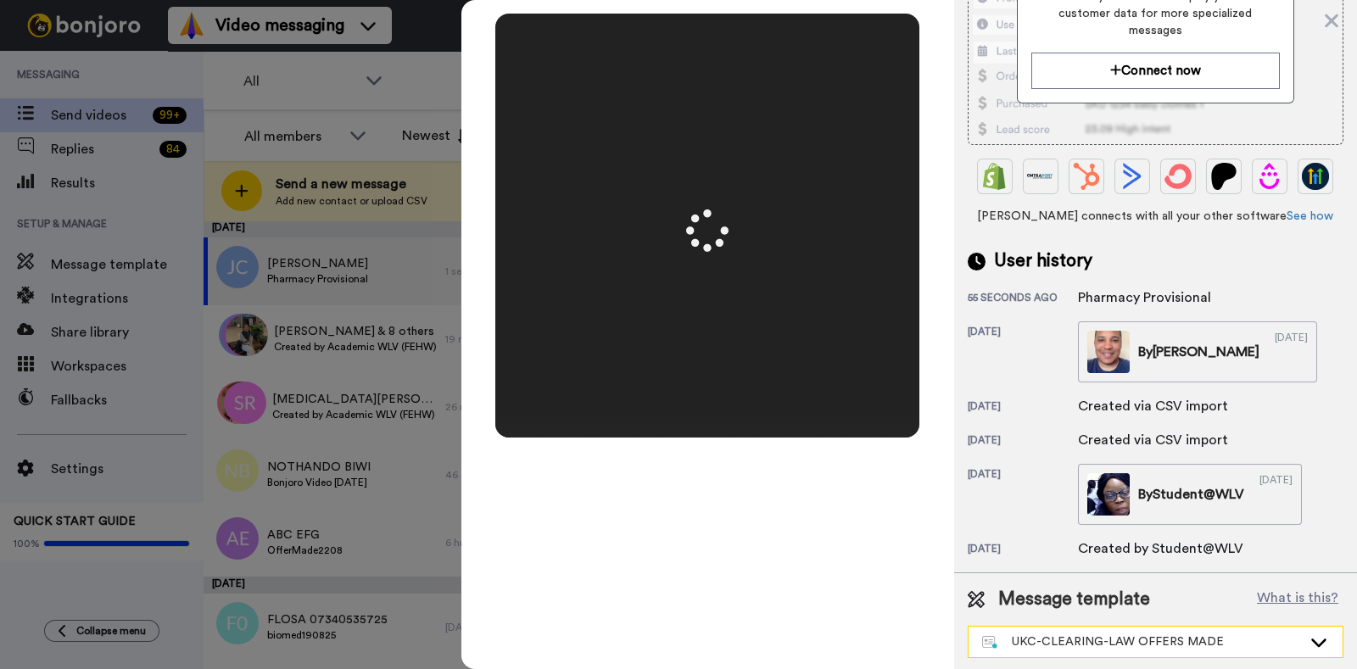
click at [1152, 633] on div "UKC-CLEARING-LAW OFFERS MADE" at bounding box center [1142, 641] width 320 height 17
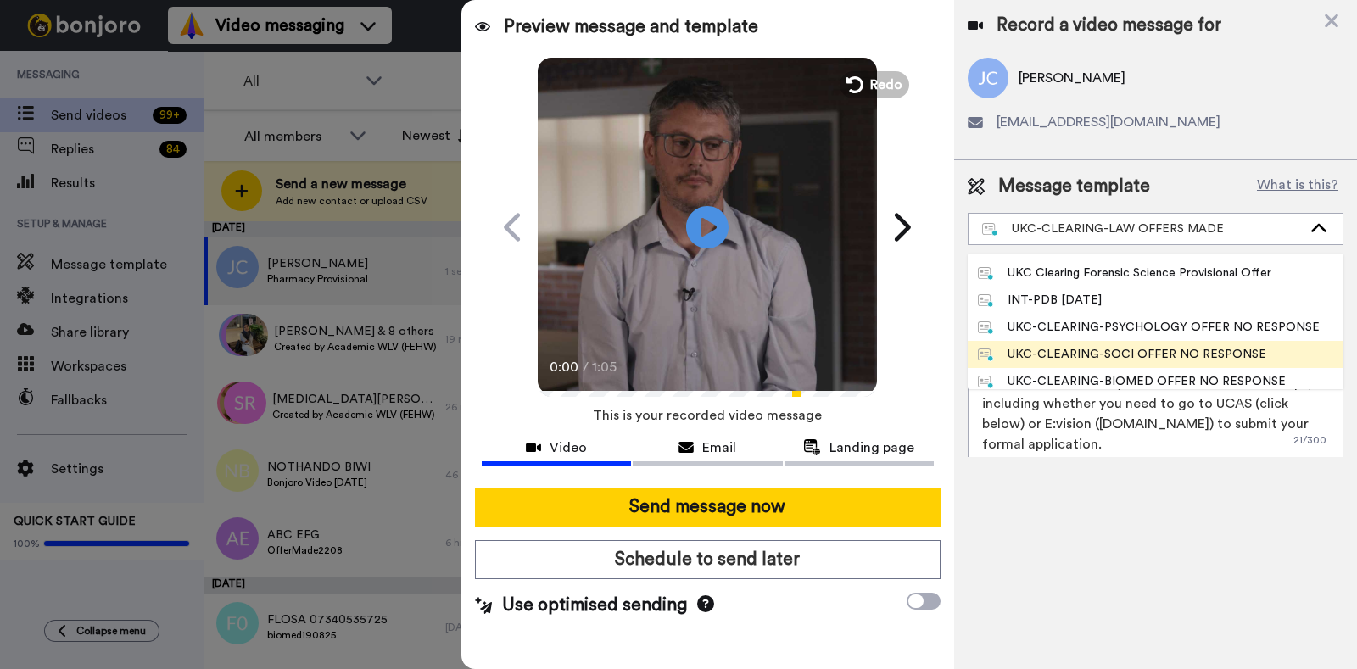
scroll to position [423, 0]
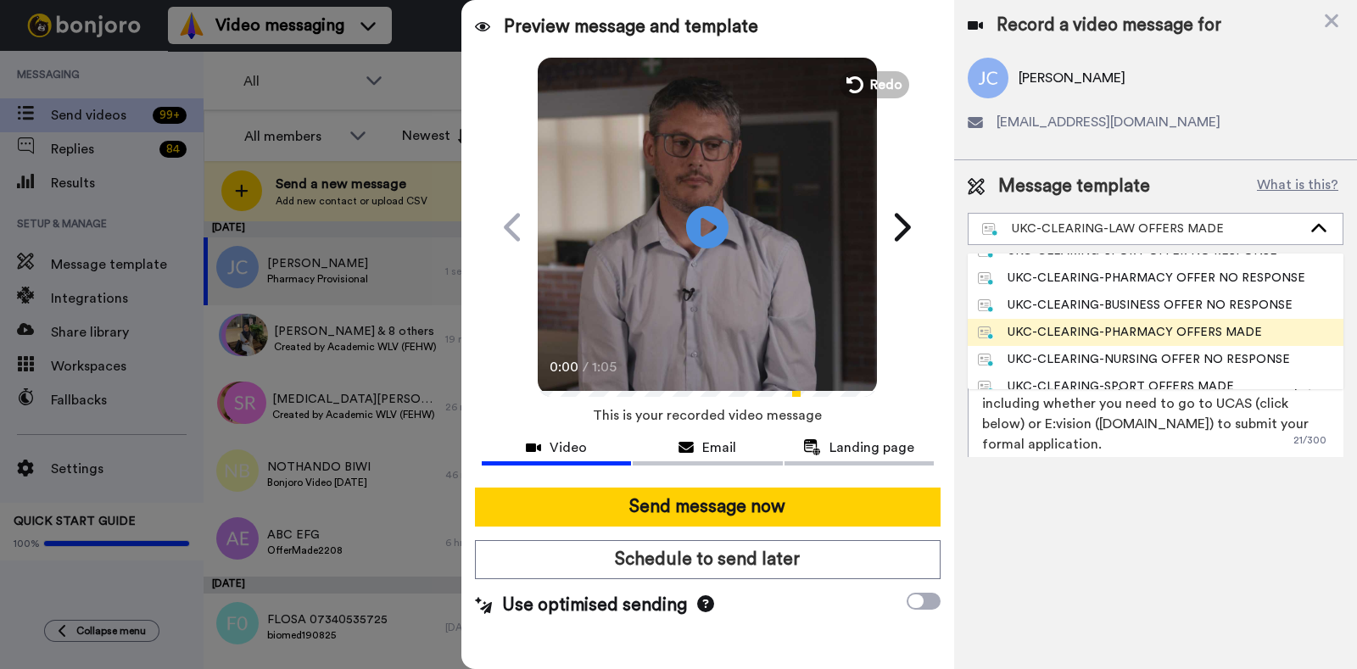
click at [1152, 329] on div "UKC-CLEARING-PHARMACY OFFERS MADE" at bounding box center [1120, 332] width 284 height 17
type textarea "Hi {first_name|there}, Congratulations on your provisional offer for our pharma…"
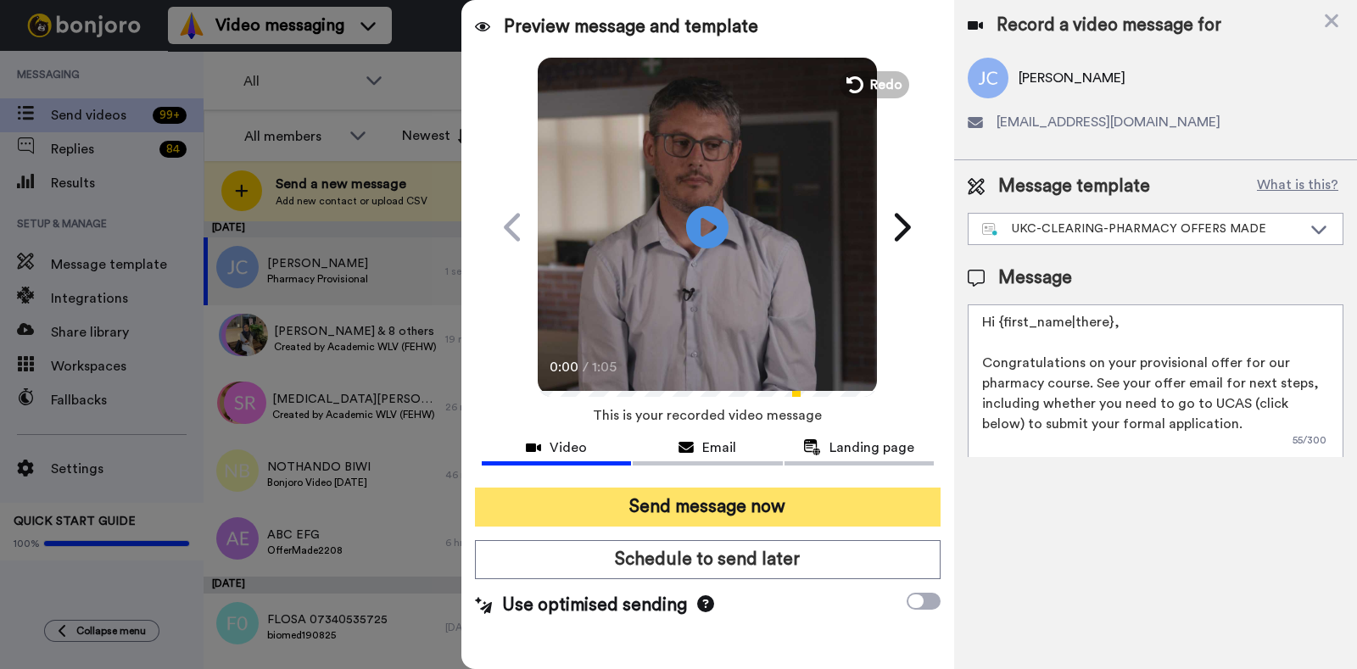
click at [764, 508] on button "Send message now" at bounding box center [708, 507] width 466 height 39
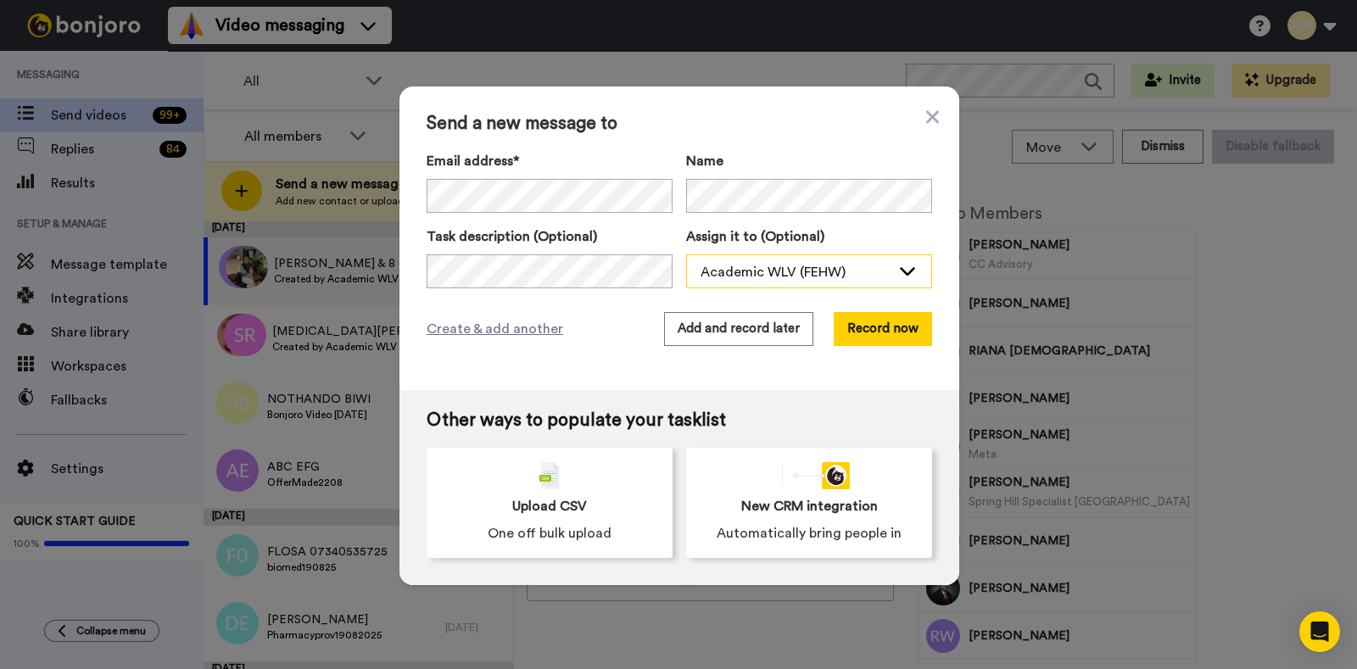
click at [840, 276] on div "Academic WLV (FEHW)" at bounding box center [795, 272] width 190 height 20
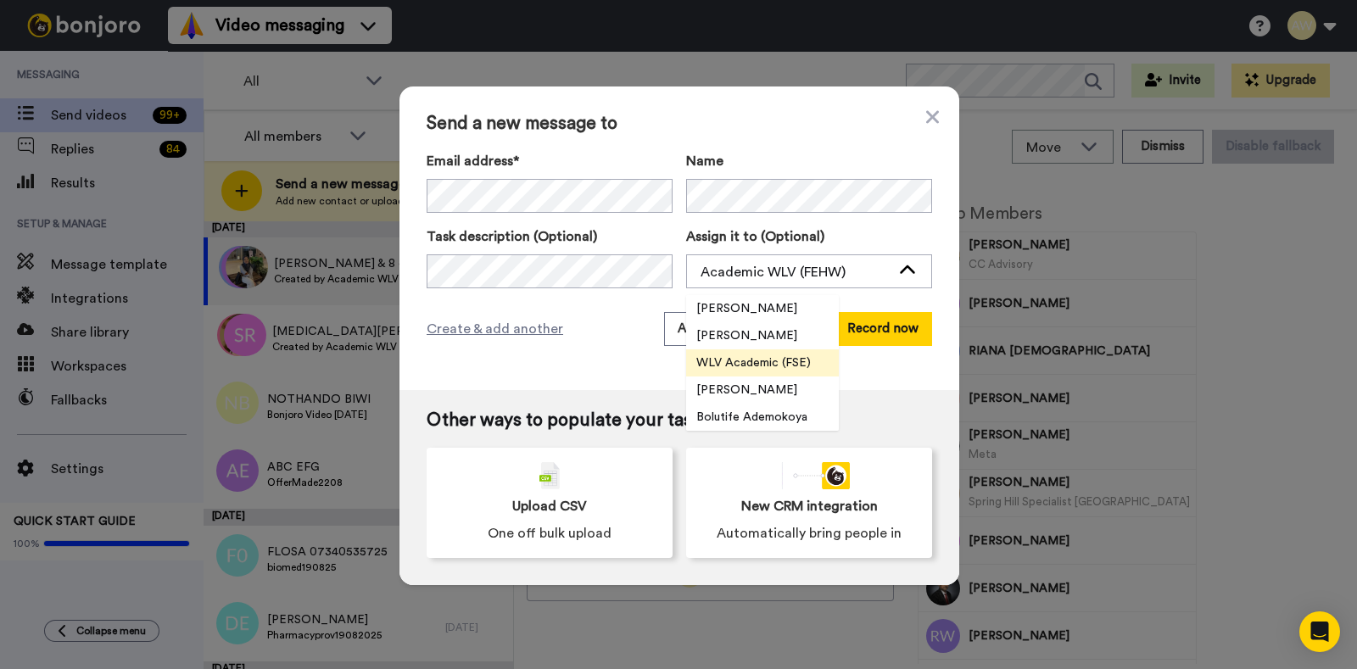
click at [728, 354] on span "WLV Academic (FSE)" at bounding box center [753, 362] width 135 height 17
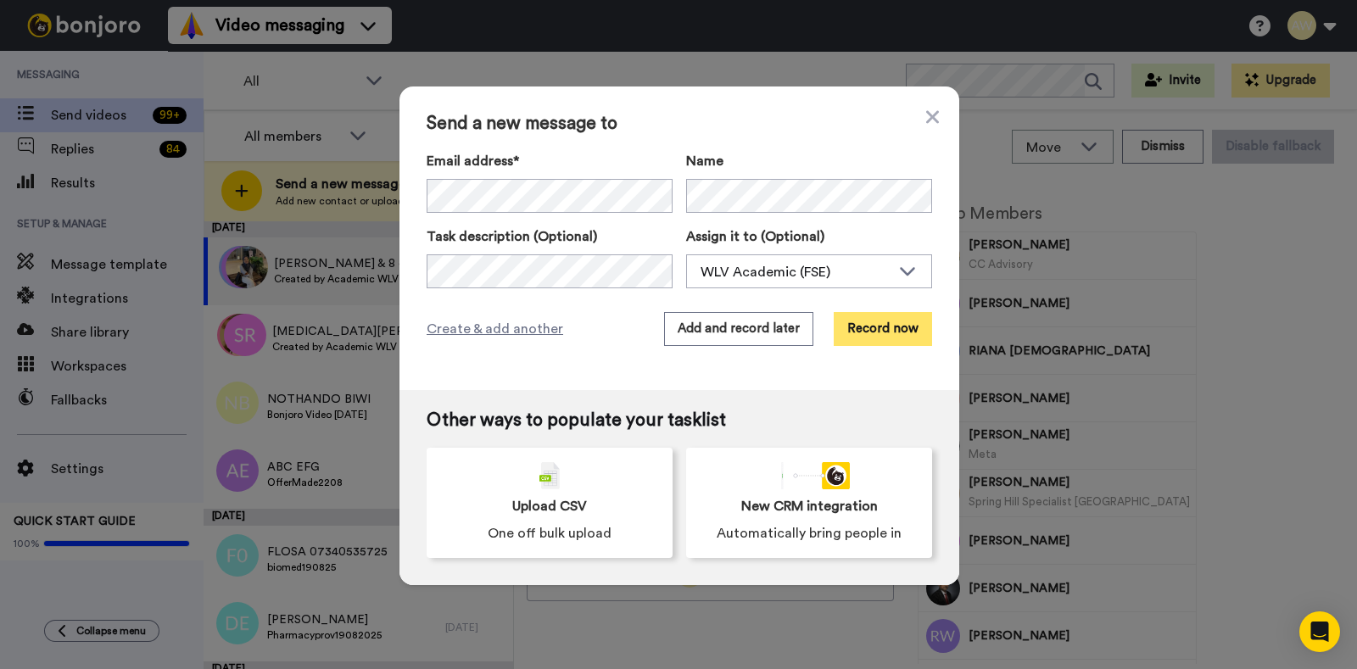
click at [873, 338] on button "Record now" at bounding box center [883, 329] width 98 height 34
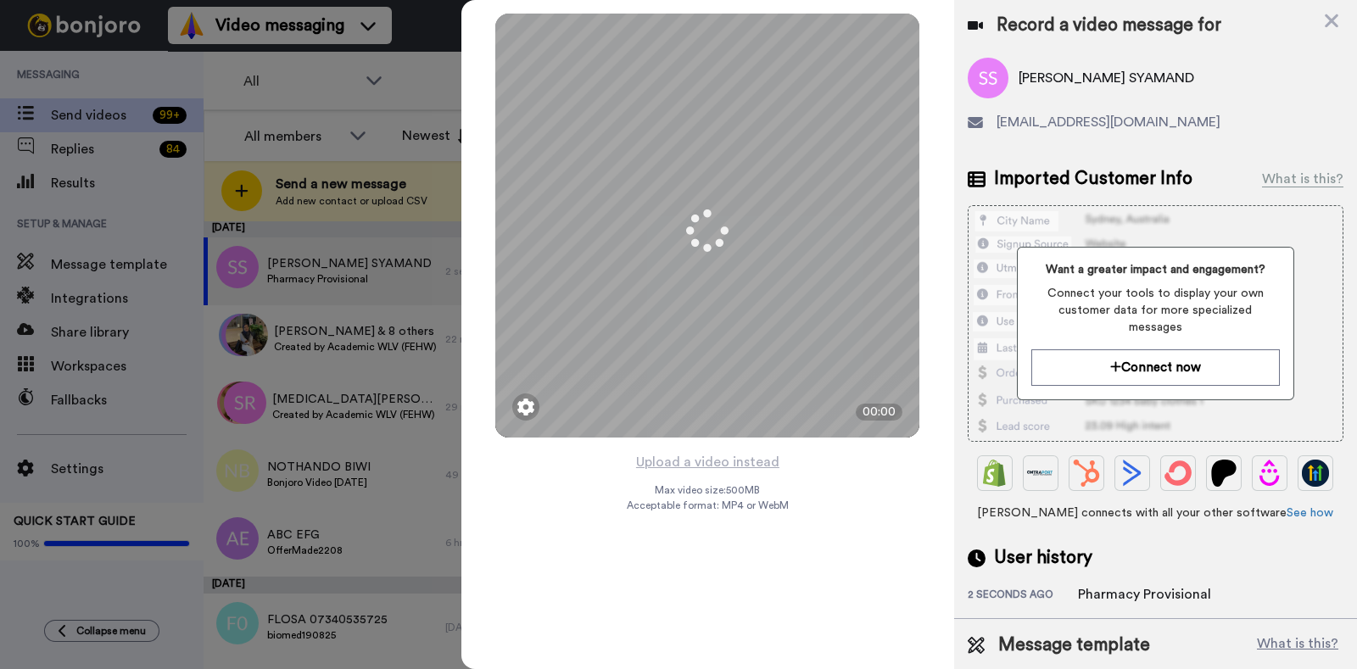
scroll to position [46, 0]
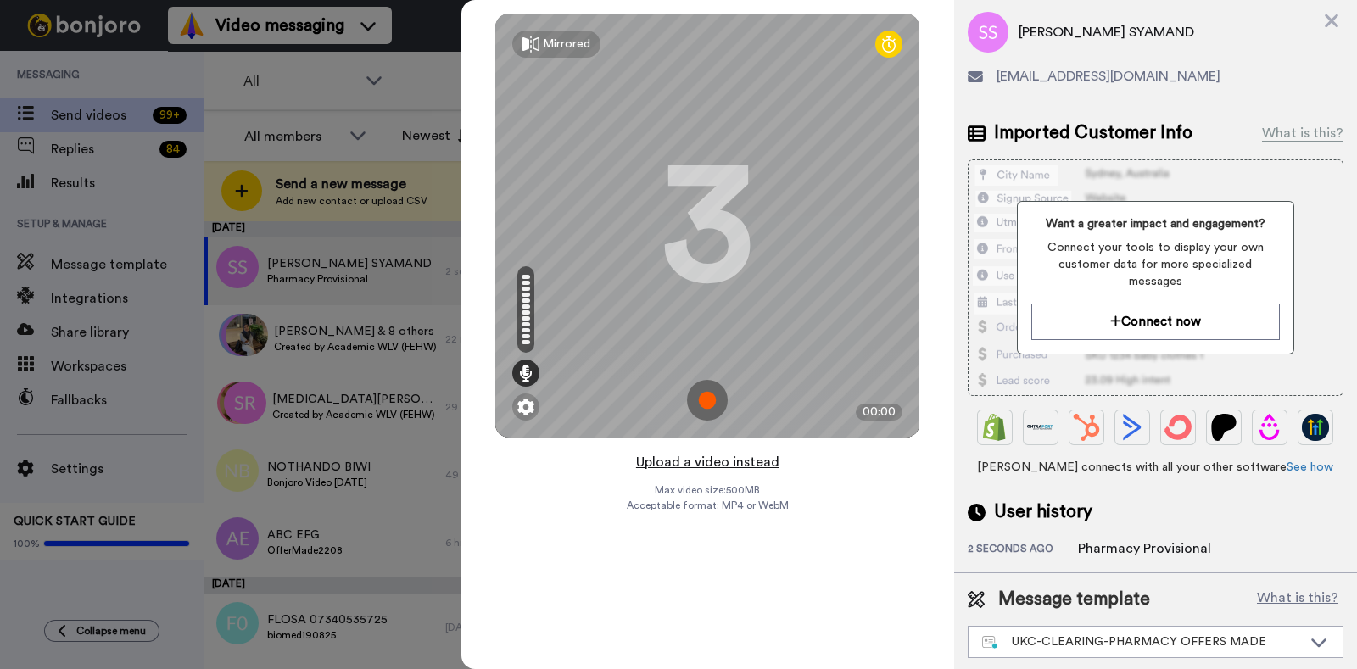
click at [724, 463] on button "Upload a video instead" at bounding box center [707, 462] width 153 height 22
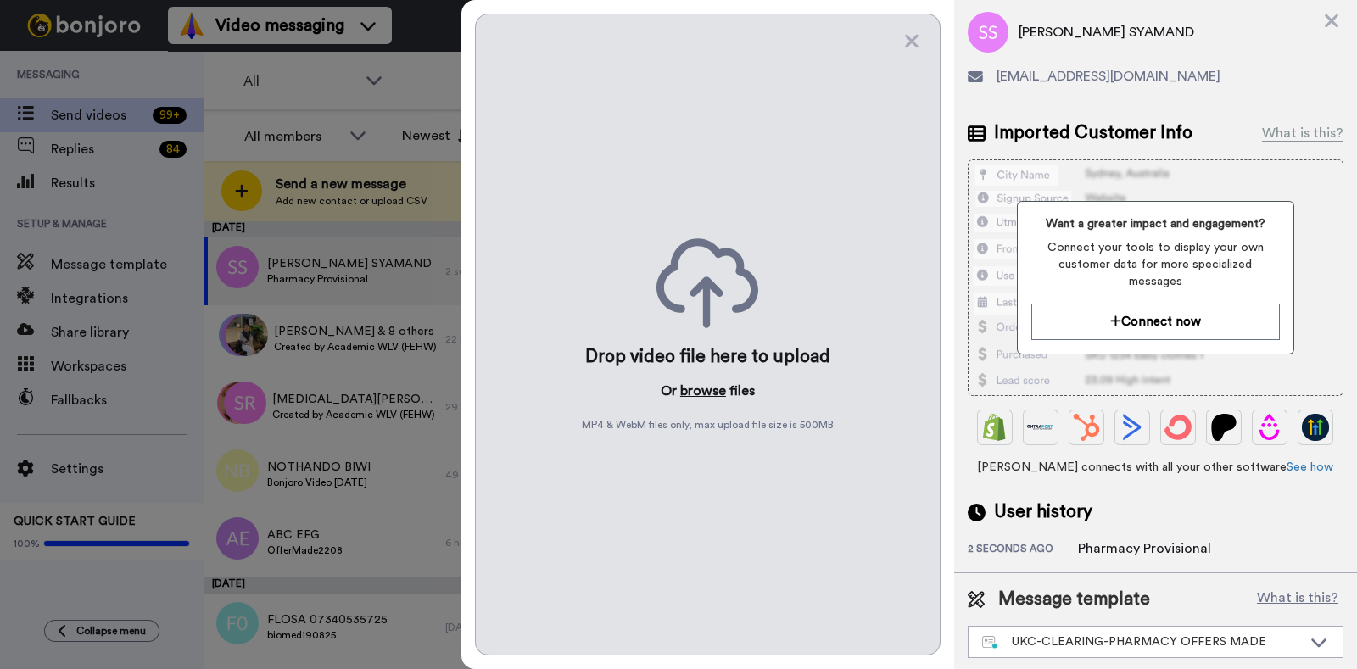
click at [695, 399] on button "browse" at bounding box center [703, 391] width 46 height 20
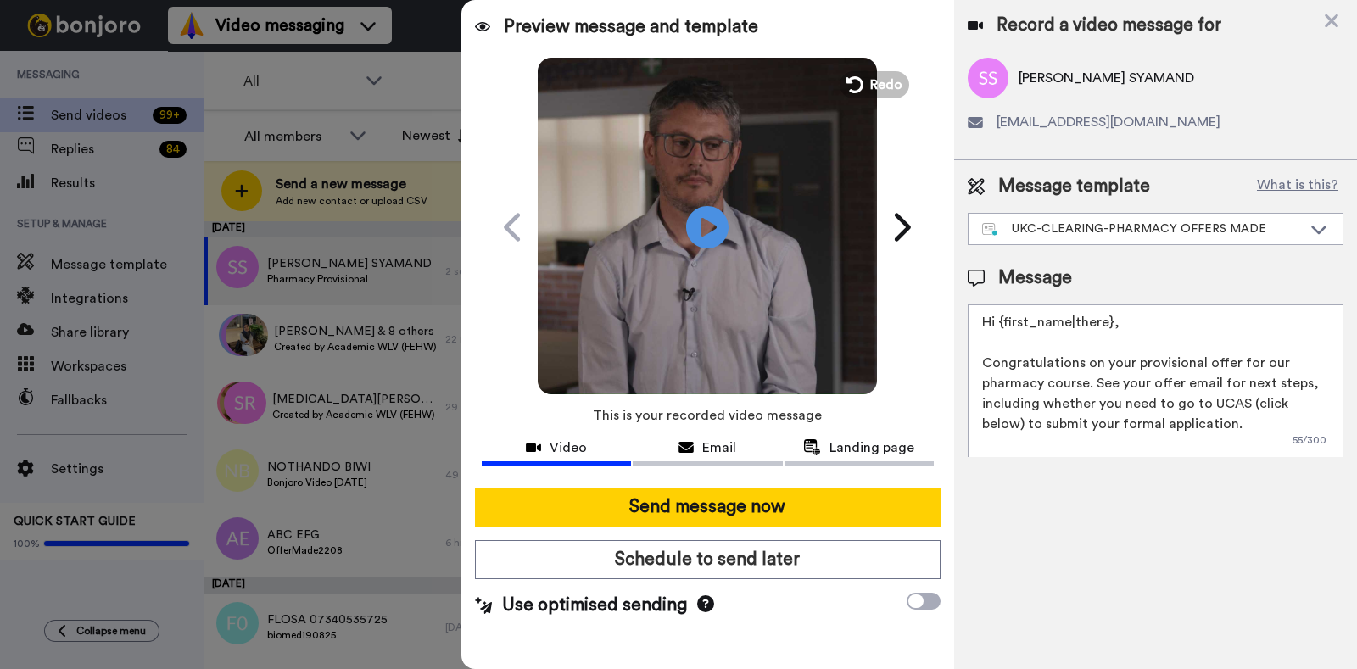
scroll to position [0, 0]
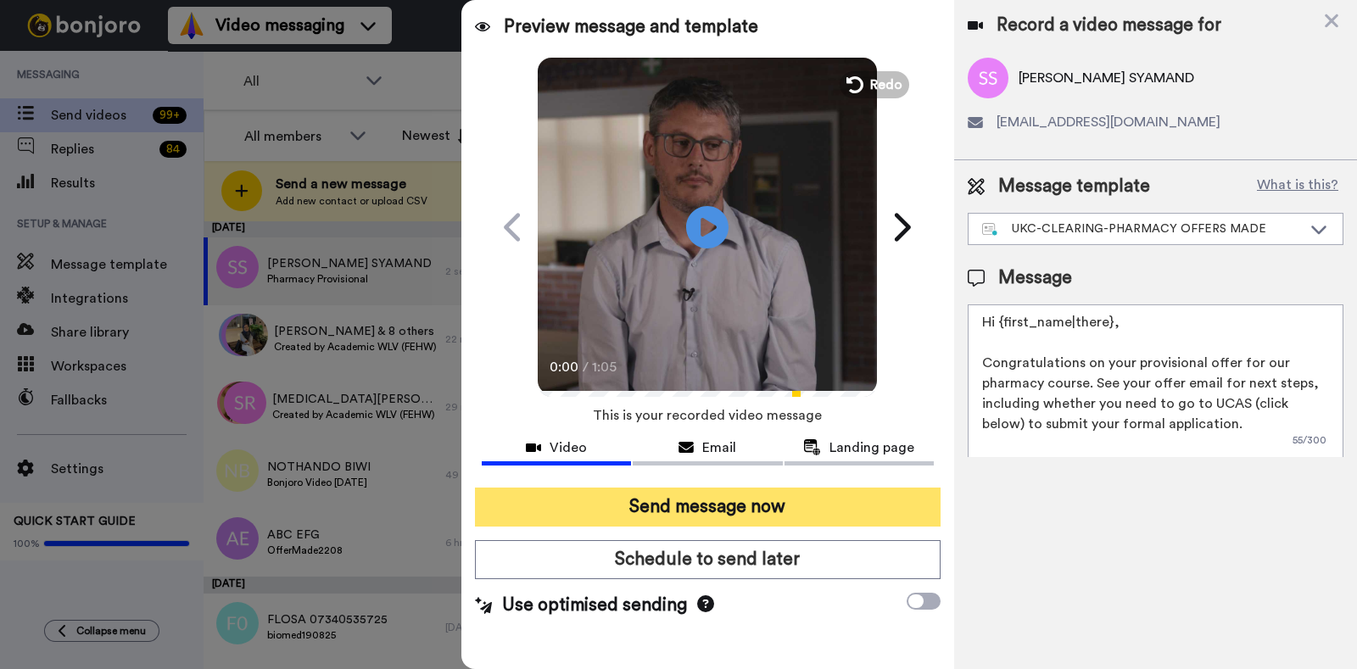
click at [725, 496] on button "Send message now" at bounding box center [708, 507] width 466 height 39
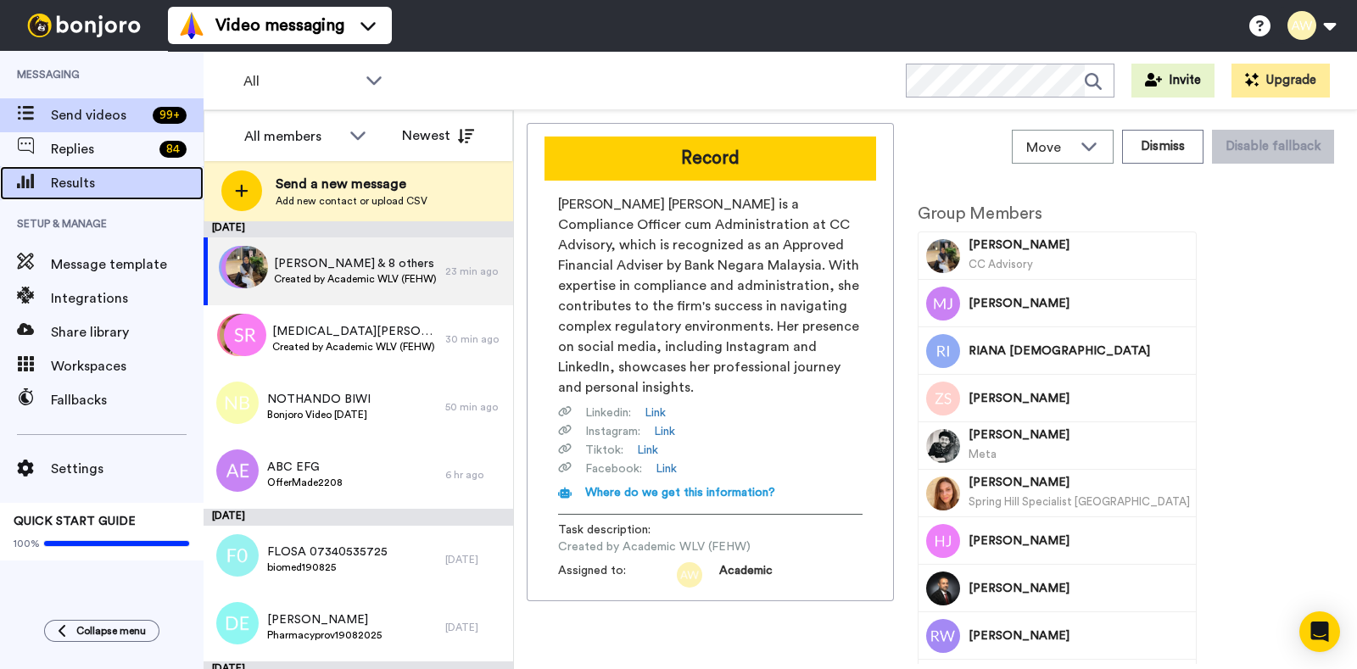
click at [80, 192] on span "Results" at bounding box center [127, 183] width 153 height 20
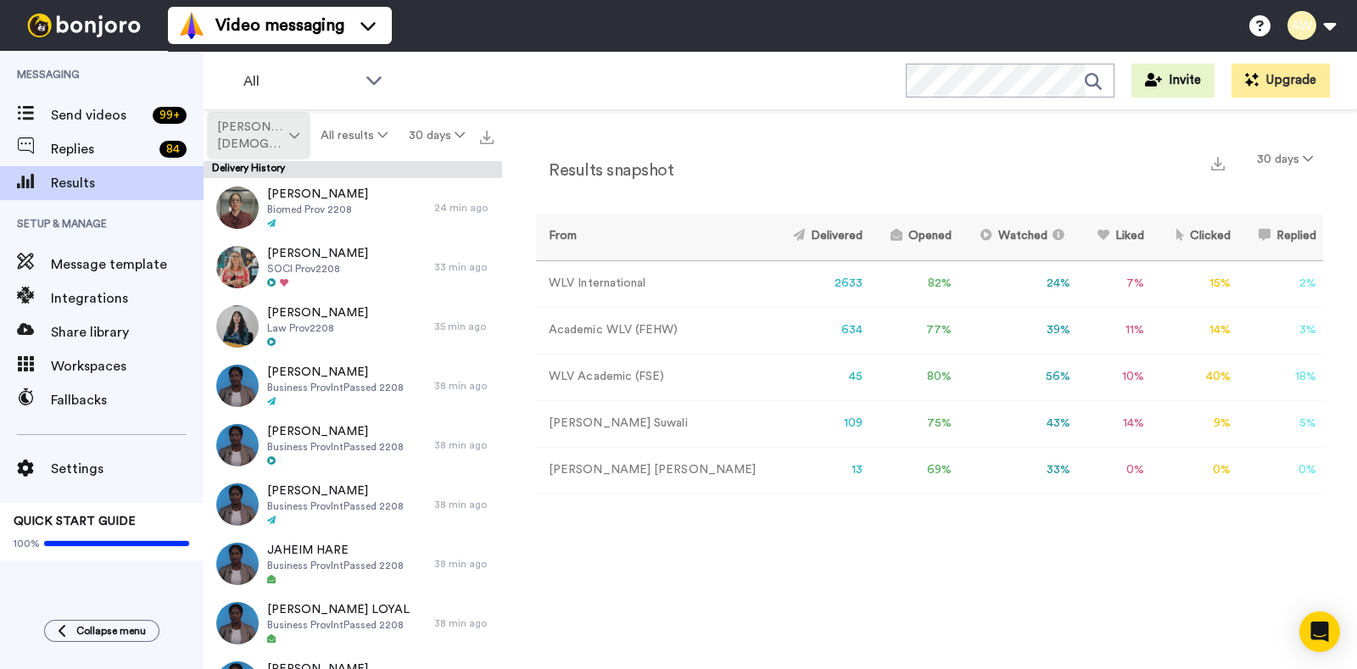
click at [261, 148] on span "[PERSON_NAME][DEMOGRAPHIC_DATA]" at bounding box center [251, 136] width 69 height 34
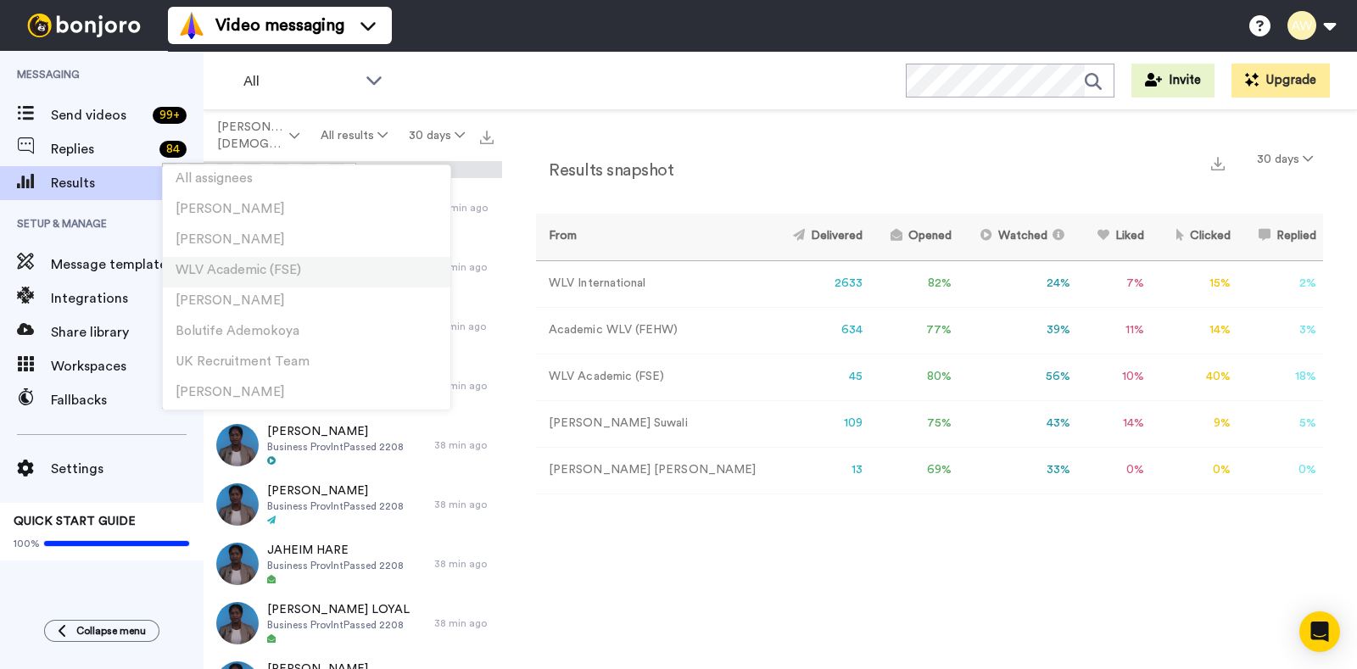
click at [233, 269] on span "WLV Academic (FSE)" at bounding box center [239, 270] width 126 height 13
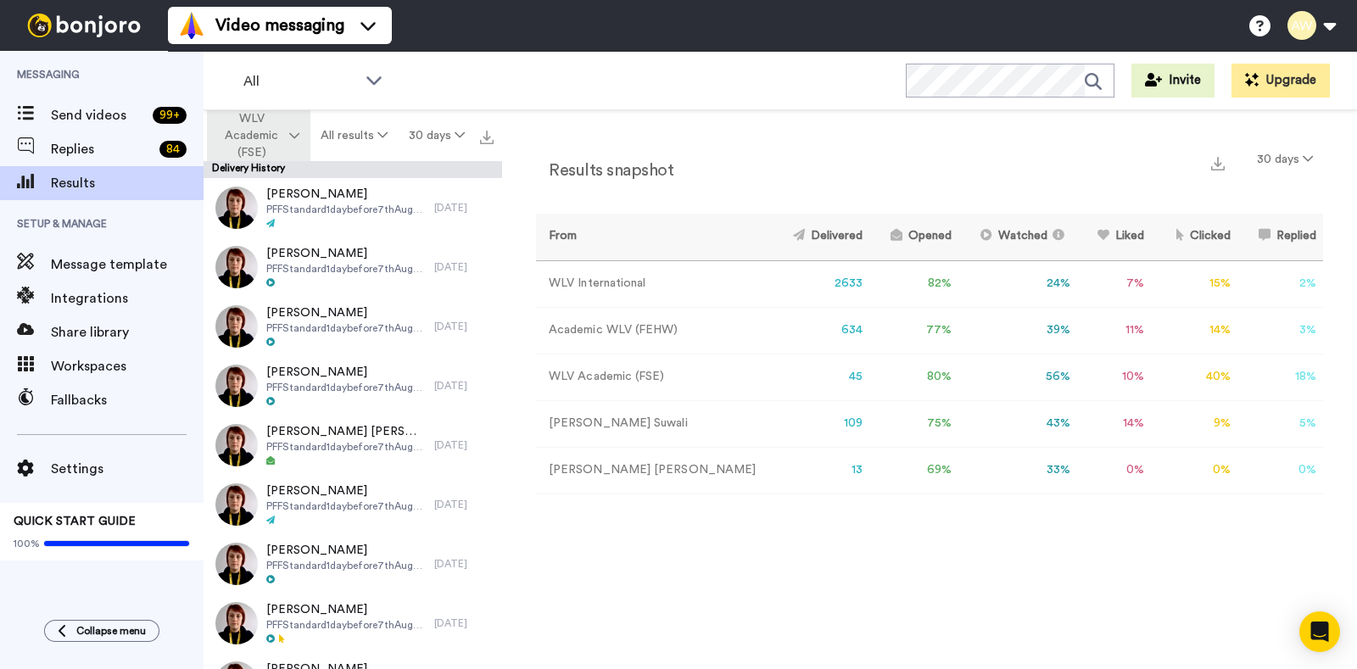
click at [265, 144] on span "WLV Academic (FSE)" at bounding box center [251, 135] width 69 height 51
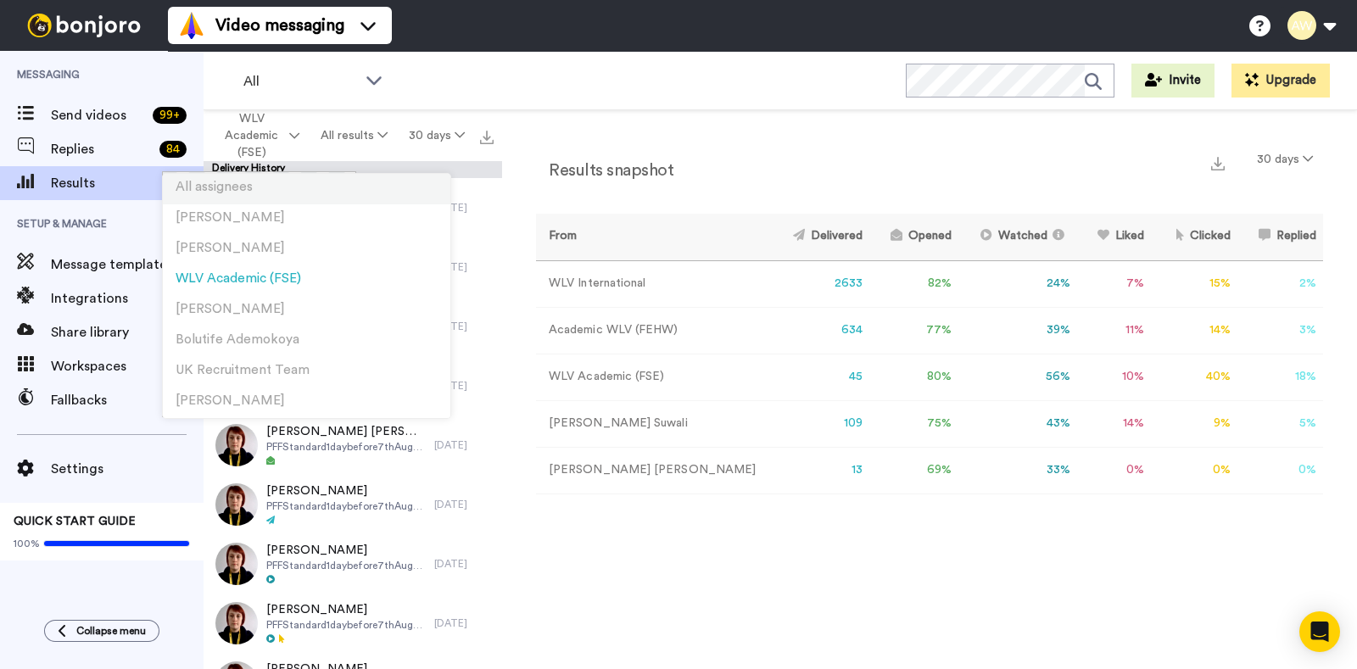
click at [232, 187] on span "All assignees" at bounding box center [214, 187] width 77 height 13
